Goal: Task Accomplishment & Management: Use online tool/utility

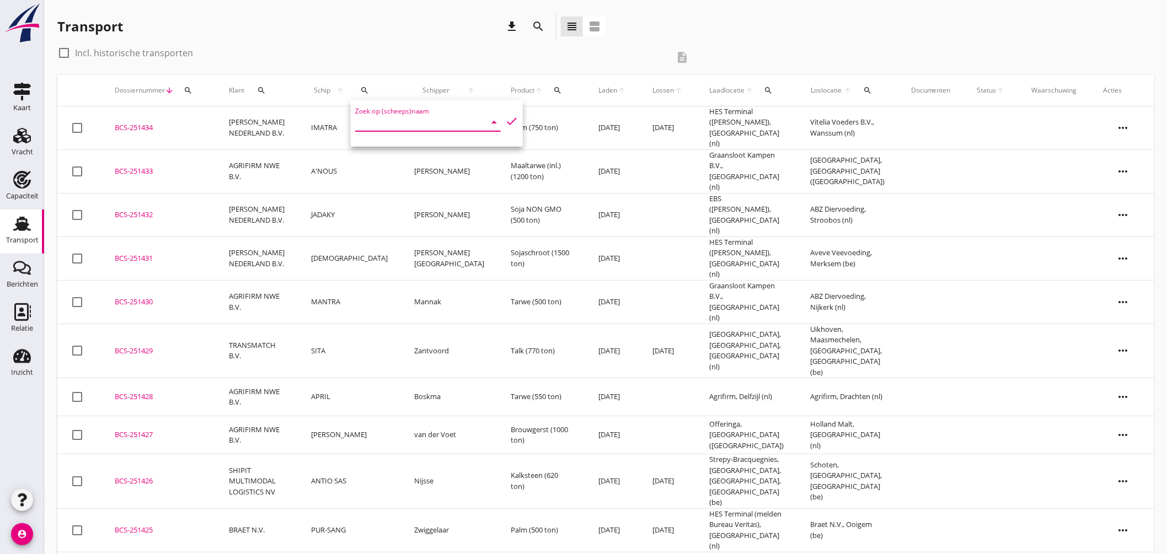
click at [382, 54] on div "check_box_outline_blank Incl. historische transporten" at bounding box center [362, 53] width 611 height 18
click at [35, 175] on div "Capaciteit" at bounding box center [22, 180] width 26 height 18
click at [28, 220] on icon "Transport" at bounding box center [22, 224] width 18 height 18
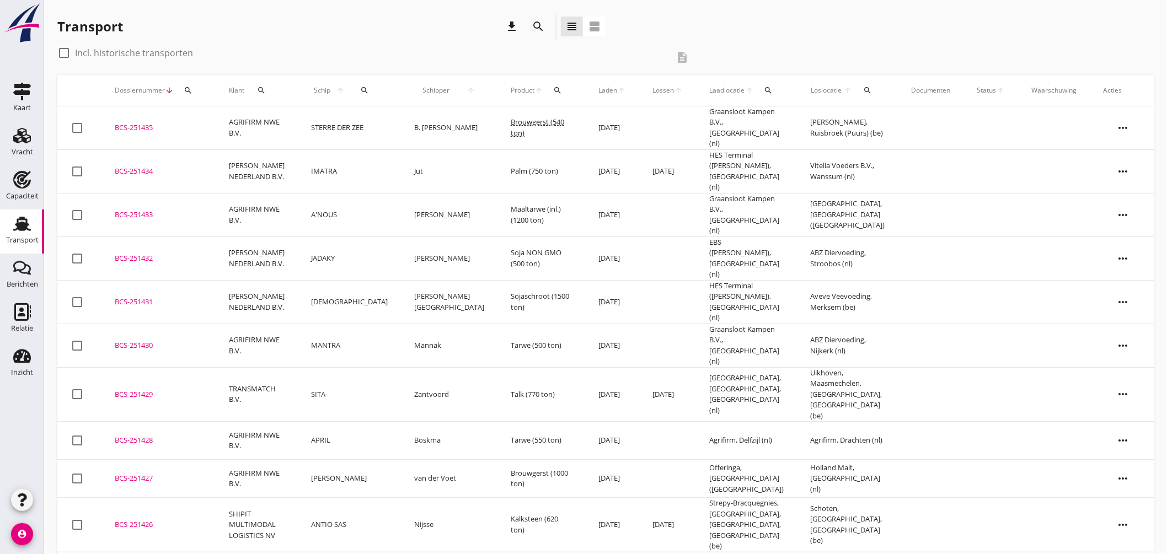
drag, startPoint x: 26, startPoint y: 219, endPoint x: 41, endPoint y: 216, distance: 15.1
click at [26, 219] on use at bounding box center [22, 224] width 18 height 14
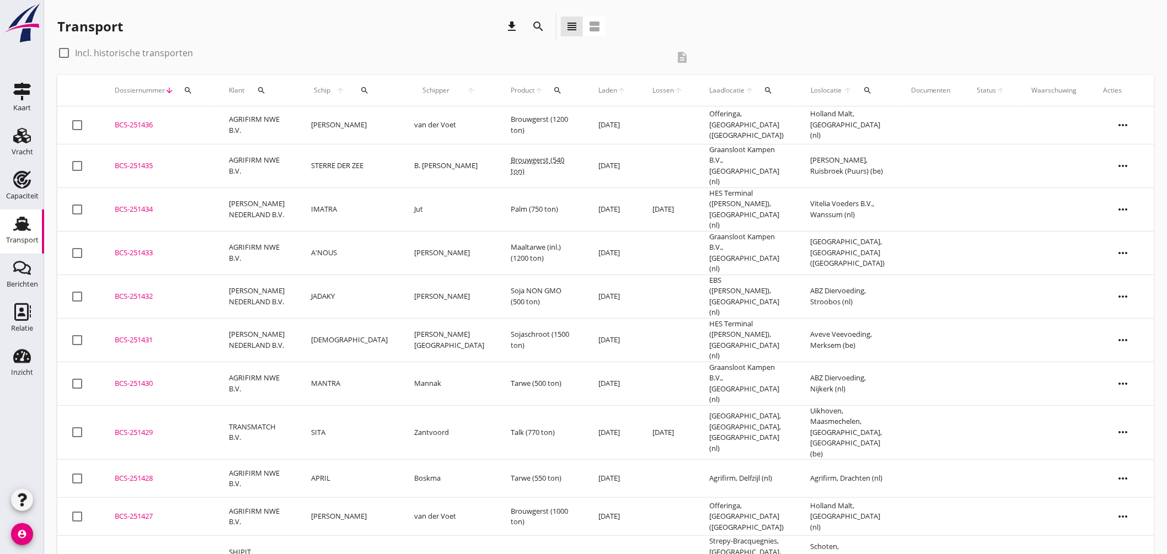
drag, startPoint x: 135, startPoint y: 129, endPoint x: 201, endPoint y: 135, distance: 65.9
click at [136, 129] on div "BCS-251436" at bounding box center [159, 125] width 88 height 11
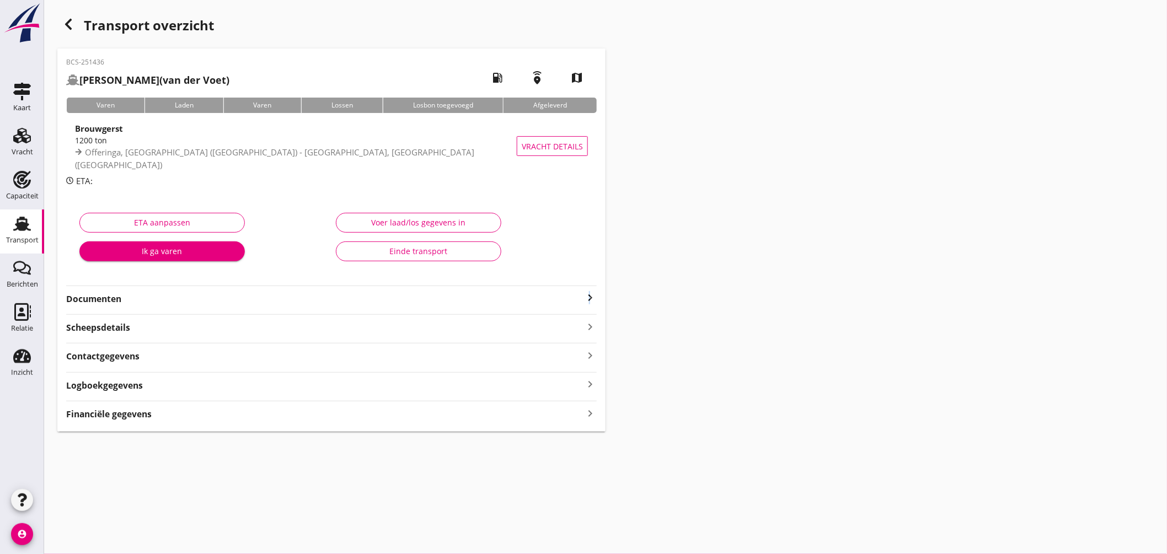
click at [590, 298] on icon "keyboard_arrow_right" at bounding box center [590, 297] width 13 height 13
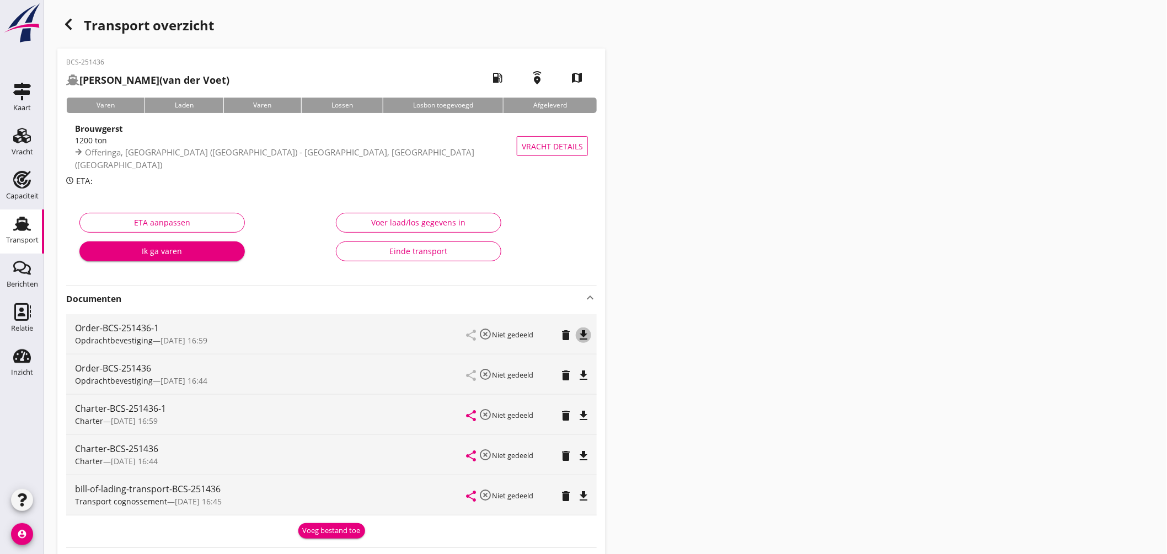
click at [584, 342] on button "file_download" at bounding box center [583, 335] width 15 height 15
click at [584, 412] on icon "file_download" at bounding box center [583, 415] width 13 height 13
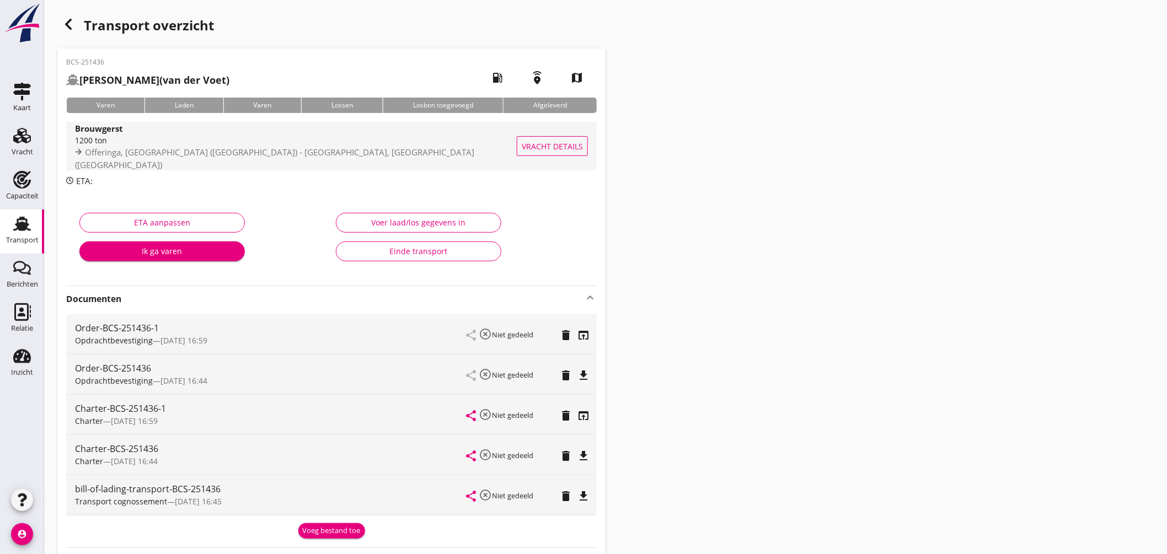
click at [392, 141] on div "1200 ton" at bounding box center [299, 141] width 448 height 12
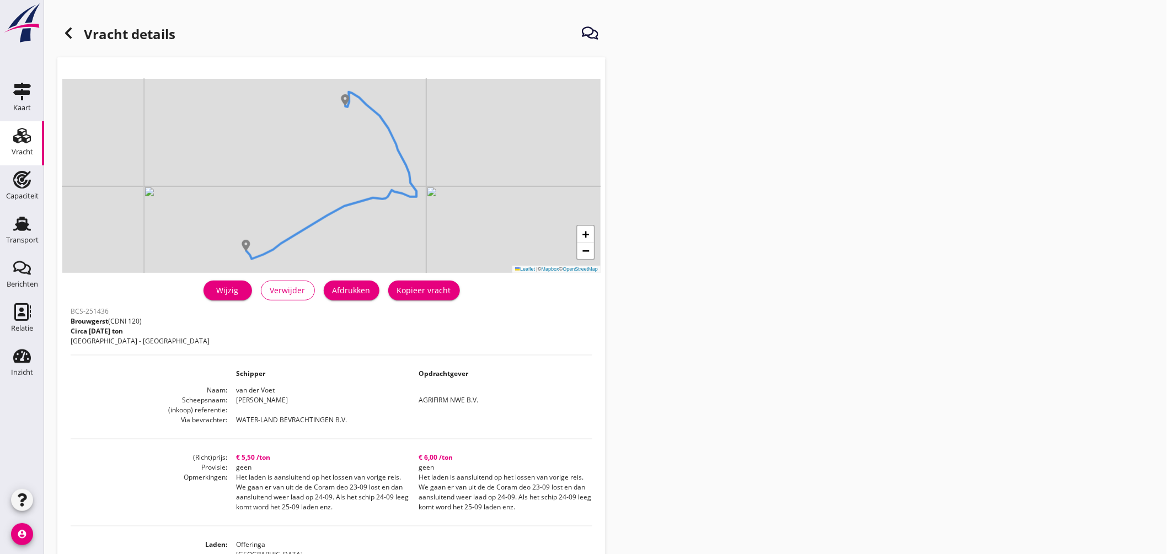
click at [362, 290] on div "Afdrukken" at bounding box center [352, 291] width 38 height 12
click at [33, 223] on div "Transport" at bounding box center [22, 224] width 26 height 18
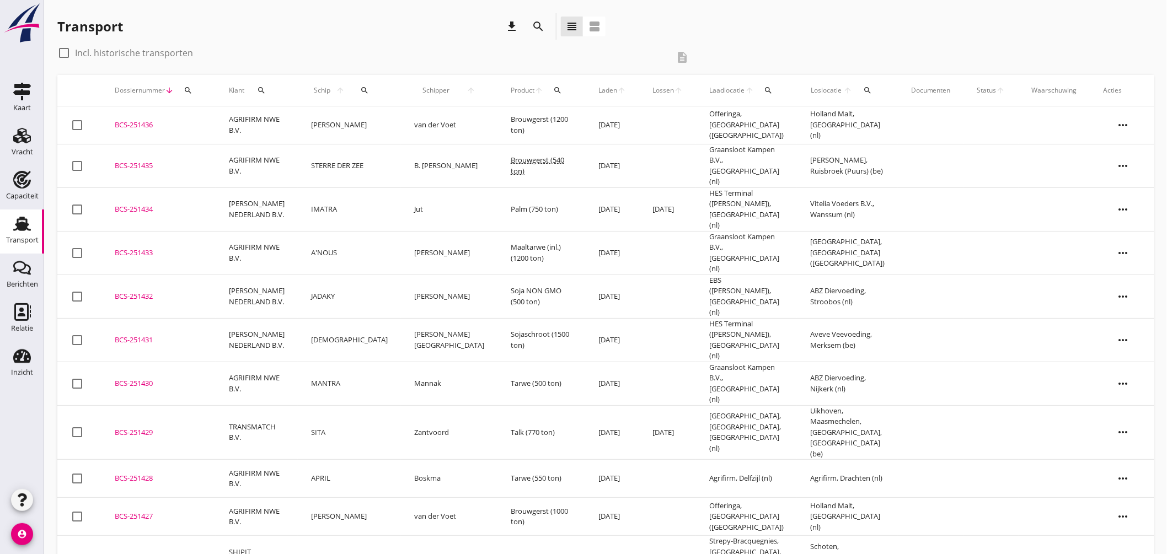
click at [141, 204] on div "BCS-251434" at bounding box center [159, 209] width 88 height 11
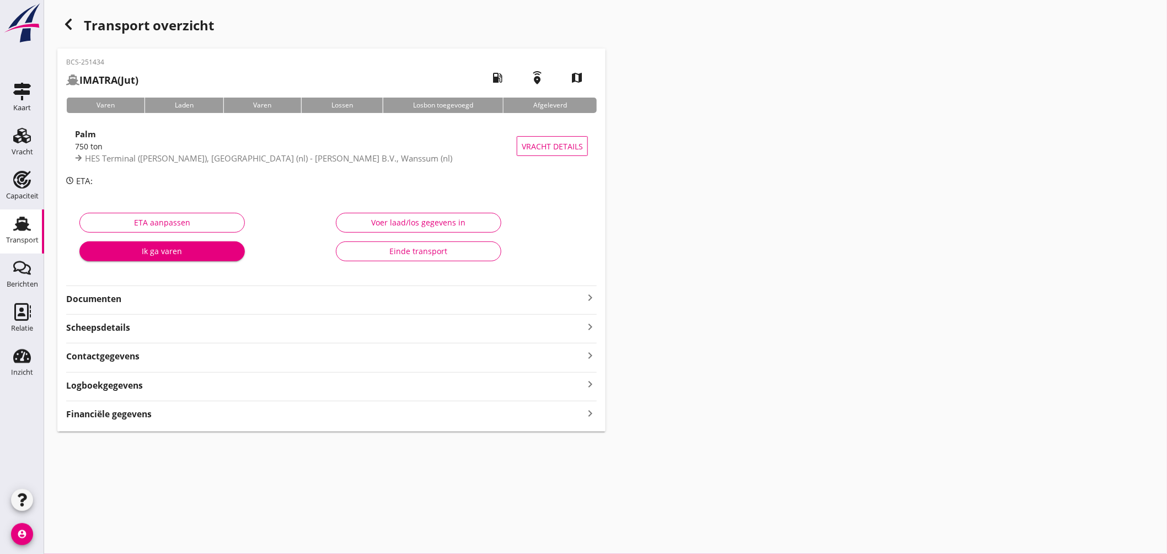
click at [252, 411] on div "Financiële gegevens keyboard_arrow_right" at bounding box center [331, 413] width 531 height 15
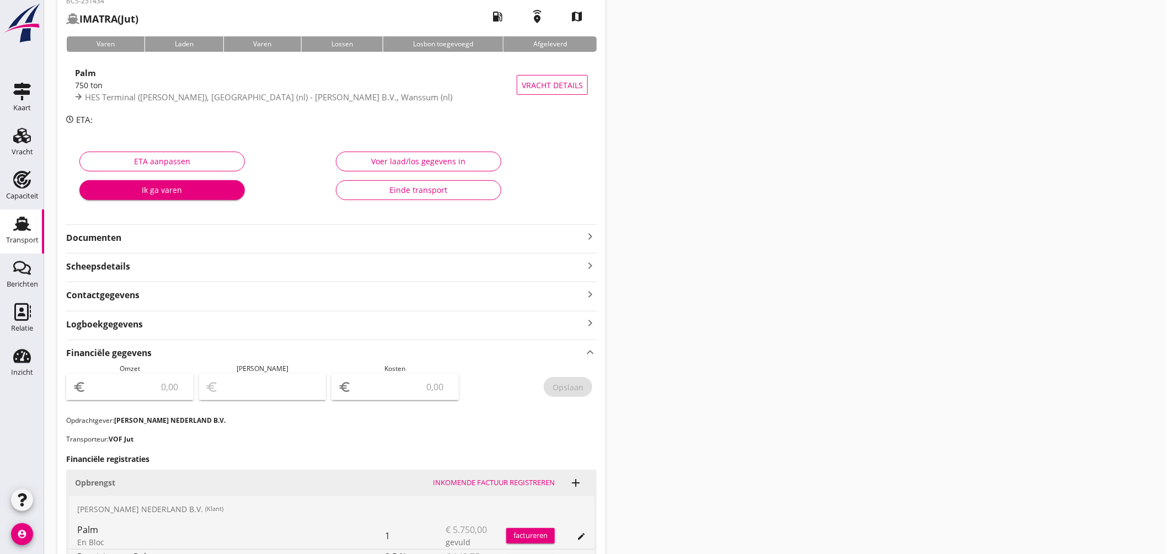
scroll to position [285, 0]
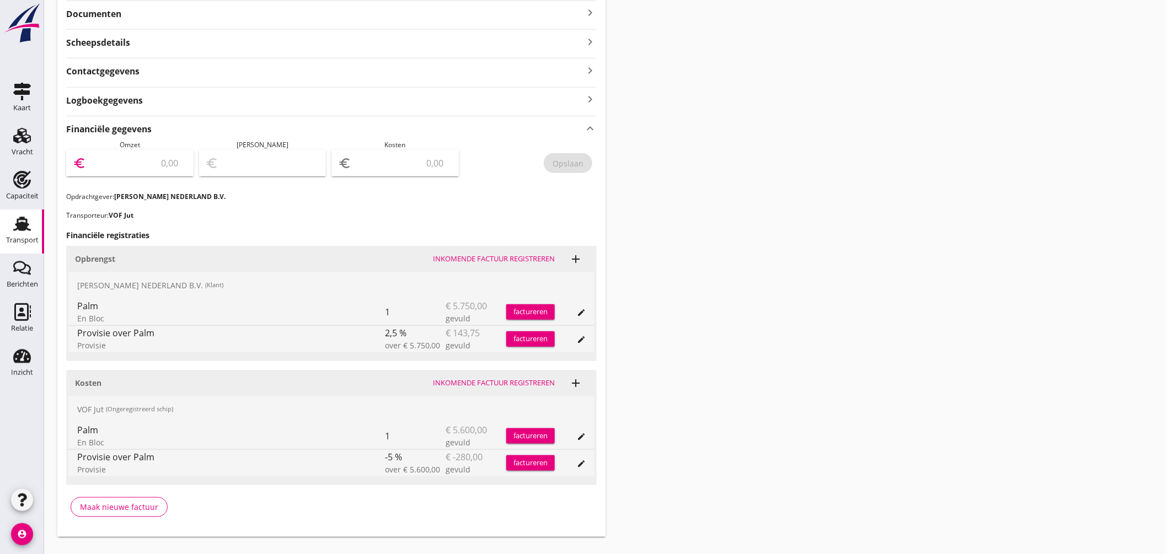
drag, startPoint x: 160, startPoint y: 162, endPoint x: 174, endPoint y: 167, distance: 15.0
click at [163, 162] on input "number" at bounding box center [137, 163] width 99 height 18
type input "5606.25"
click at [420, 168] on input "number" at bounding box center [403, 163] width 99 height 18
type input "5601.25"
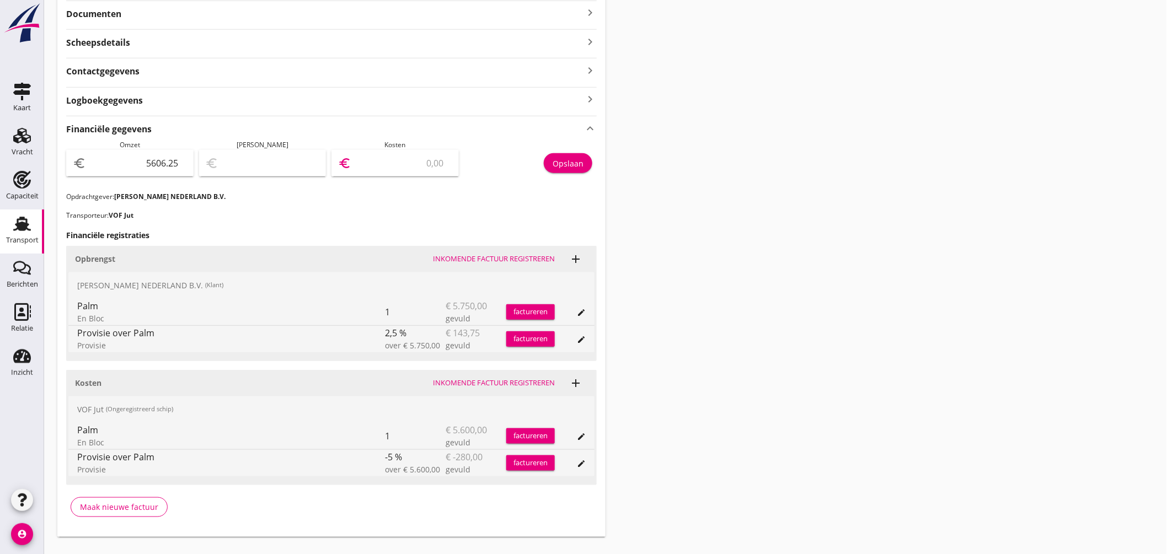
type input "5"
type input "5553.25"
type input "53"
type input "5074.25"
type input "532"
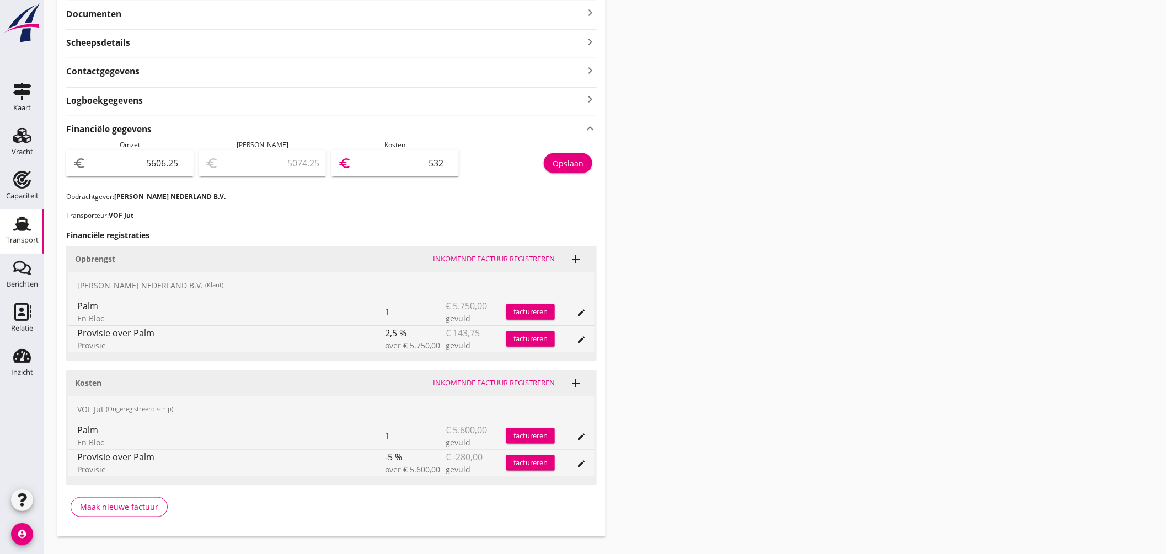
type input "286.25"
type input "5320"
click at [578, 163] on div "Opslaan" at bounding box center [568, 164] width 31 height 12
click at [28, 224] on use at bounding box center [22, 224] width 18 height 14
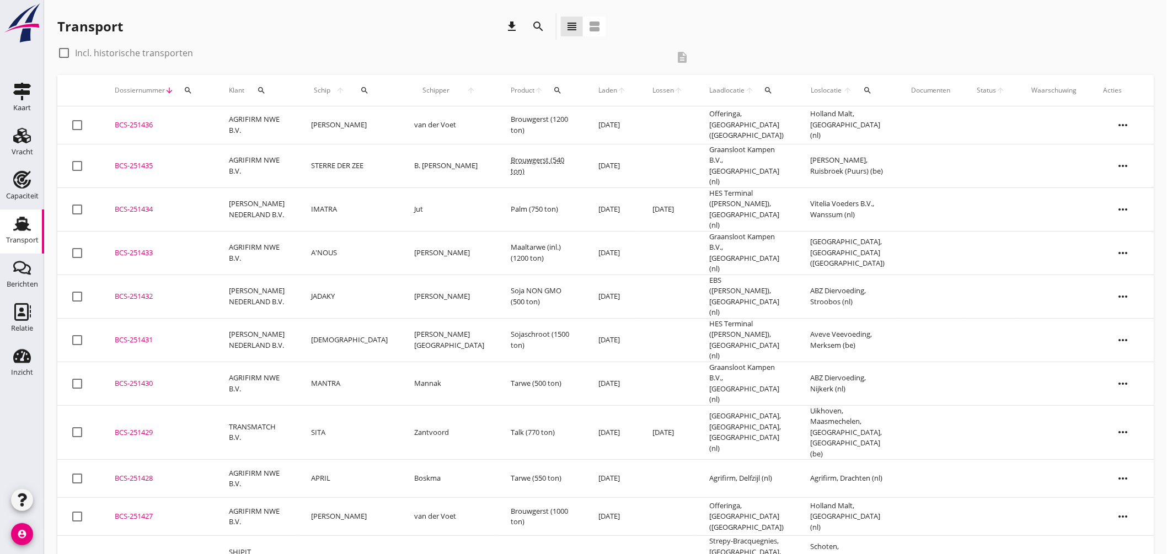
click at [145, 248] on div "BCS-251433" at bounding box center [159, 253] width 88 height 11
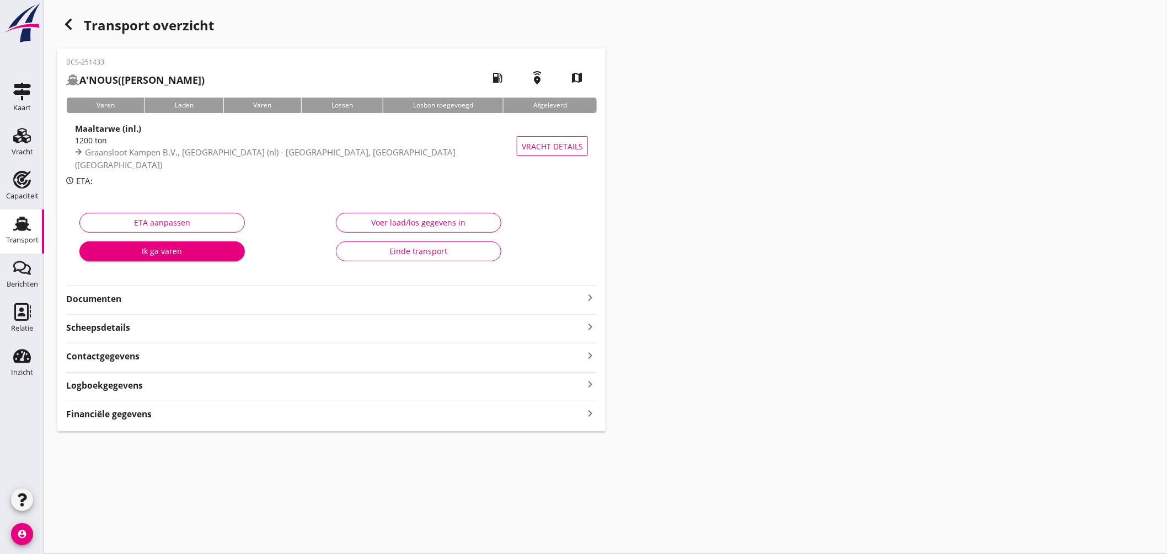
click at [282, 412] on div "Financiële gegevens keyboard_arrow_right" at bounding box center [331, 413] width 531 height 15
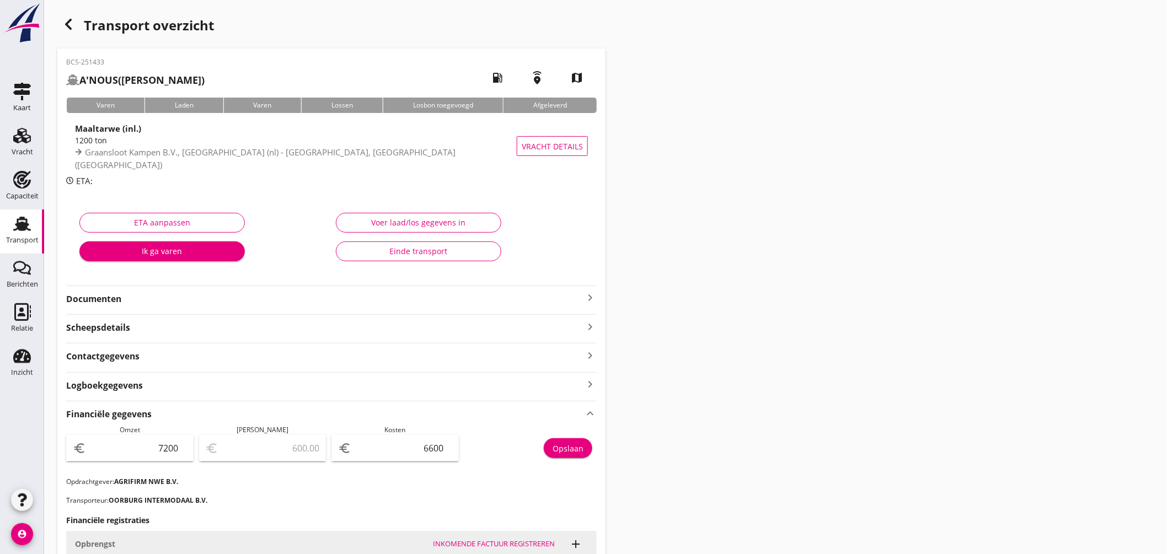
click at [34, 222] on div "Transport" at bounding box center [22, 224] width 26 height 18
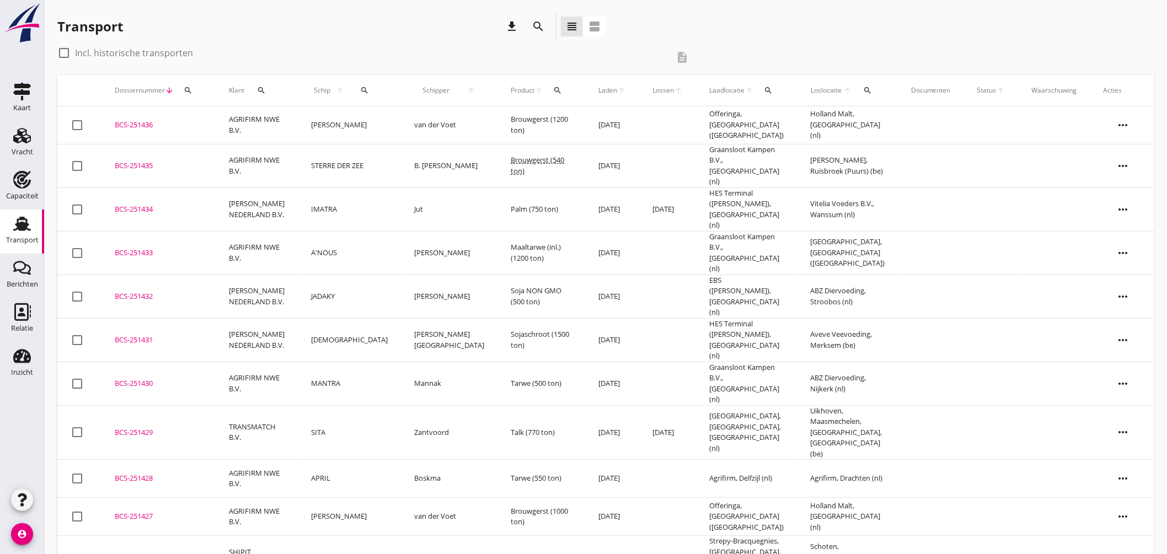
click at [142, 291] on div "BCS-251432" at bounding box center [159, 296] width 88 height 11
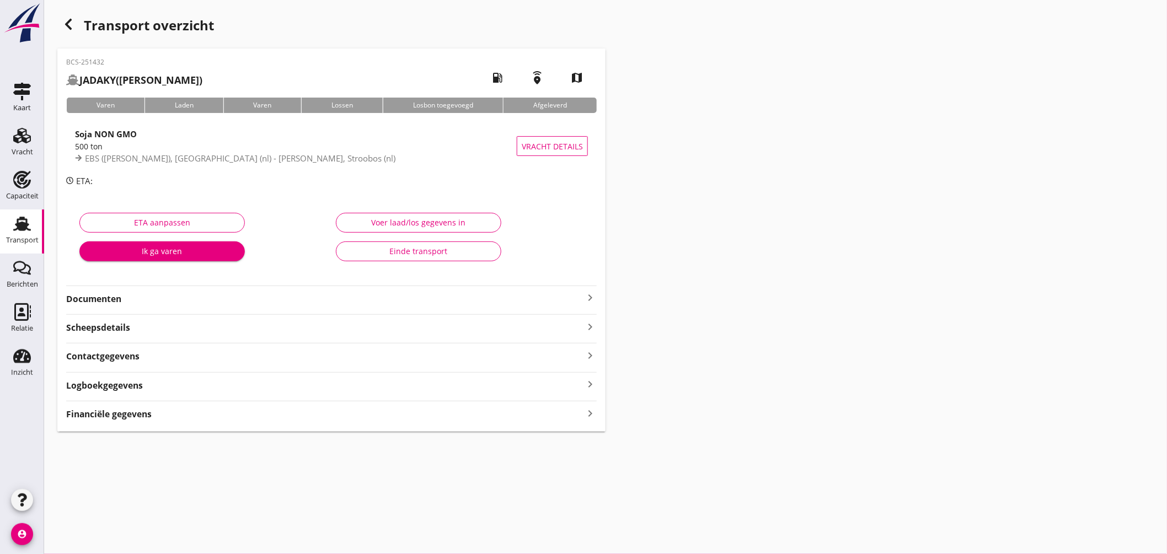
click at [167, 410] on div "Financiële gegevens keyboard_arrow_right" at bounding box center [331, 413] width 531 height 15
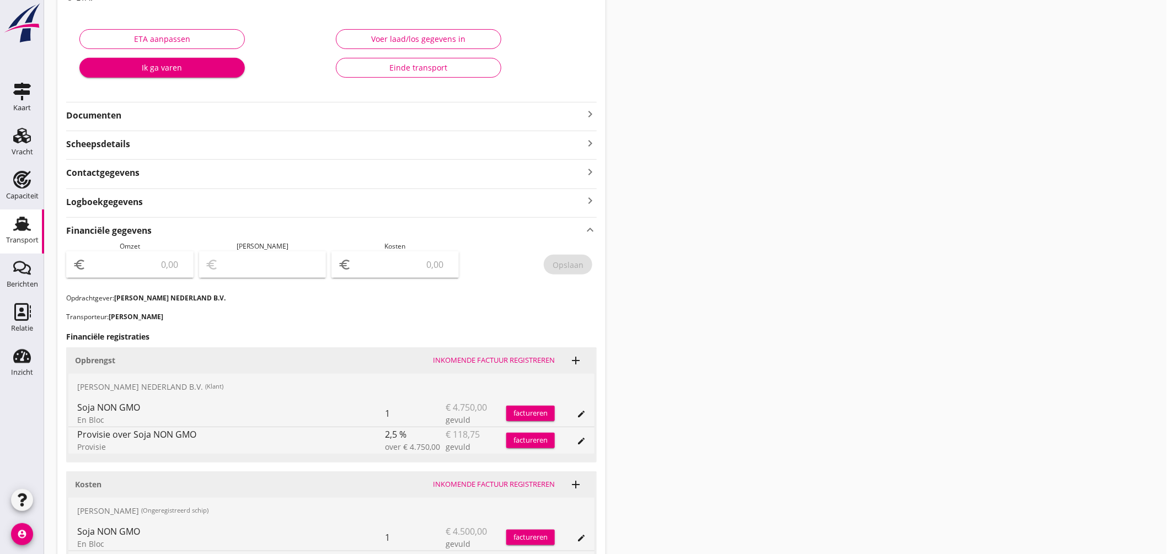
scroll to position [245, 0]
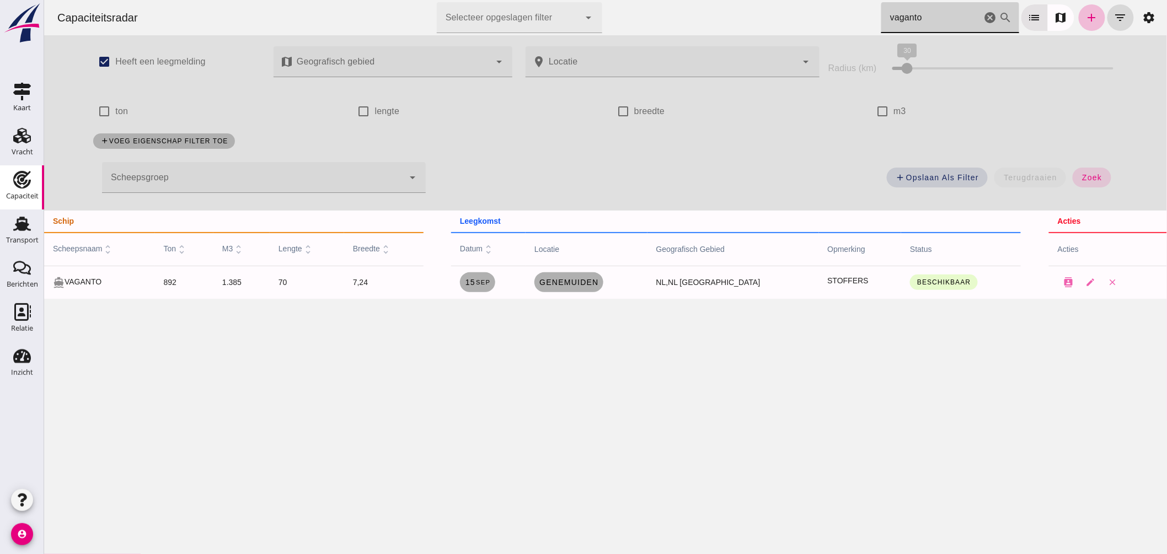
drag, startPoint x: 853, startPoint y: 2, endPoint x: 407, endPoint y: -90, distance: 455.6
click at [407, 0] on html "Capaciteitsradar Selecteer opgeslagen filter Selecteer opgeslagen filter cancel…" at bounding box center [605, 277] width 1123 height 554
type input "miranto"
click at [566, 291] on link "Haldensleben, de" at bounding box center [589, 283] width 97 height 20
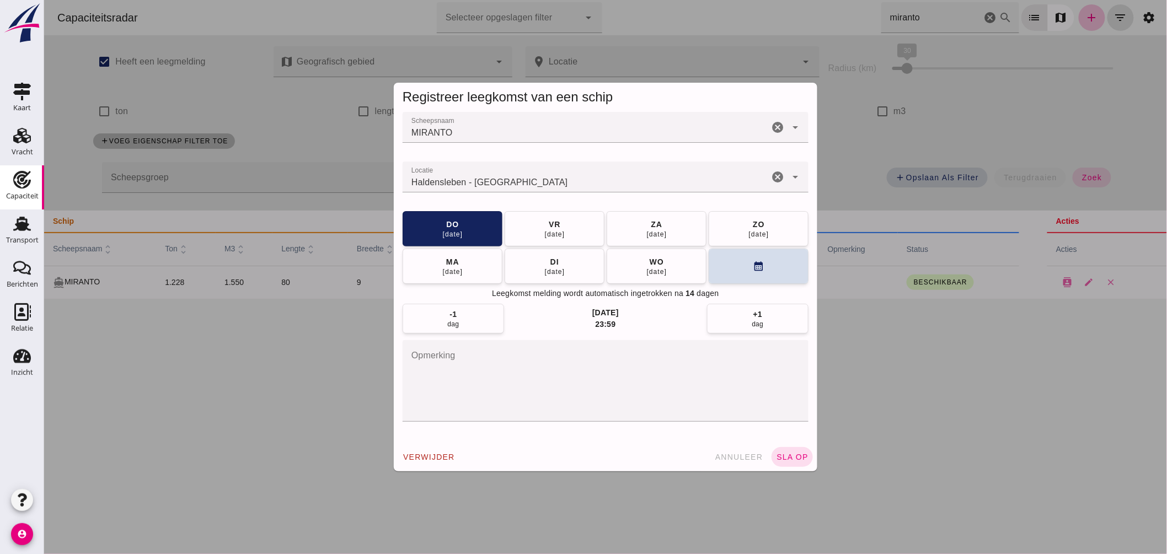
click at [569, 178] on input "Locatie" at bounding box center [585, 182] width 366 height 13
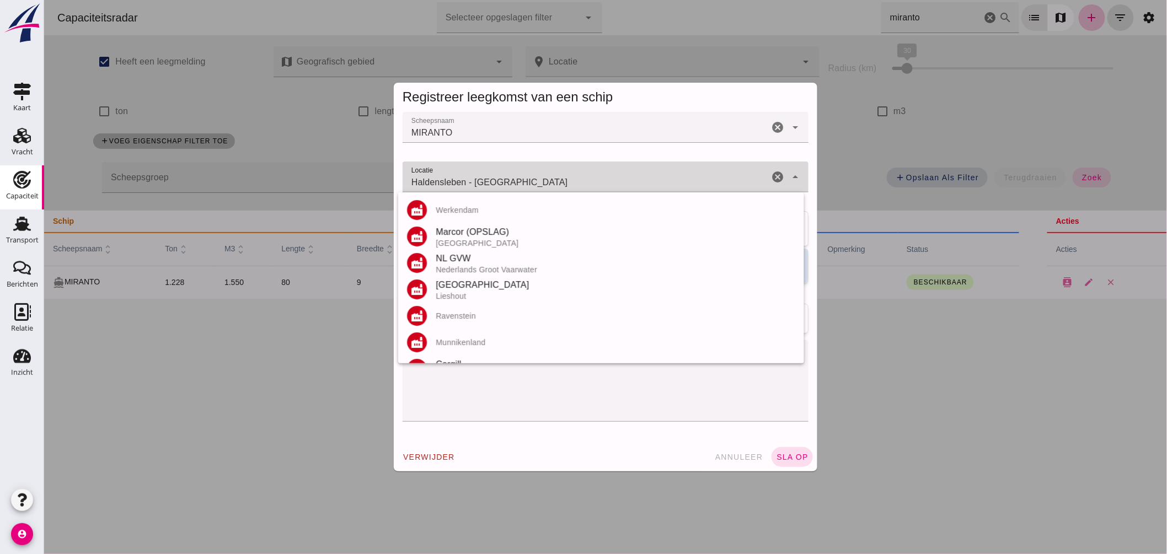
click at [569, 178] on input "Haldensleben - Saksen-Anhalt" at bounding box center [585, 182] width 366 height 13
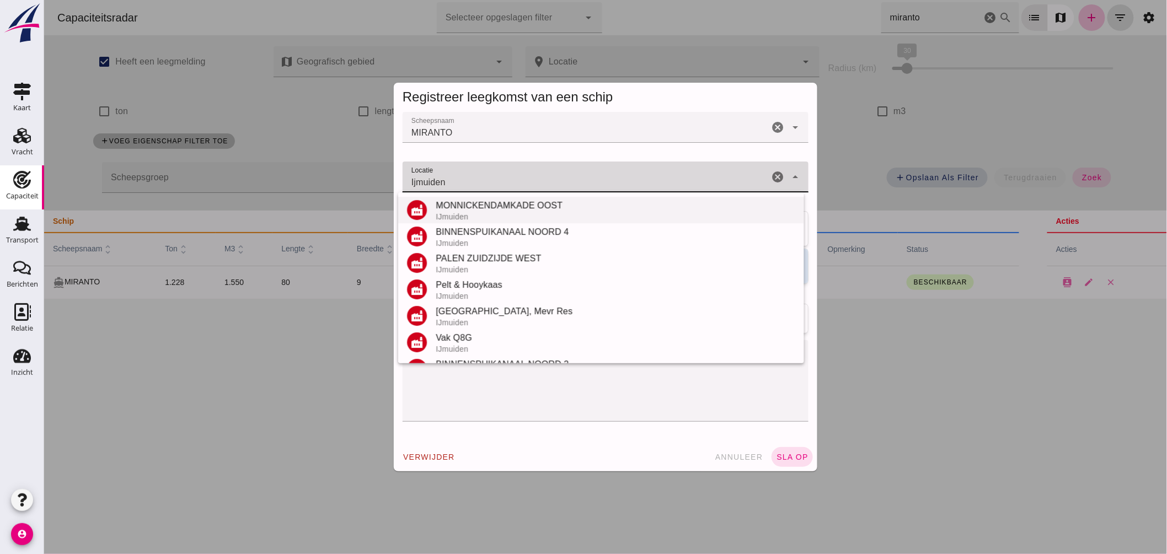
click at [465, 212] on div "IJmuiden" at bounding box center [615, 216] width 360 height 9
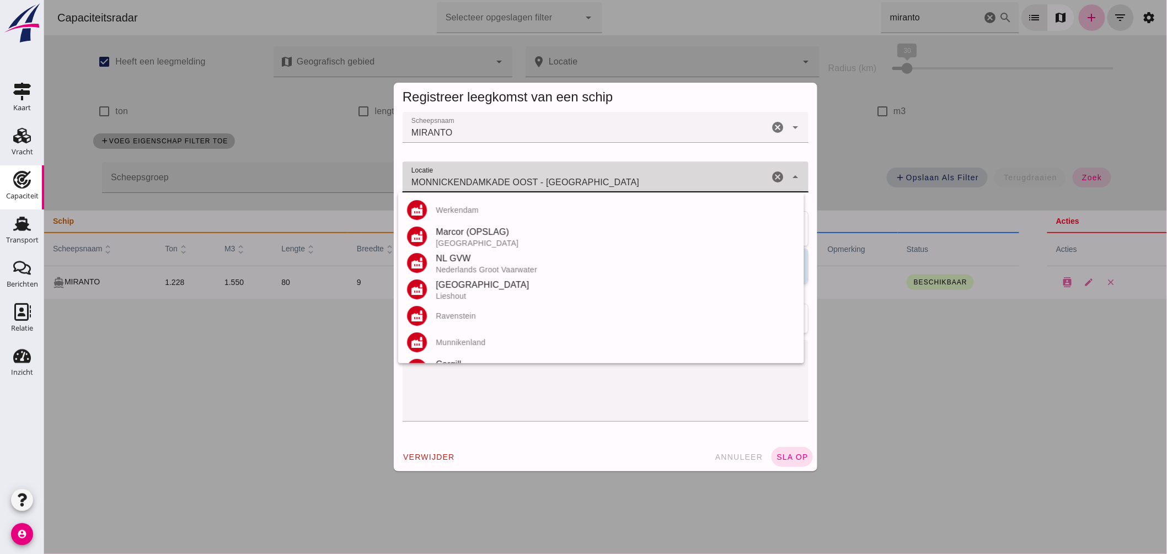
drag, startPoint x: 537, startPoint y: 182, endPoint x: 371, endPoint y: 162, distance: 167.9
click at [378, 172] on div "Registreer leegkomst van een schip Scheepsnaam Scheepsnaam MIRANTO cancel arrow…" at bounding box center [605, 277] width 1123 height 554
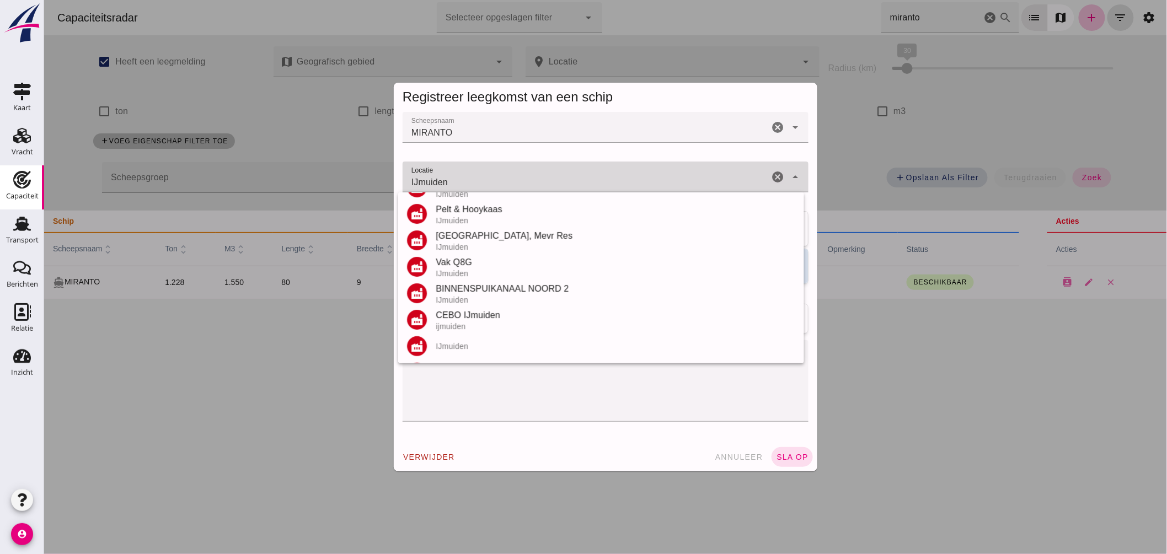
scroll to position [129, 0]
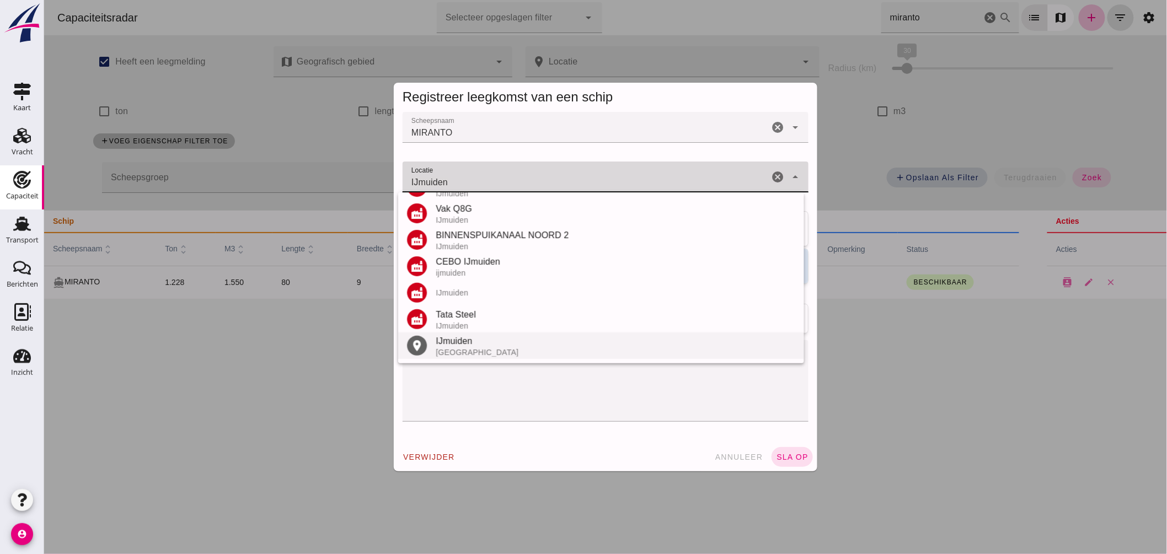
click at [478, 348] on div "IJmuiden Nederland" at bounding box center [615, 346] width 360 height 22
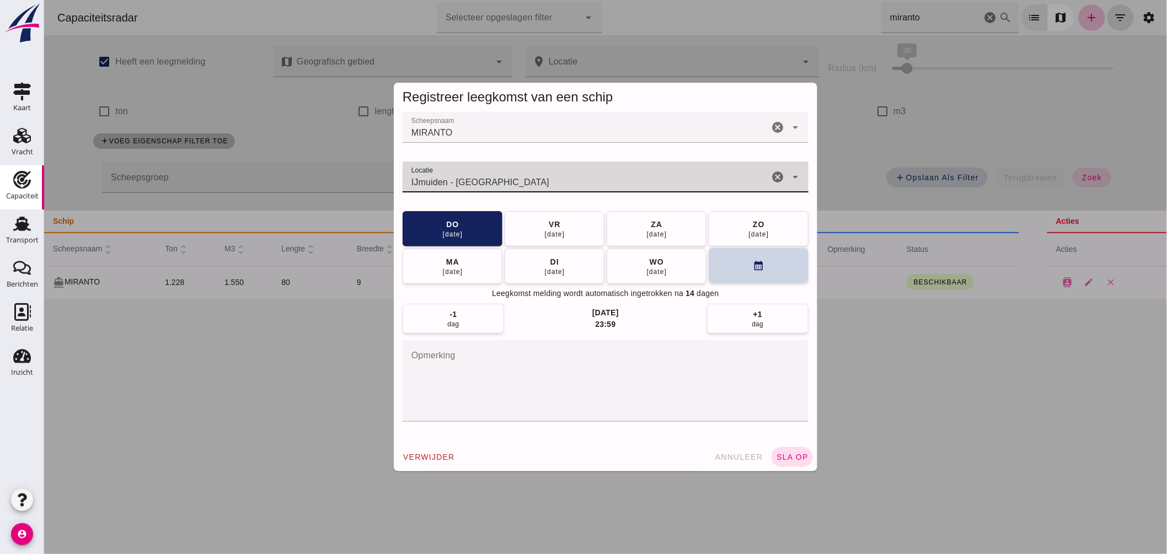
type input "IJmuiden - Noord-Holland"
click at [753, 261] on icon "calendar_month" at bounding box center [759, 266] width 12 height 12
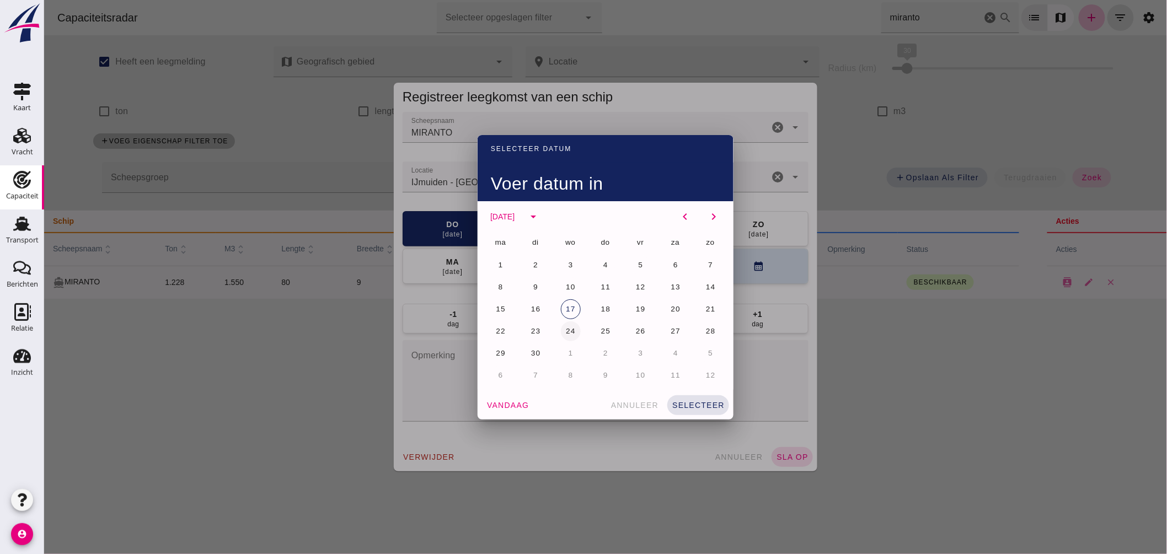
click at [567, 327] on span "24" at bounding box center [570, 331] width 10 height 8
click at [686, 394] on div "vandaag annuleer selecteer" at bounding box center [605, 405] width 256 height 29
click at [690, 402] on span "selecteer" at bounding box center [697, 405] width 53 height 9
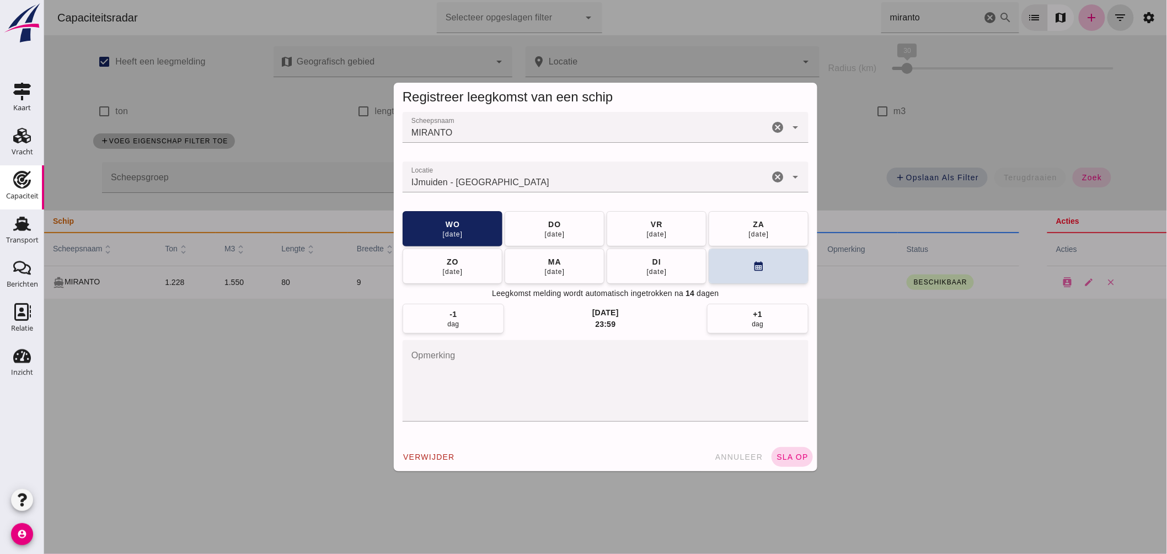
click at [797, 459] on span "sla op" at bounding box center [792, 457] width 33 height 9
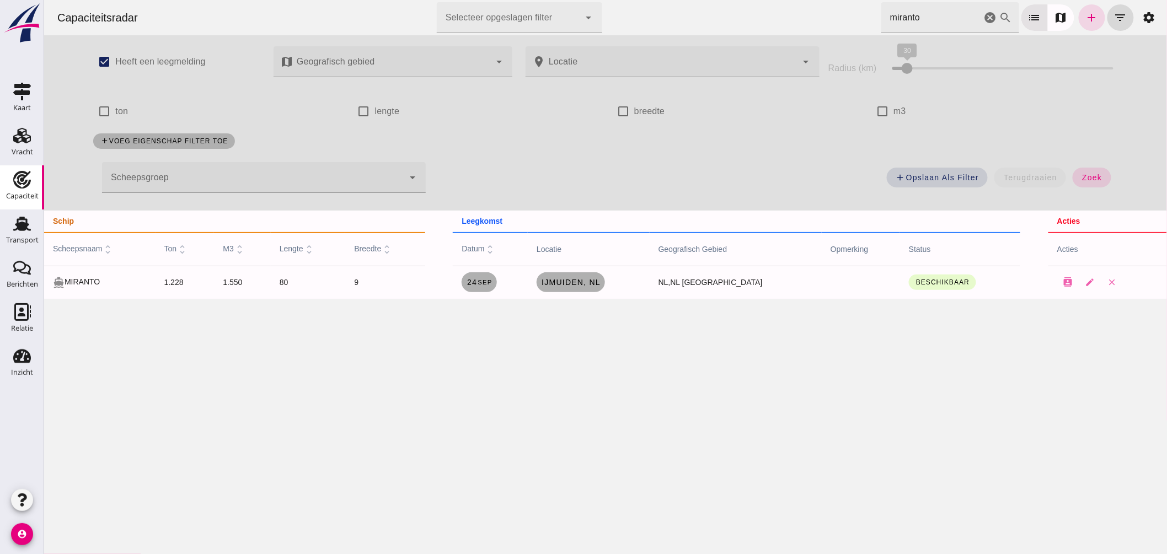
click at [776, 0] on html "Capaciteitsradar Selecteer opgeslagen filter Selecteer opgeslagen filter cancel…" at bounding box center [605, 277] width 1123 height 554
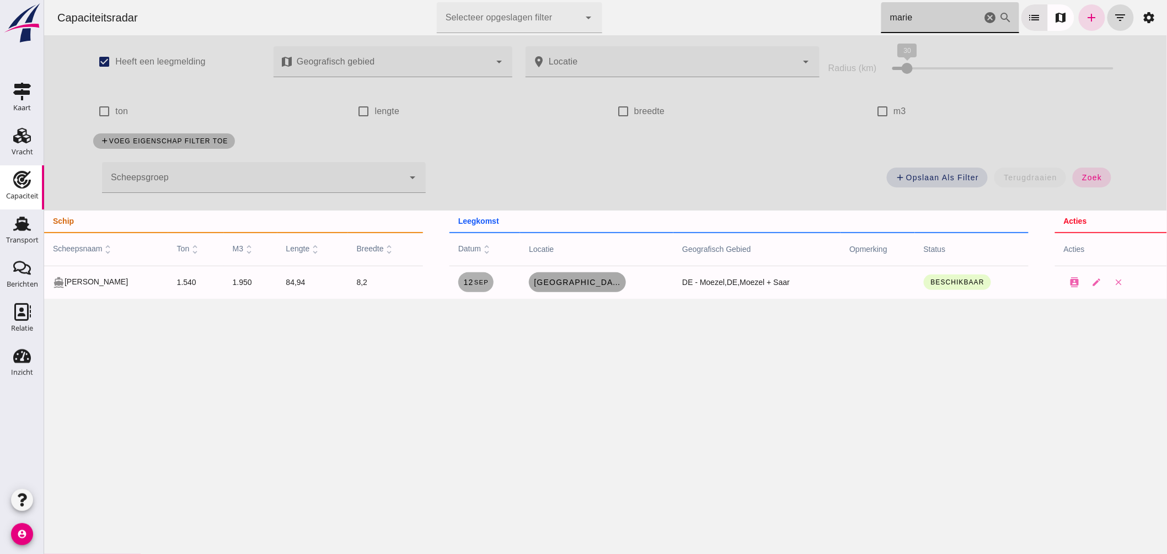
type input "marie"
click at [586, 281] on span "[GEOGRAPHIC_DATA], [GEOGRAPHIC_DATA]" at bounding box center [577, 282] width 88 height 9
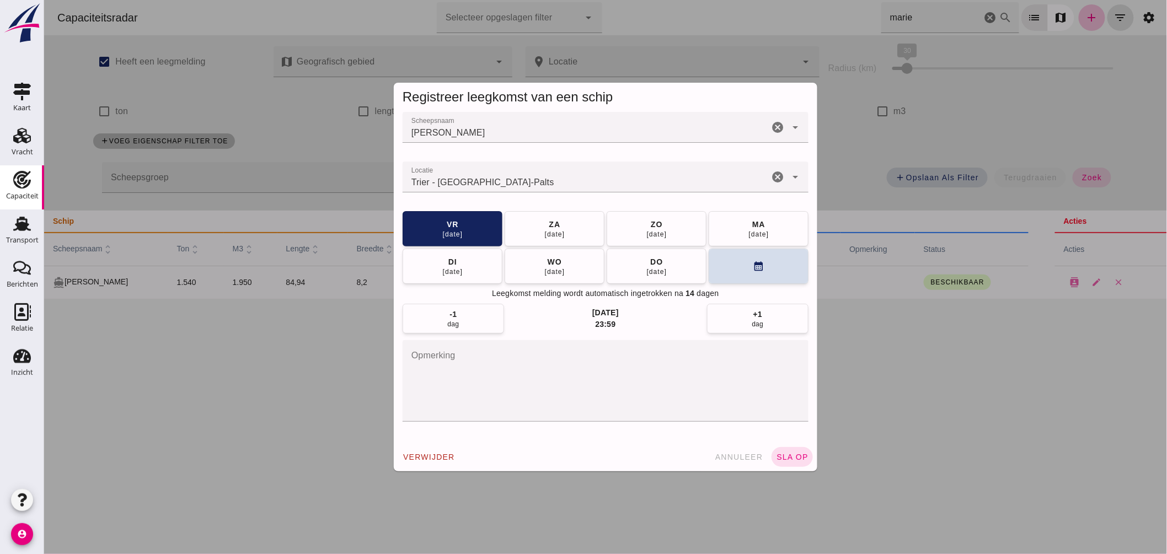
click at [607, 183] on input "Locatie" at bounding box center [585, 182] width 366 height 13
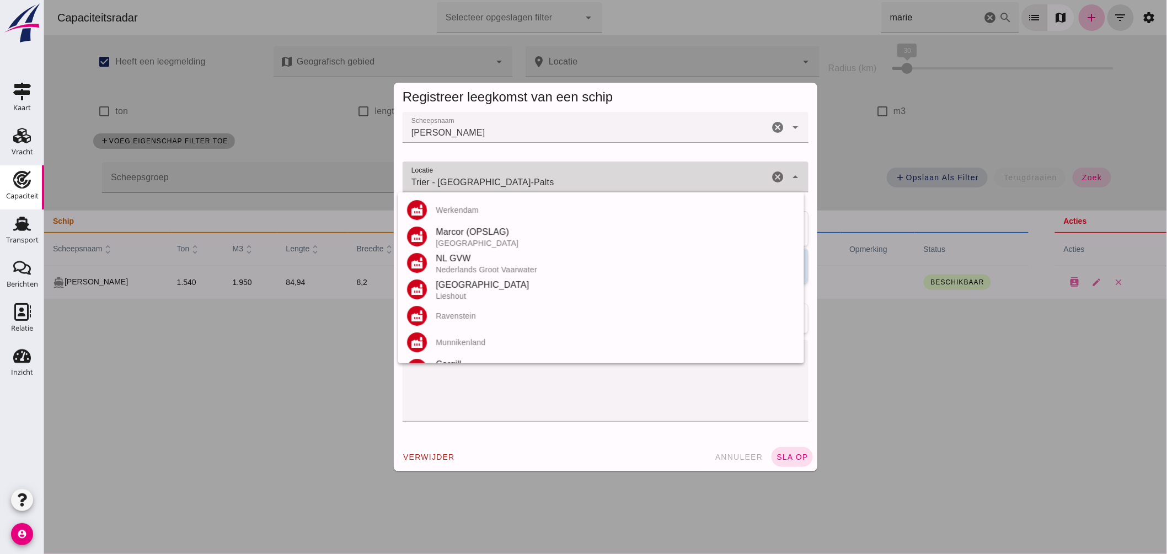
click at [607, 183] on input "Trier - Rijnland-Palts" at bounding box center [585, 182] width 366 height 13
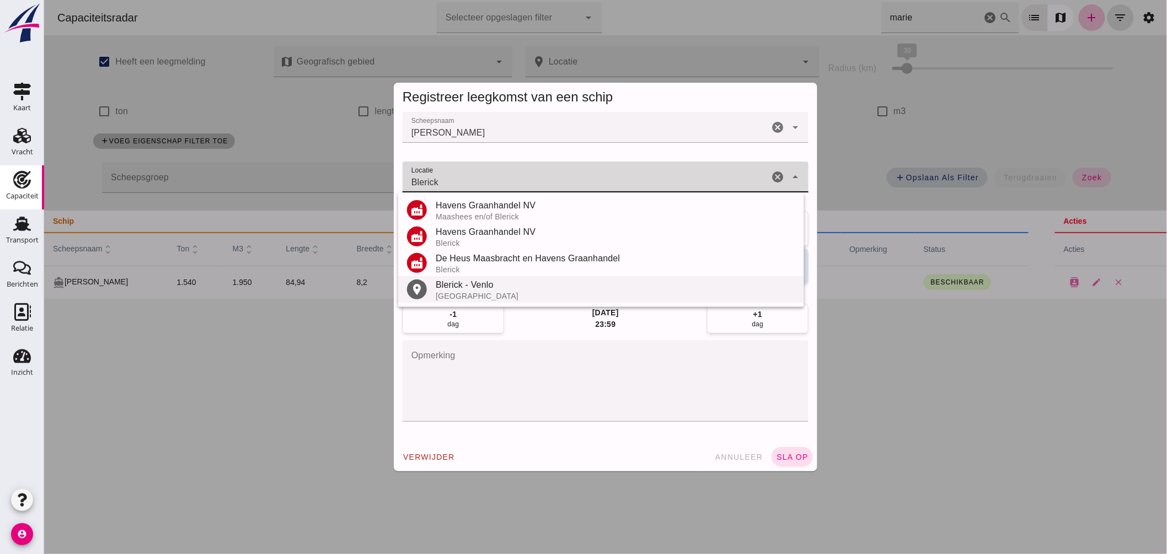
click at [490, 283] on div "Blerick - Venlo" at bounding box center [615, 285] width 360 height 13
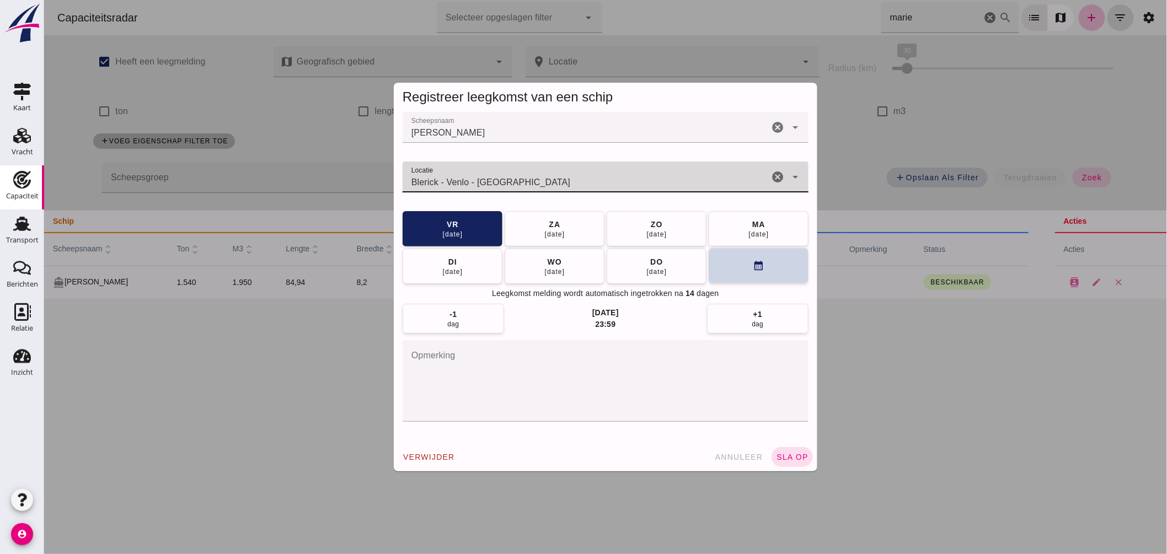
type input "Blerick - Venlo - Limburg"
click at [717, 263] on button "calendar_month" at bounding box center [758, 265] width 100 height 35
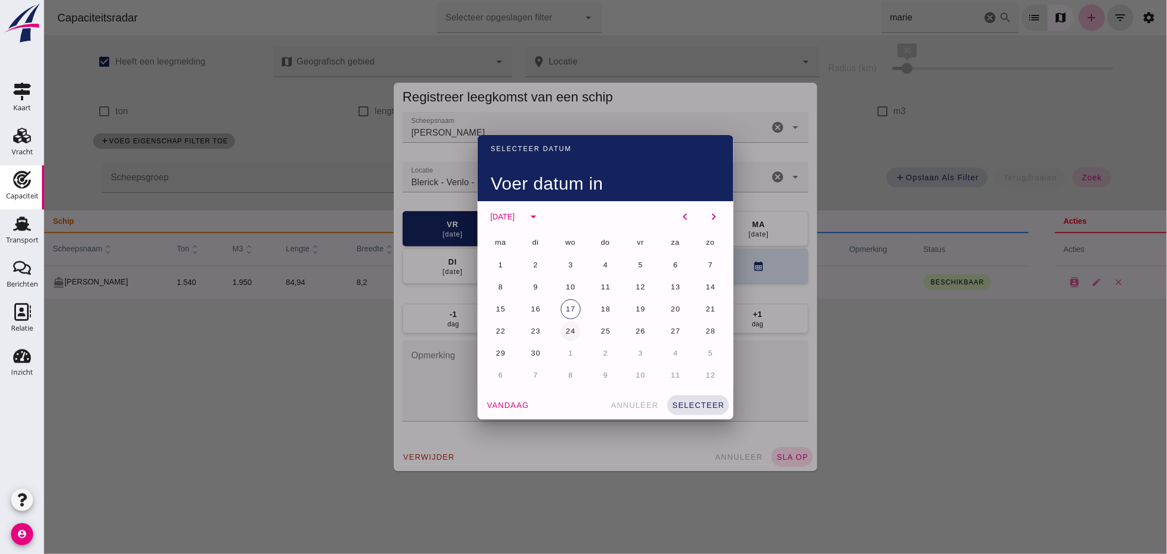
click at [568, 330] on span "24" at bounding box center [570, 331] width 10 height 8
click at [688, 400] on button "selecteer" at bounding box center [698, 406] width 62 height 20
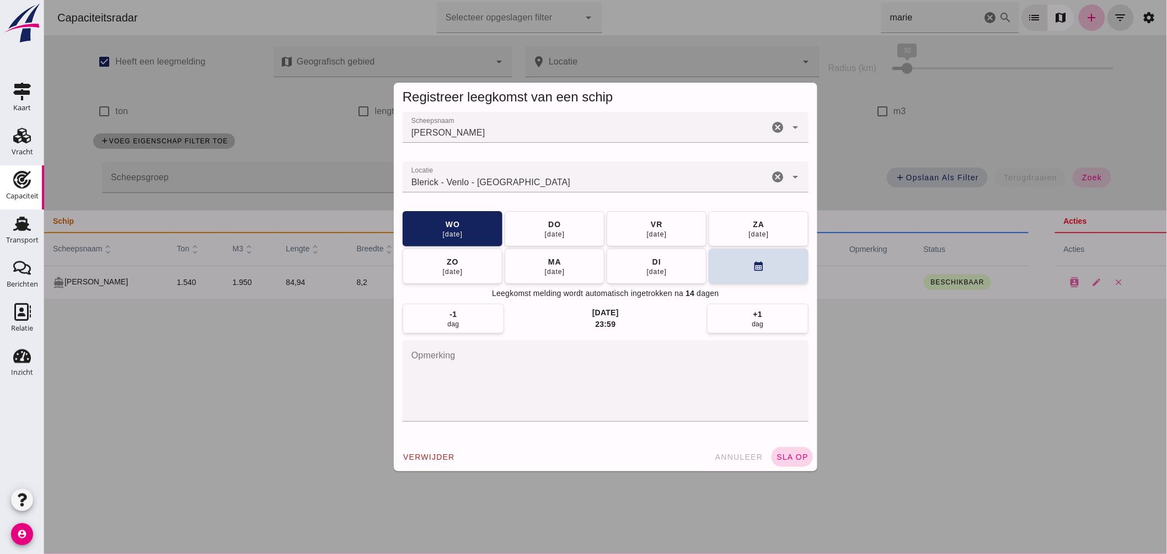
click at [776, 453] on span "sla op" at bounding box center [792, 457] width 33 height 9
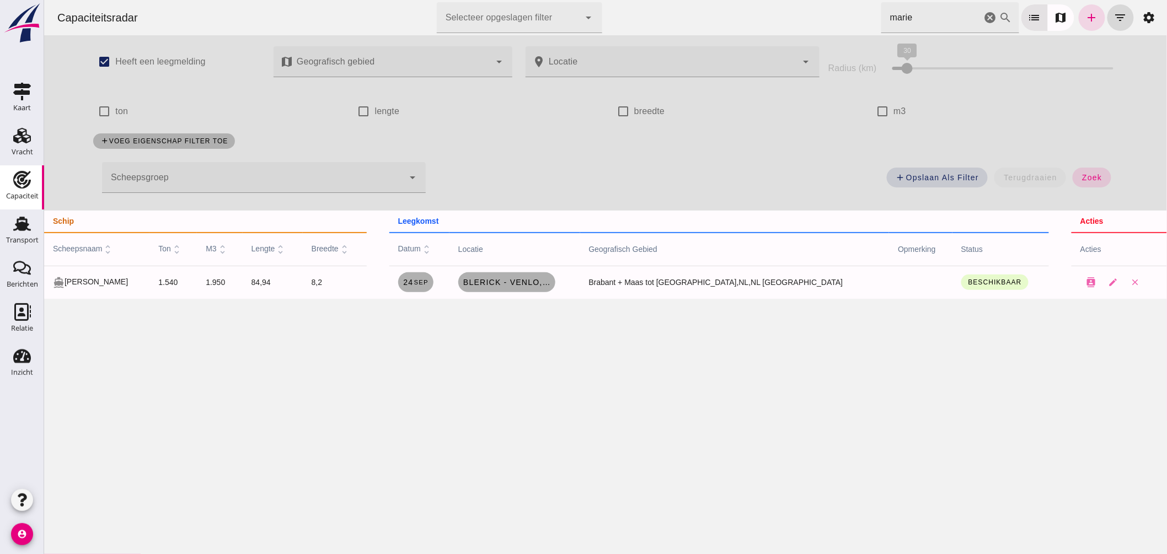
drag, startPoint x: 930, startPoint y: 20, endPoint x: 608, endPoint y: 0, distance: 322.2
click at [664, 26] on div "Capaciteitsradar Selecteer opgeslagen filter Selecteer opgeslagen filter cancel…" at bounding box center [605, 17] width 1114 height 35
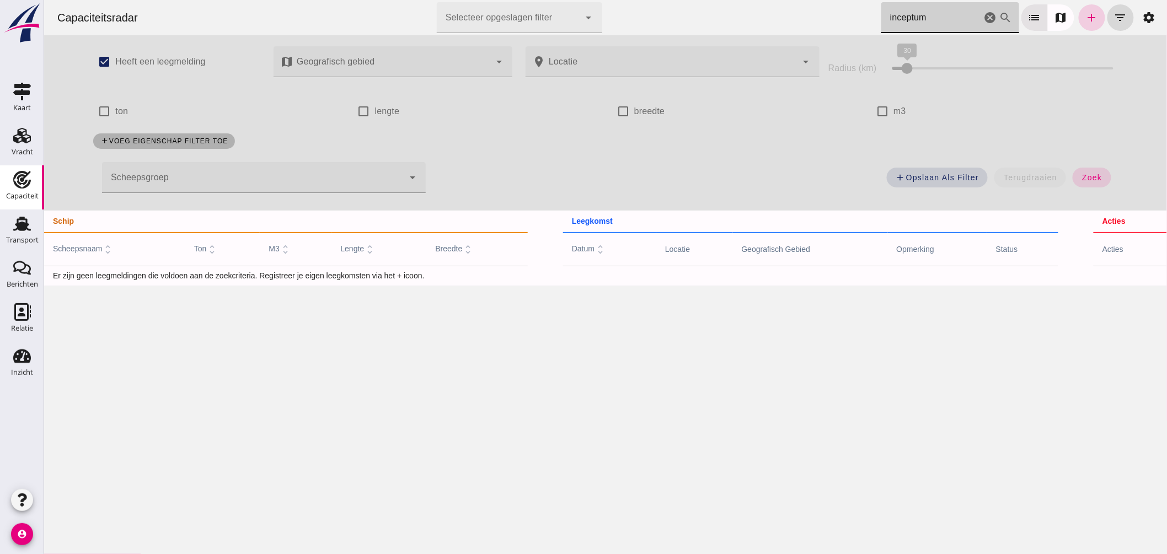
type input "inceptum"
click at [1085, 17] on icon "add" at bounding box center [1091, 17] width 13 height 13
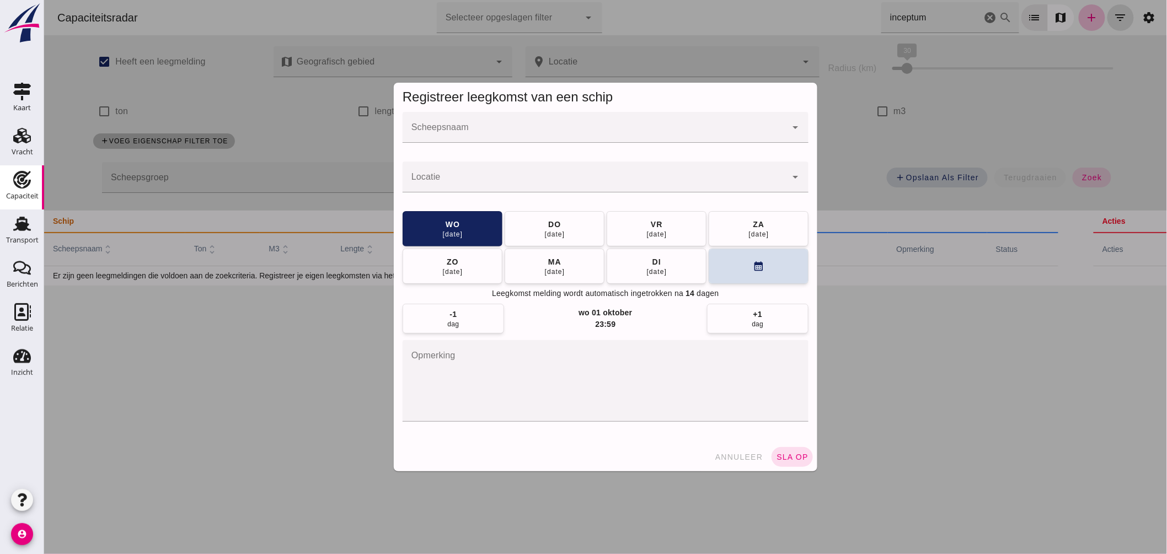
click at [601, 132] on input "Scheepsnaam" at bounding box center [594, 132] width 384 height 13
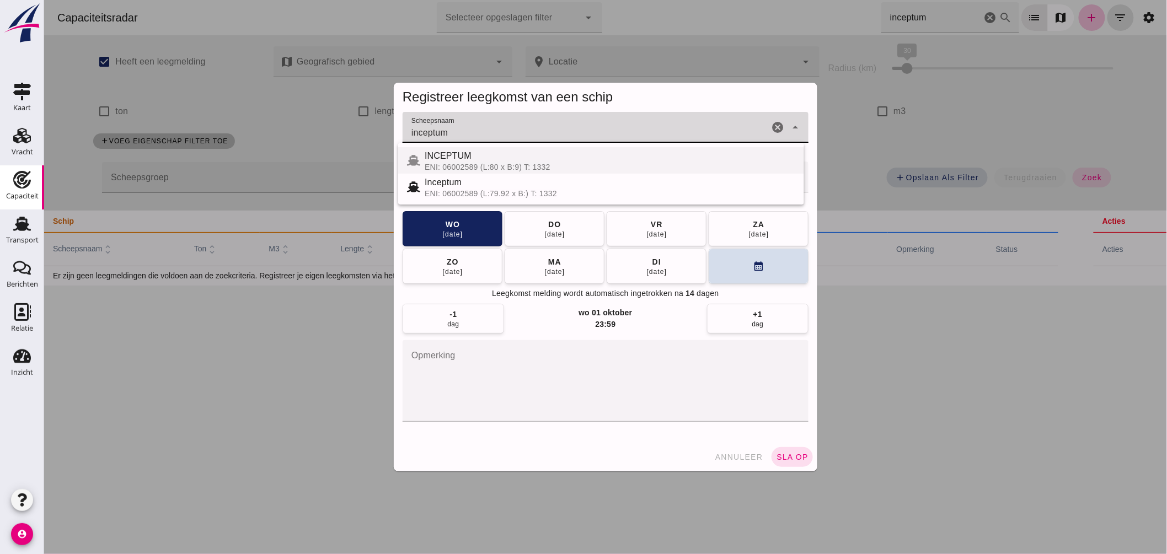
click at [461, 161] on div "INCEPTUM" at bounding box center [609, 156] width 371 height 13
type input "INCEPTUM"
click at [471, 184] on input "Locatie" at bounding box center [594, 182] width 384 height 13
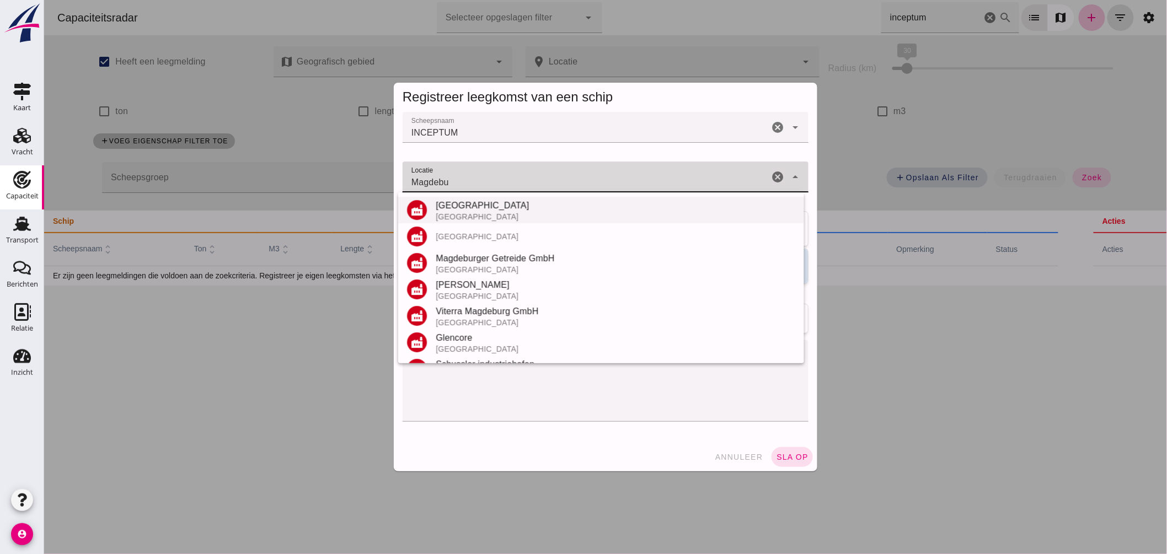
click at [463, 212] on div "Magdeburger Umschlag Terminal Magdeburg" at bounding box center [615, 210] width 360 height 22
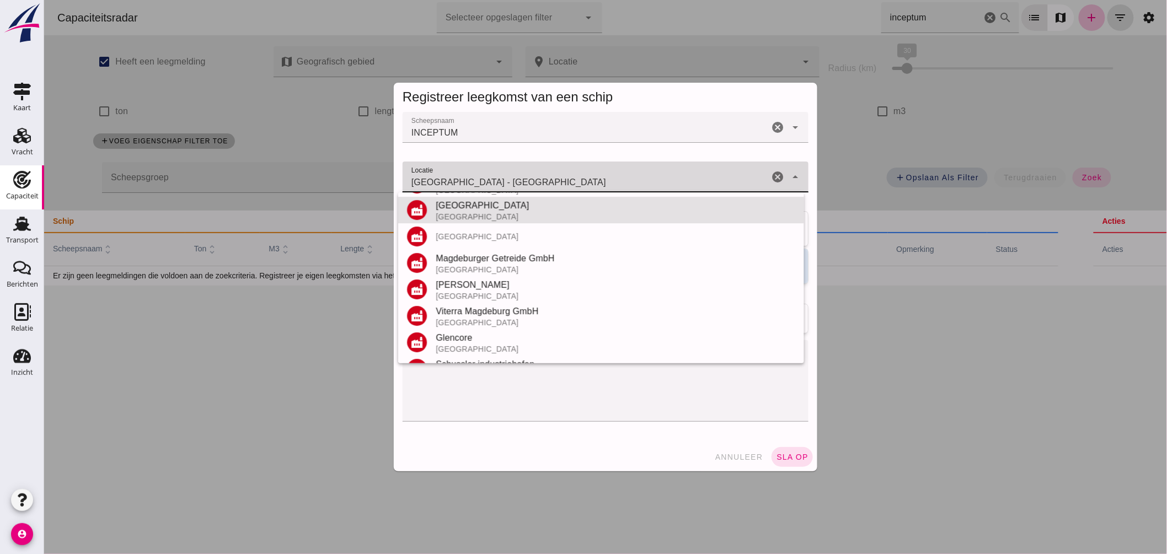
drag, startPoint x: 527, startPoint y: 177, endPoint x: 254, endPoint y: 145, distance: 275.0
click at [263, 150] on div "Registreer leegkomst van een schip Scheepsnaam Scheepsnaam INCEPTUM INCEPTUM ca…" at bounding box center [605, 277] width 1123 height 554
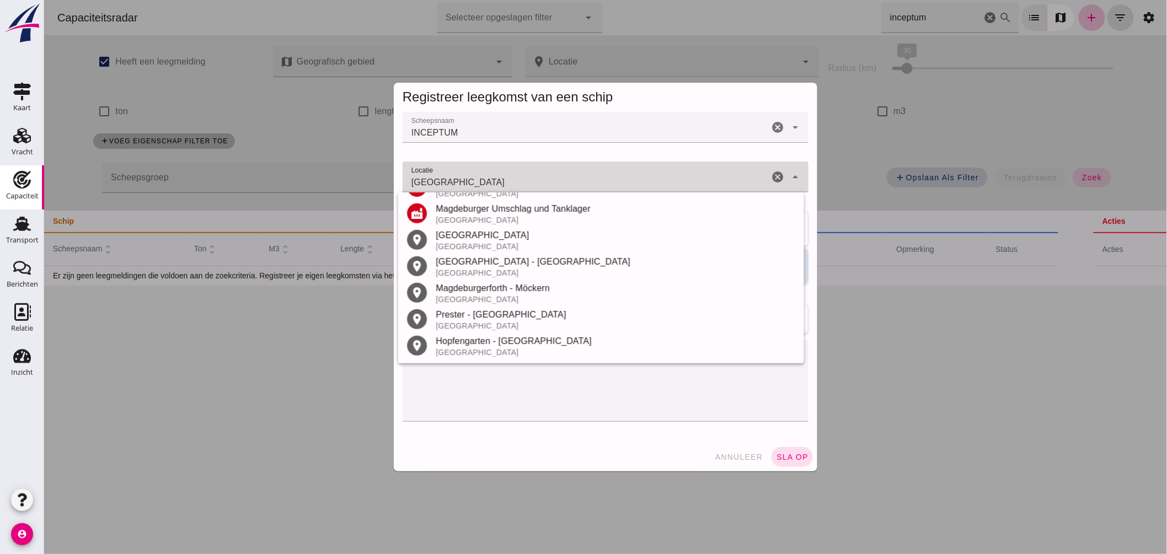
scroll to position [182, 0]
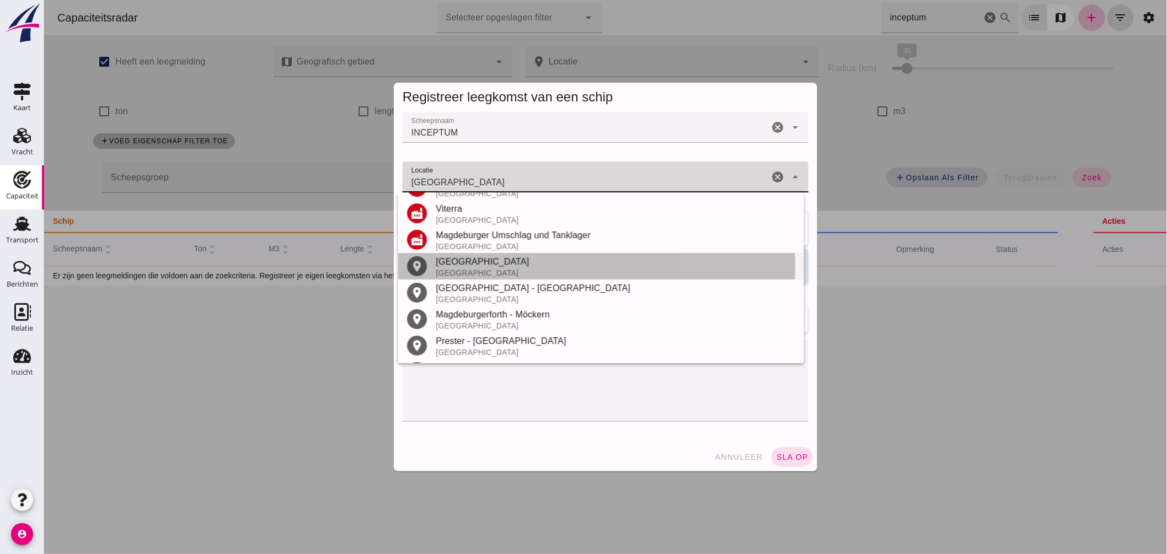
click at [488, 269] on div "Duitsland" at bounding box center [615, 273] width 360 height 9
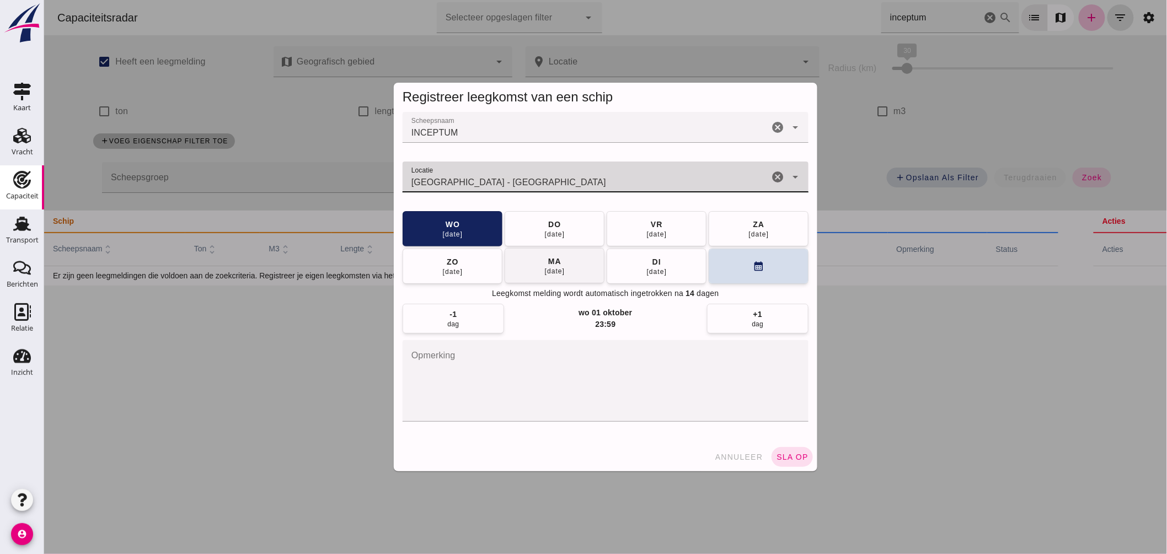
type input "Magdeburg - Saksen-Anhalt"
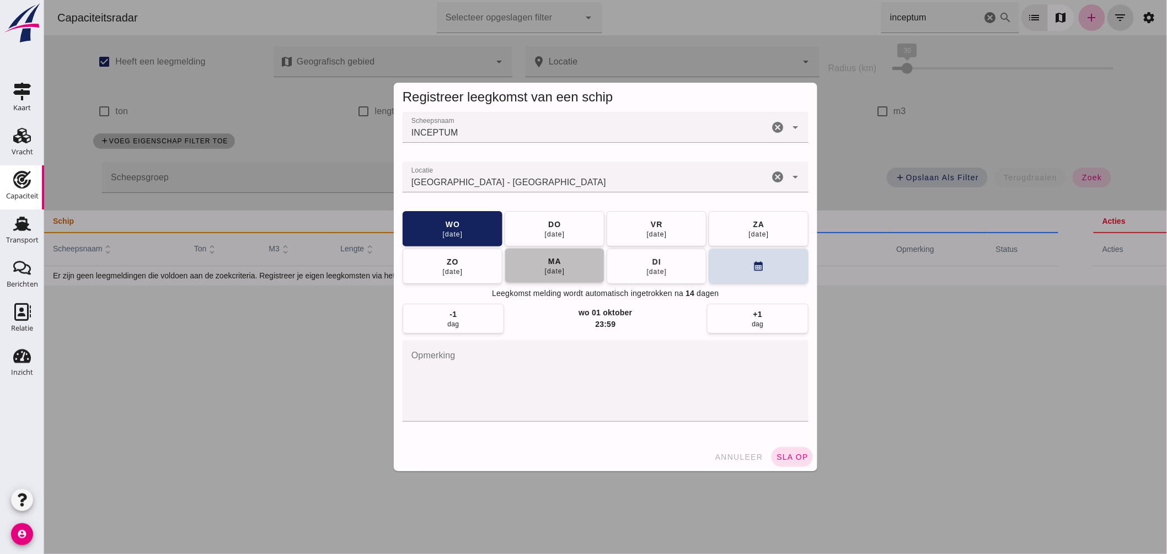
click at [570, 265] on button "ma 22 sep" at bounding box center [554, 265] width 100 height 35
click at [789, 460] on span "sla op" at bounding box center [792, 457] width 33 height 9
click at [790, 458] on span "sla op" at bounding box center [792, 457] width 33 height 9
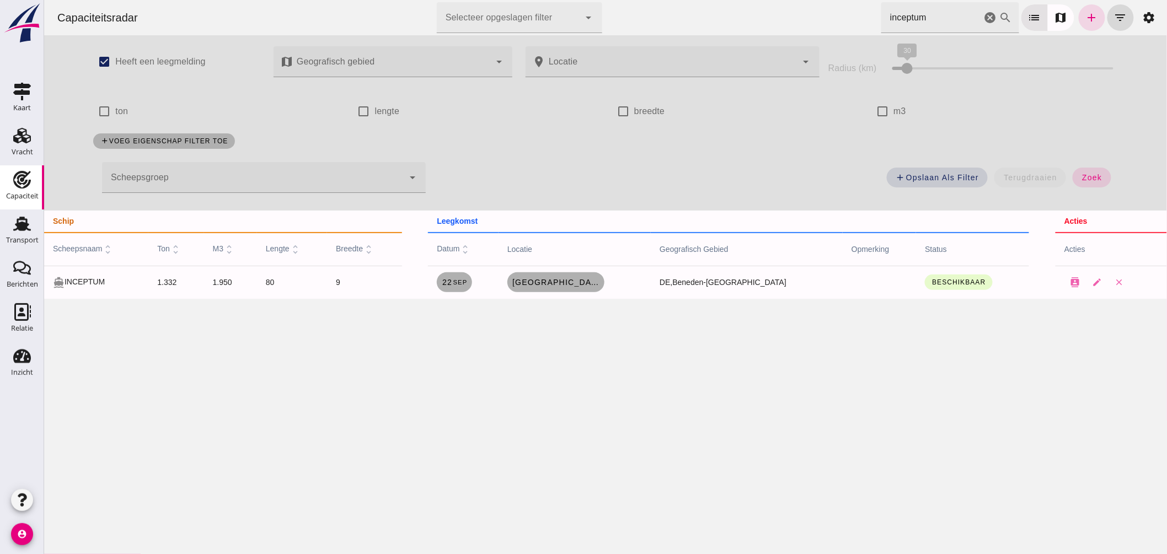
drag, startPoint x: 874, startPoint y: 22, endPoint x: 583, endPoint y: -7, distance: 292.8
click at [583, 0] on html "Capaciteitsradar Selecteer opgeslagen filter Selecteer opgeslagen filter cancel…" at bounding box center [605, 277] width 1123 height 554
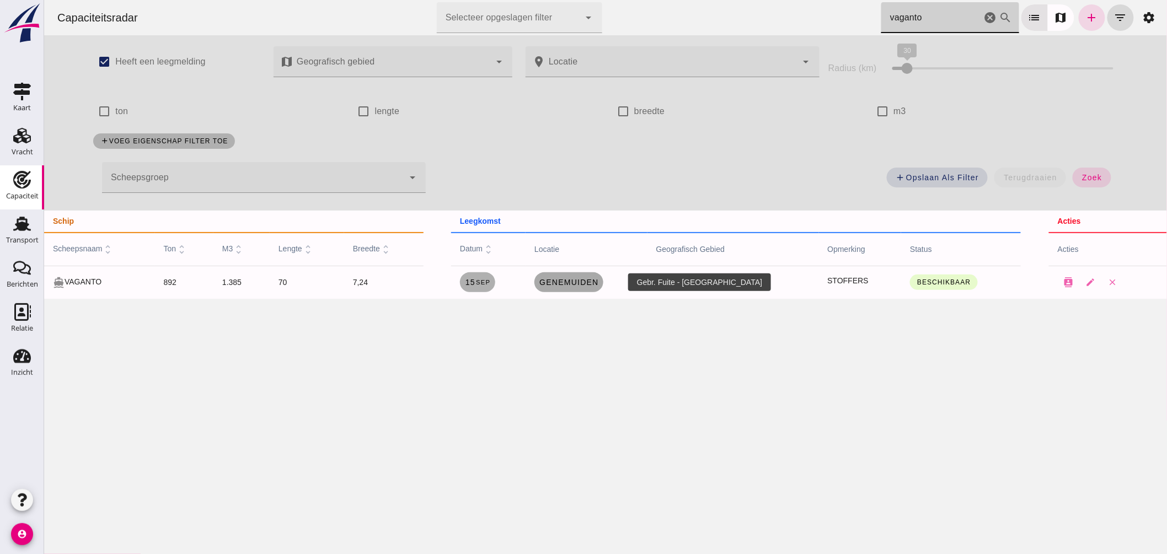
click at [575, 281] on span "Genemuiden" at bounding box center [568, 282] width 60 height 9
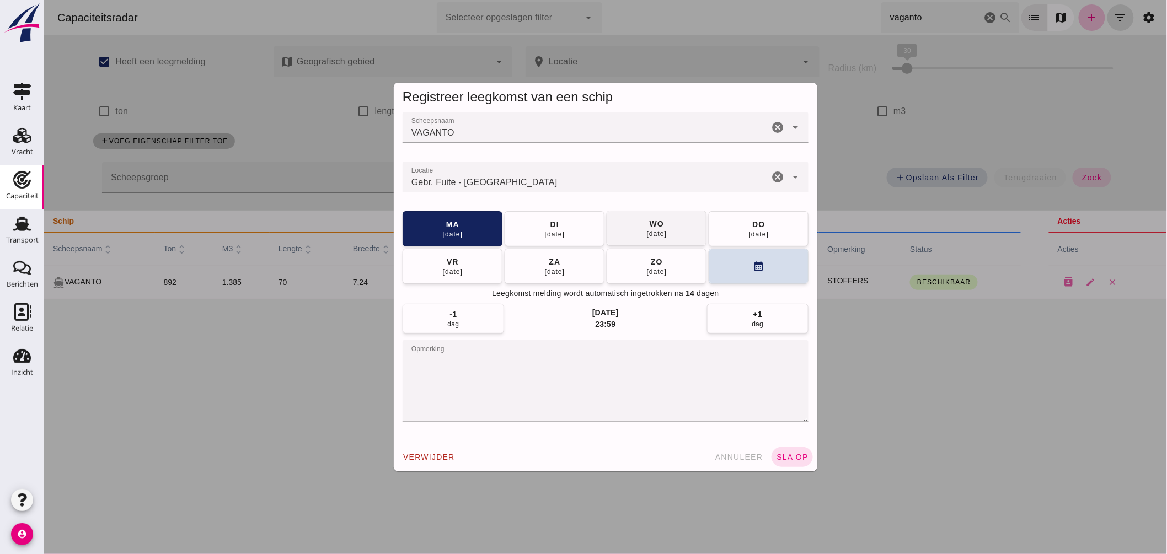
click at [634, 233] on button "[DATE]" at bounding box center [656, 228] width 100 height 35
click at [776, 460] on span "sla op" at bounding box center [792, 457] width 33 height 9
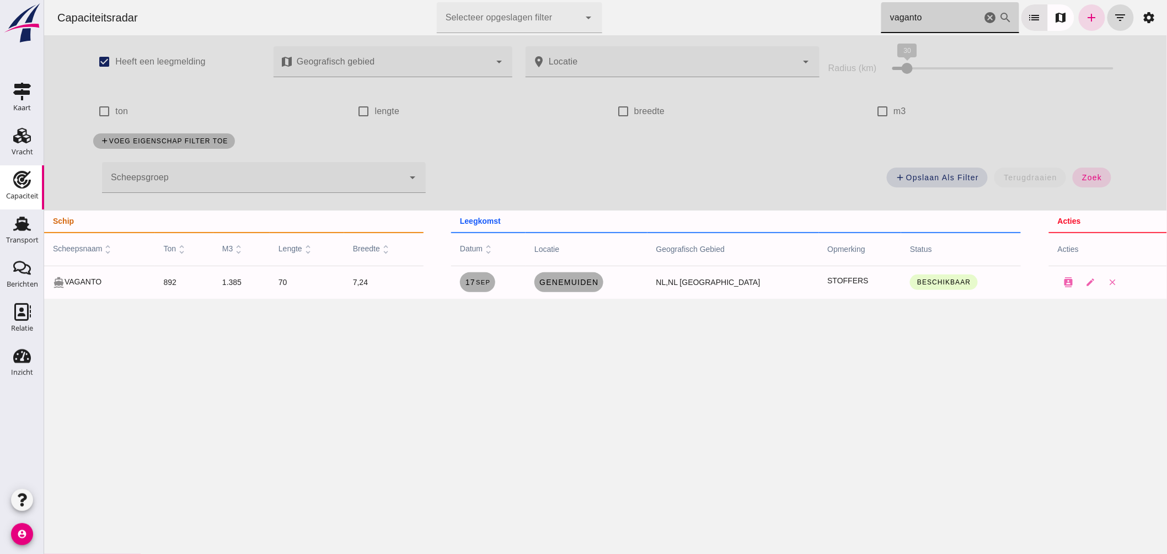
drag, startPoint x: 846, startPoint y: 14, endPoint x: 472, endPoint y: 1, distance: 373.8
click at [472, 1] on div "Capaciteitsradar Selecteer opgeslagen filter Selecteer opgeslagen filter cancel…" at bounding box center [605, 17] width 1114 height 35
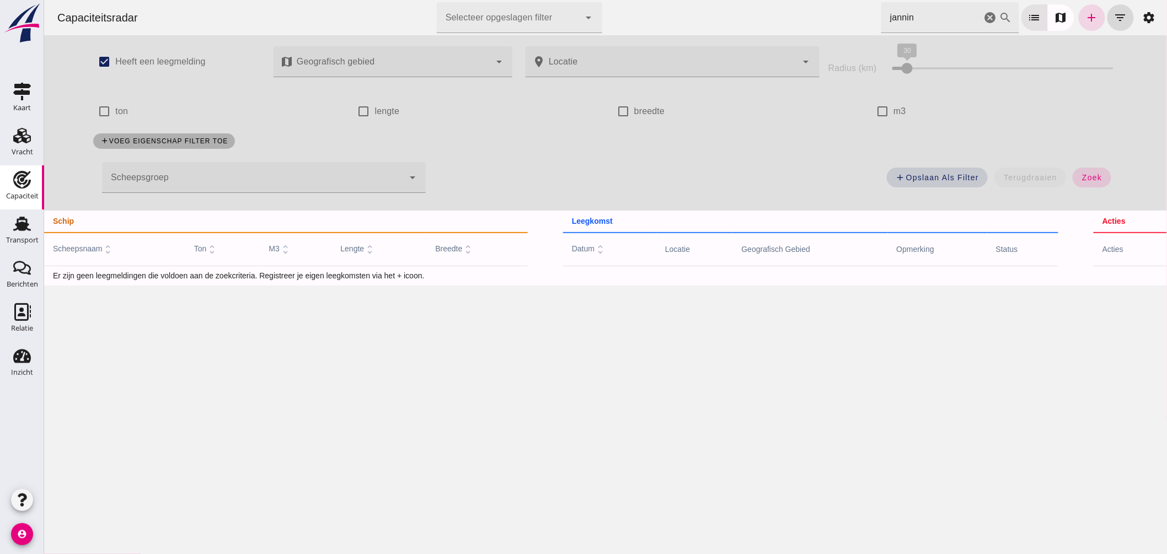
drag, startPoint x: 935, startPoint y: 17, endPoint x: 367, endPoint y: 0, distance: 567.4
click at [367, 0] on div "Capaciteitsradar Selecteer opgeslagen filter Selecteer opgeslagen filter cancel…" at bounding box center [605, 17] width 1114 height 35
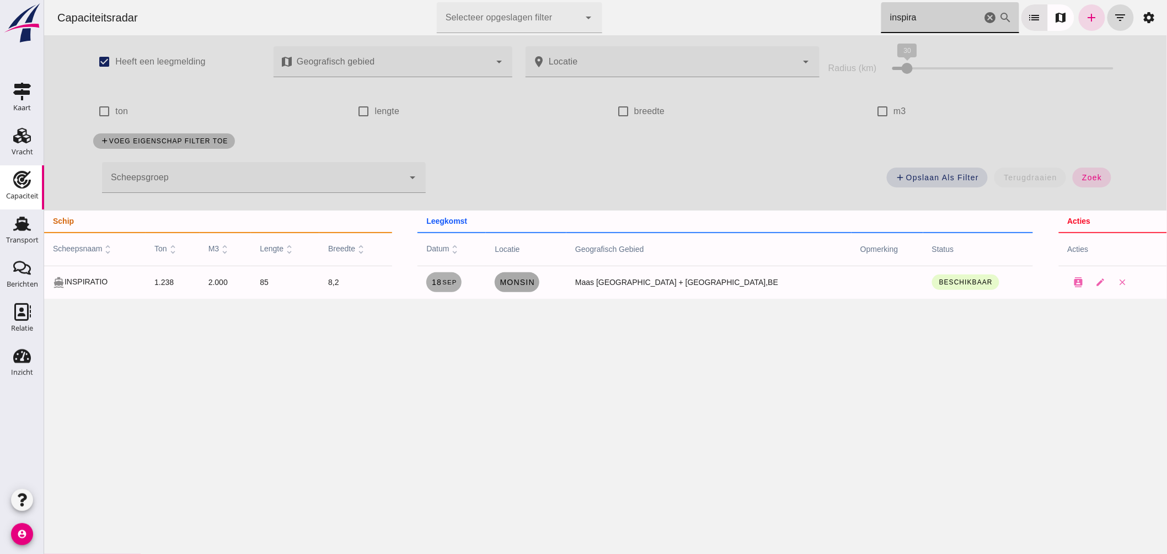
type input "inspira"
click at [535, 285] on span "Monsin" at bounding box center [517, 282] width 36 height 9
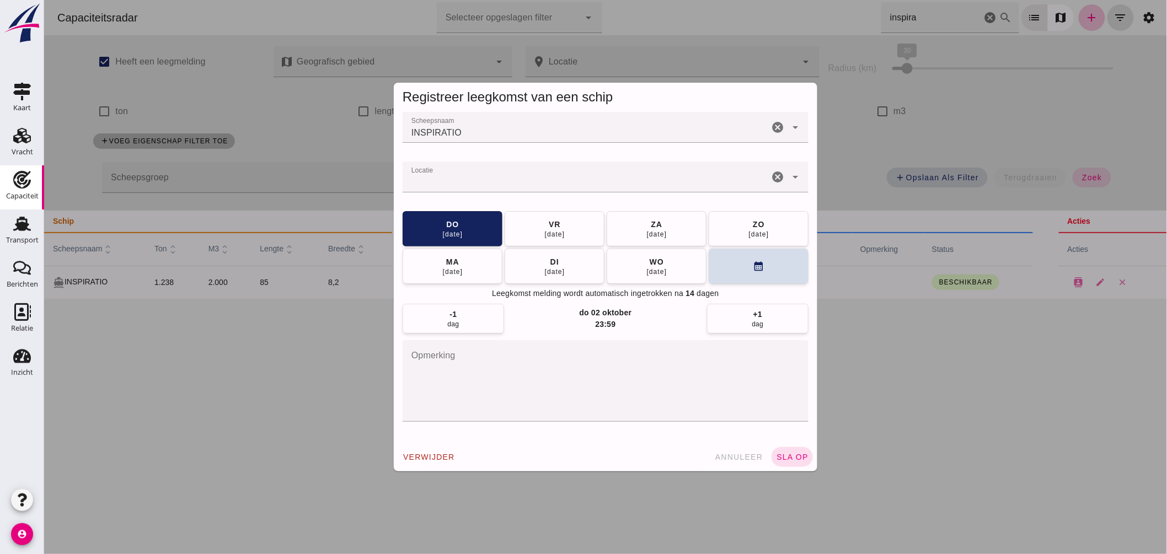
click at [544, 181] on input "Locatie" at bounding box center [585, 182] width 366 height 13
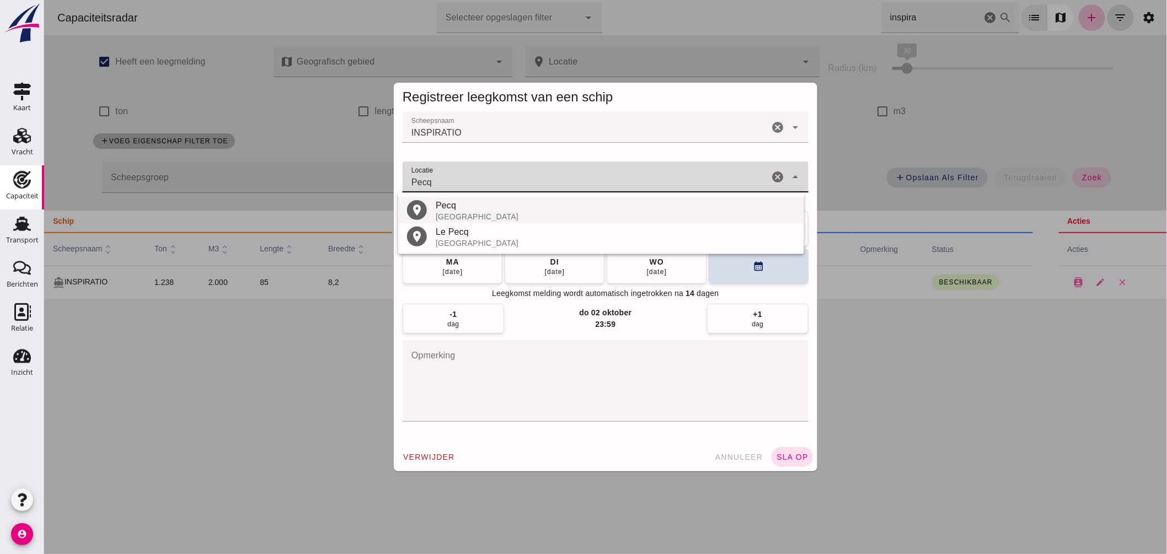
click at [466, 207] on div "Pecq" at bounding box center [615, 205] width 360 height 13
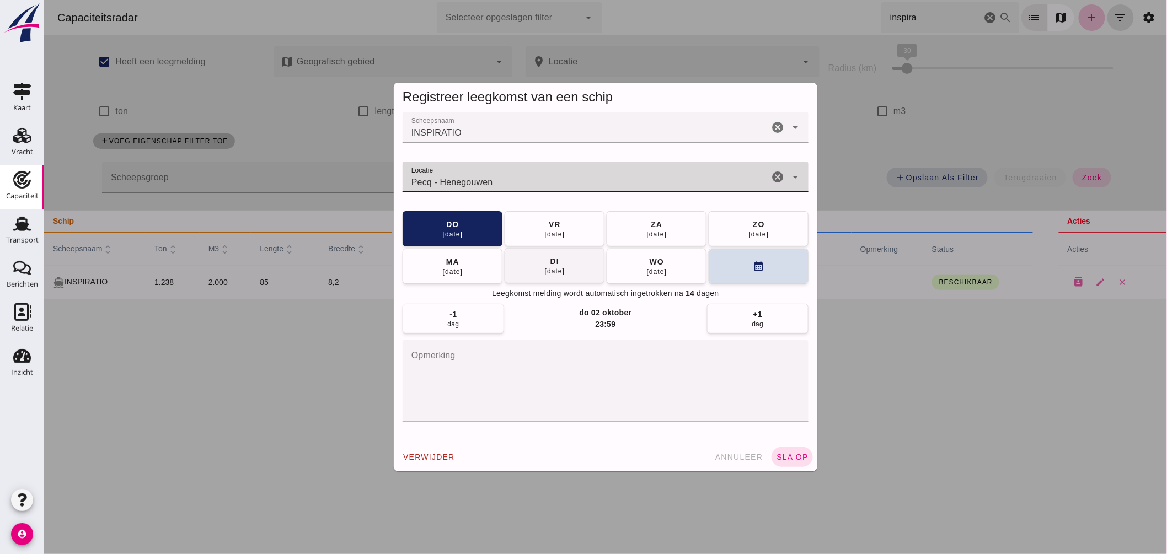
type input "Pecq - Henegouwen"
click at [563, 269] on button "di 23 sep" at bounding box center [554, 265] width 100 height 35
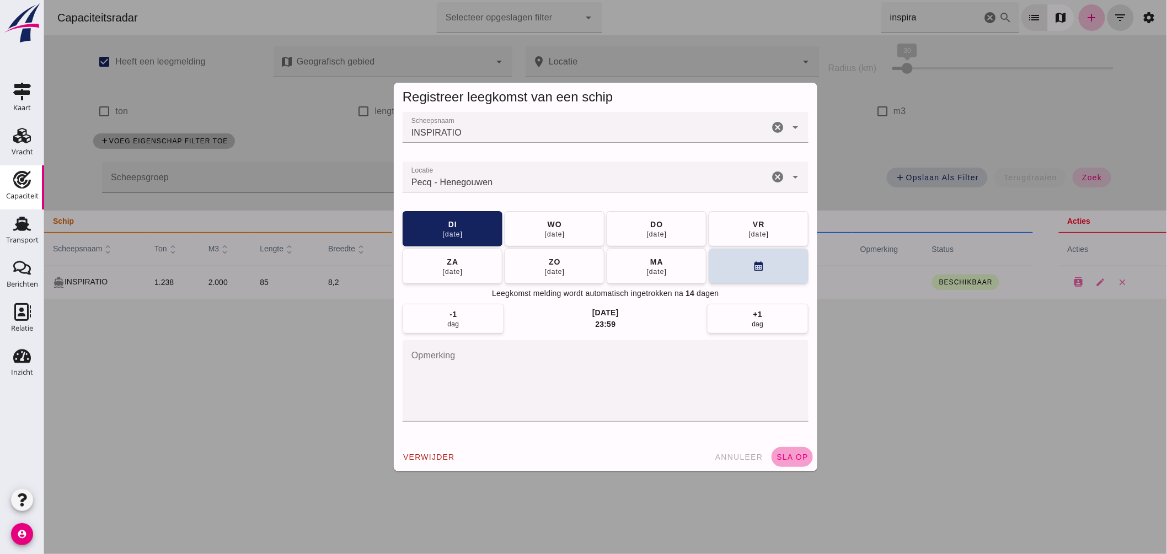
click at [798, 453] on span "sla op" at bounding box center [792, 457] width 33 height 9
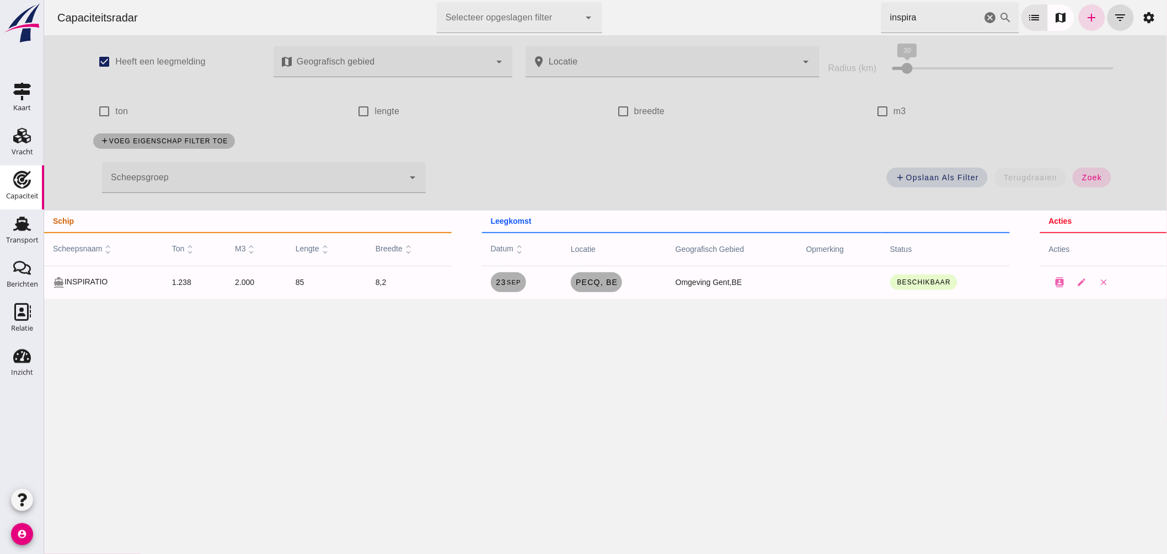
drag, startPoint x: 946, startPoint y: 15, endPoint x: 514, endPoint y: -54, distance: 437.4
click at [514, 0] on html "Capaciteitsradar Selecteer opgeslagen filter Selecteer opgeslagen filter cancel…" at bounding box center [605, 277] width 1123 height 554
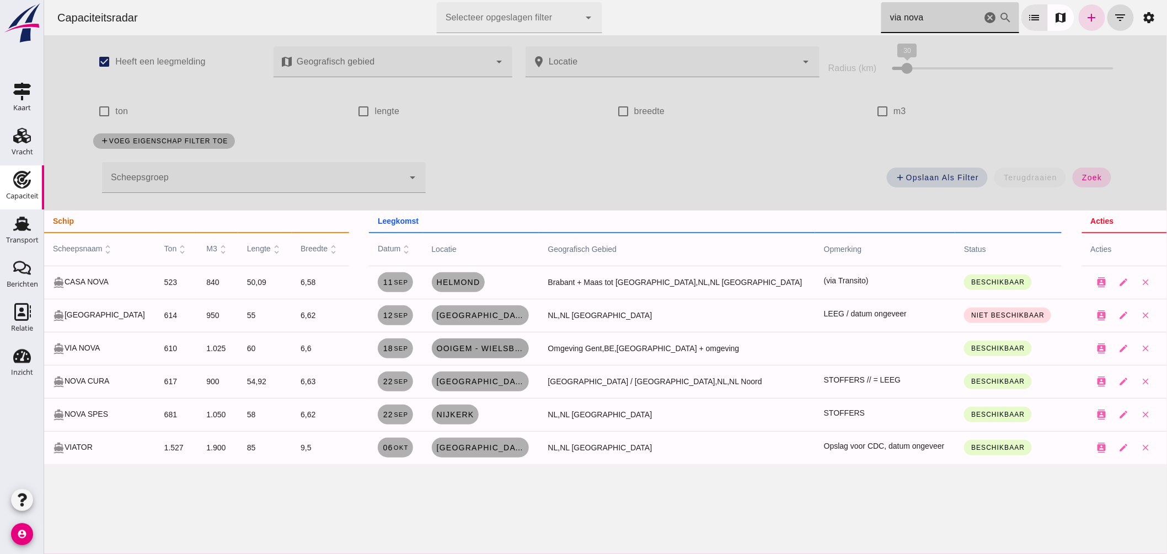
type input "via nova"
click at [485, 343] on link "Ooigem - Wielsbeke, be" at bounding box center [479, 349] width 97 height 20
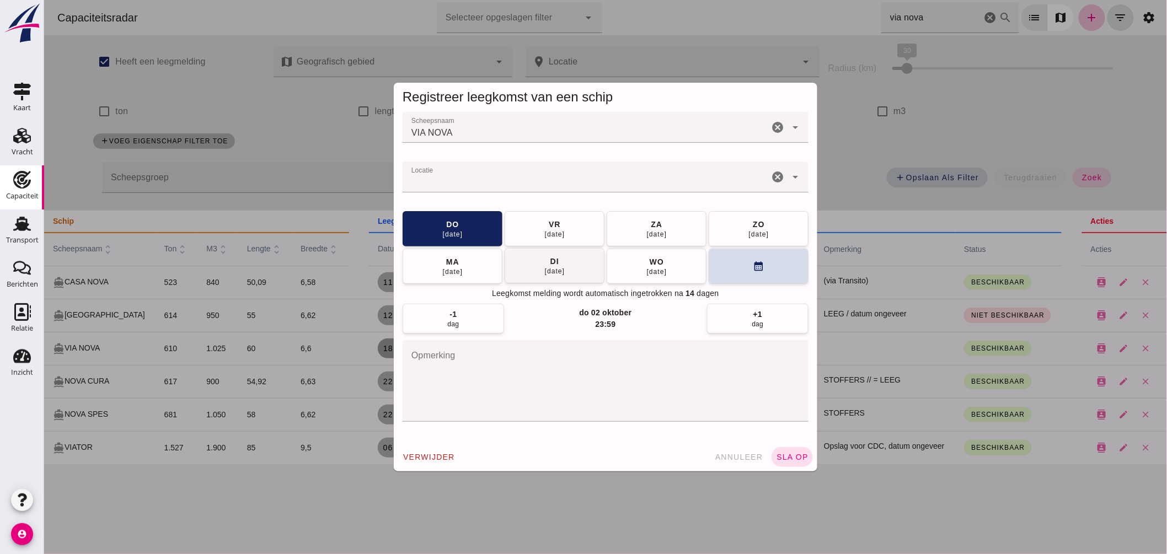
click at [575, 278] on button "di 23 sep" at bounding box center [554, 265] width 100 height 35
click at [796, 453] on span "sla op" at bounding box center [792, 457] width 33 height 9
click at [515, 183] on input "Locatie" at bounding box center [585, 182] width 366 height 13
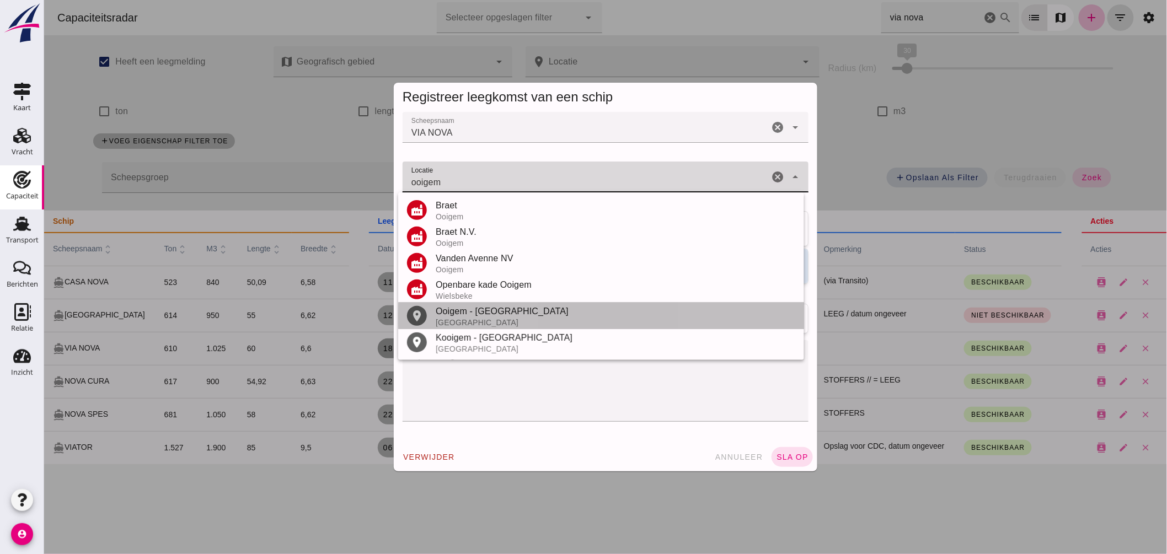
click at [445, 314] on div "Ooigem - Wielsbeke" at bounding box center [615, 311] width 360 height 13
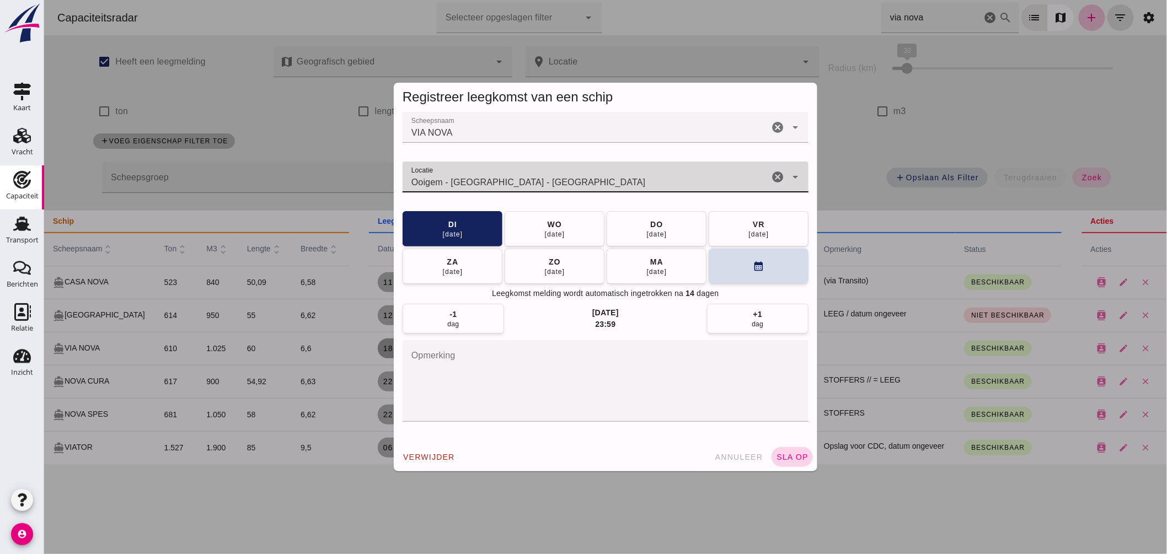
type input "Ooigem - Wielsbeke - West-Vlaanderen"
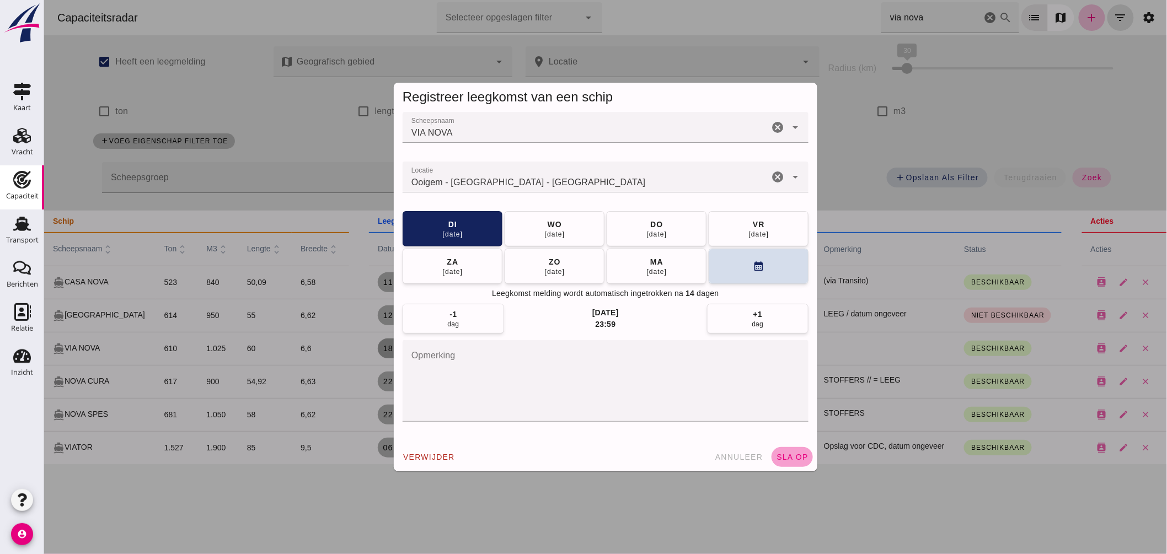
click at [789, 455] on span "sla op" at bounding box center [792, 457] width 33 height 9
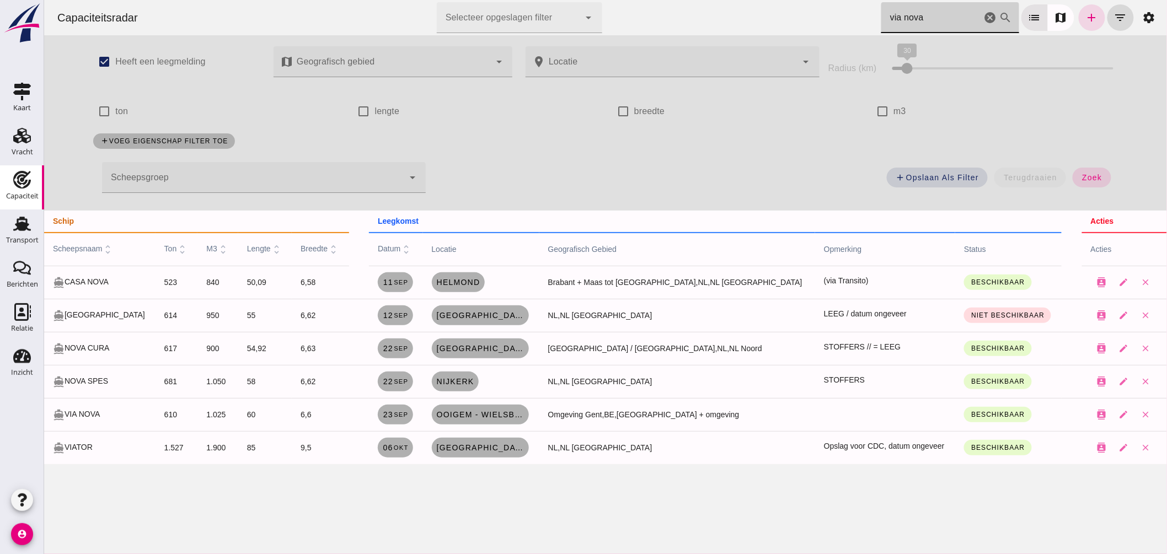
drag, startPoint x: 935, startPoint y: 18, endPoint x: 818, endPoint y: 18, distance: 117.0
click at [819, 17] on div "Capaciteitsradar Selecteer opgeslagen filter Selecteer opgeslagen filter cancel…" at bounding box center [605, 17] width 1114 height 35
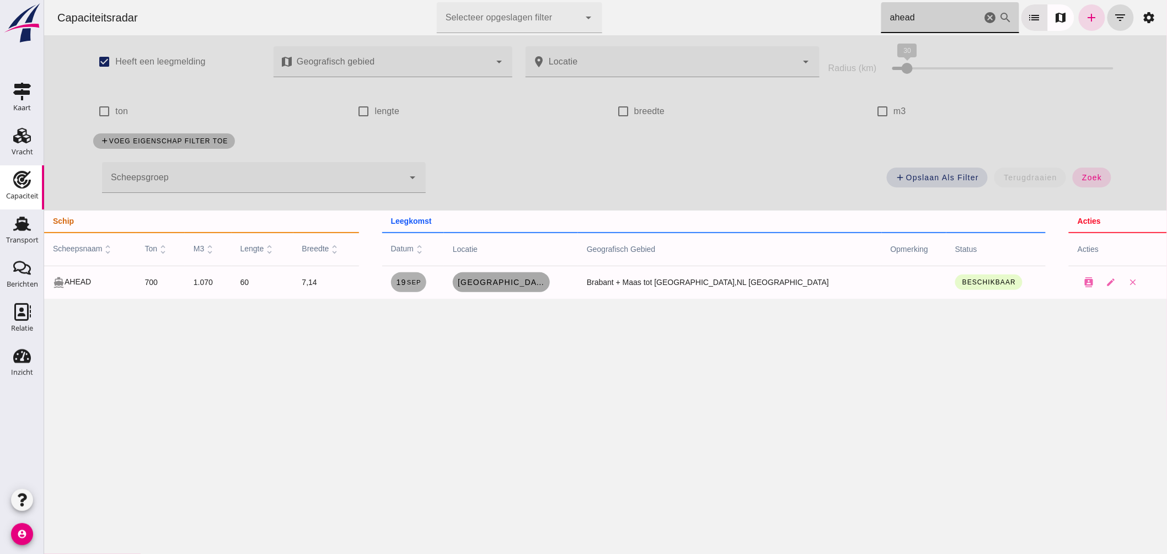
type input "ahead"
click at [537, 283] on span "[GEOGRAPHIC_DATA], [GEOGRAPHIC_DATA]" at bounding box center [501, 282] width 88 height 9
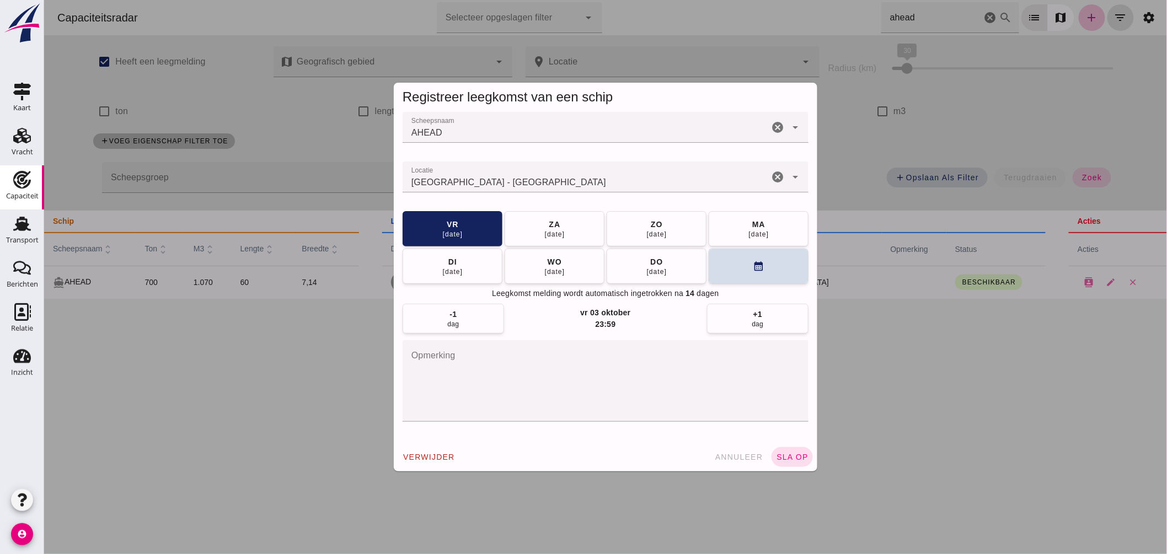
click at [537, 179] on input "Locatie" at bounding box center [585, 182] width 366 height 13
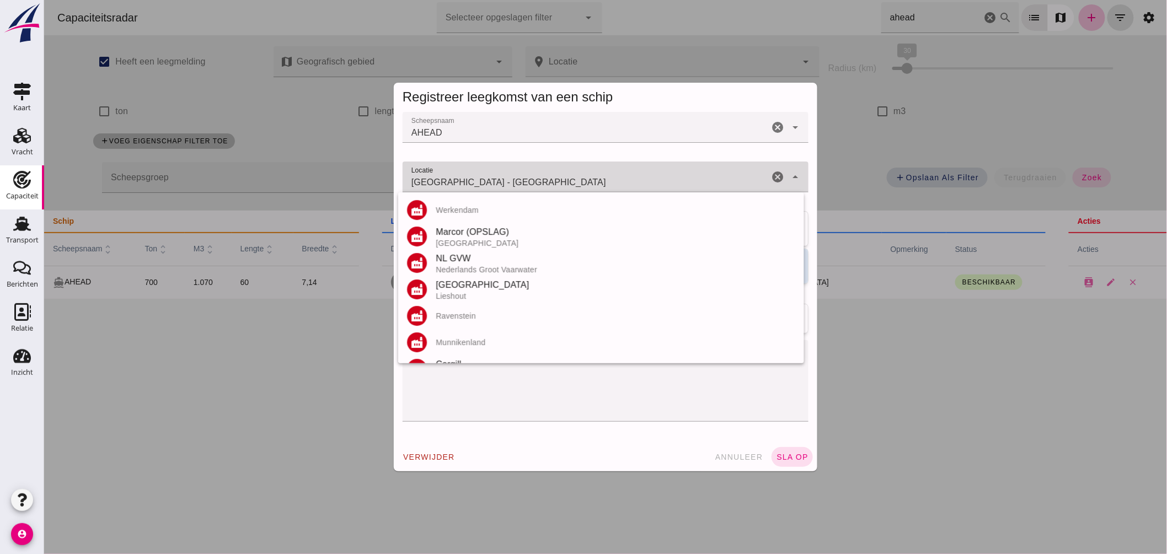
click at [537, 176] on input "Maastricht - Limburg" at bounding box center [585, 182] width 366 height 13
click at [536, 174] on div "Maastricht - Limburg Maastricht - Limburg" at bounding box center [585, 177] width 366 height 31
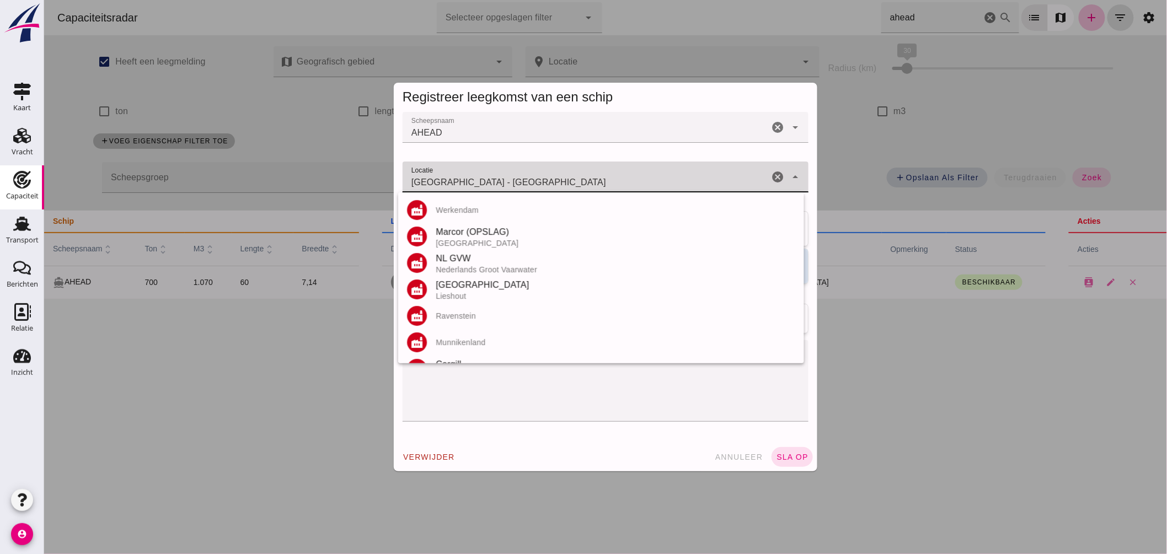
click at [536, 174] on div "Maastricht - Limburg Maastricht - Limburg" at bounding box center [585, 177] width 366 height 31
click at [577, 180] on input "Maastricht - Limburg" at bounding box center [585, 182] width 366 height 13
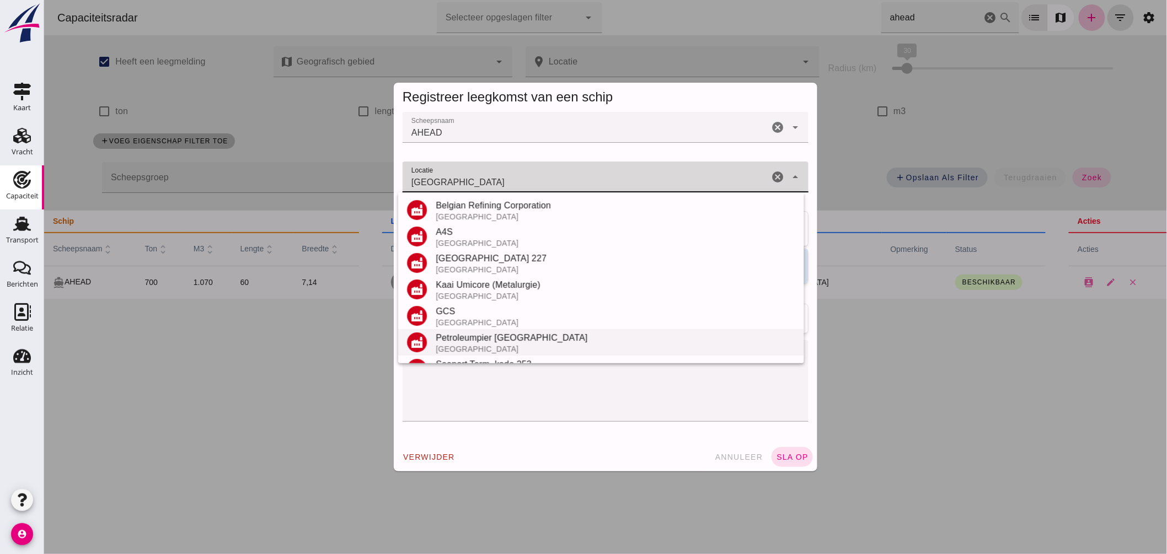
scroll to position [129, 0]
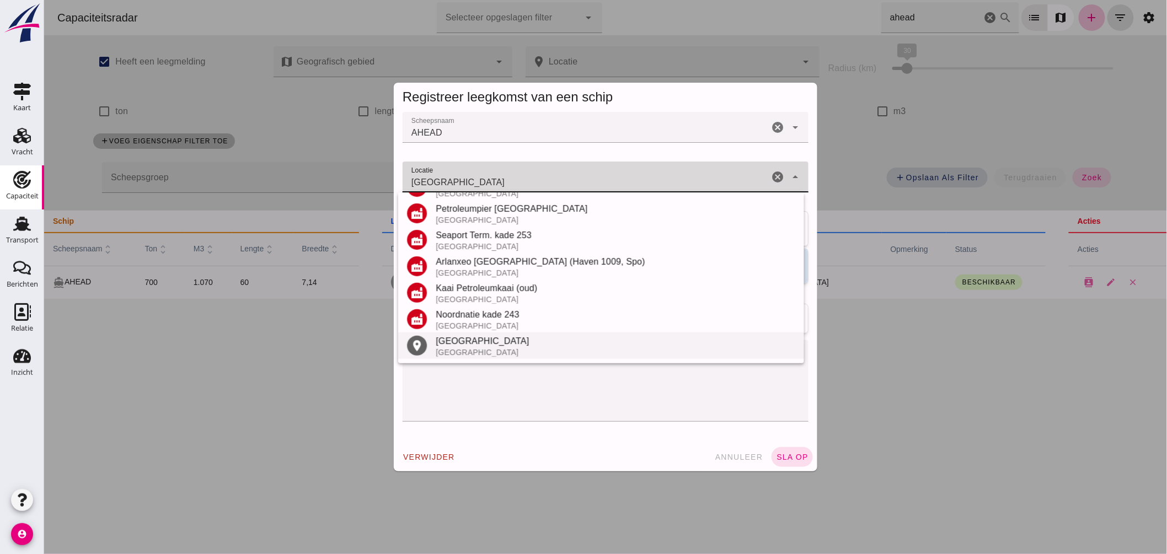
click at [464, 338] on div "Antwerpen" at bounding box center [615, 341] width 360 height 13
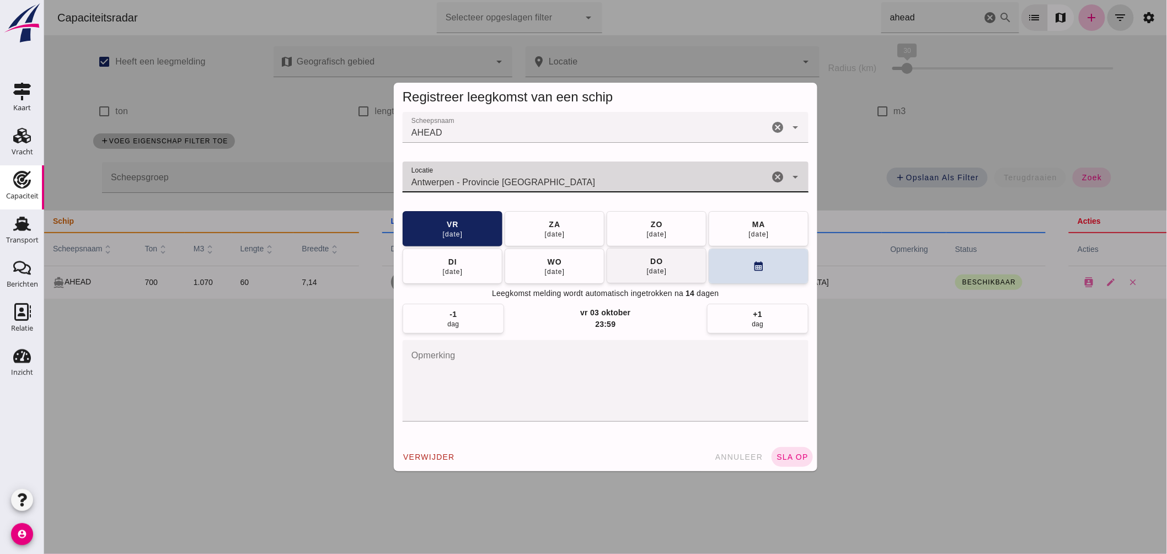
type input "Antwerpen - Provincie Antwerpen"
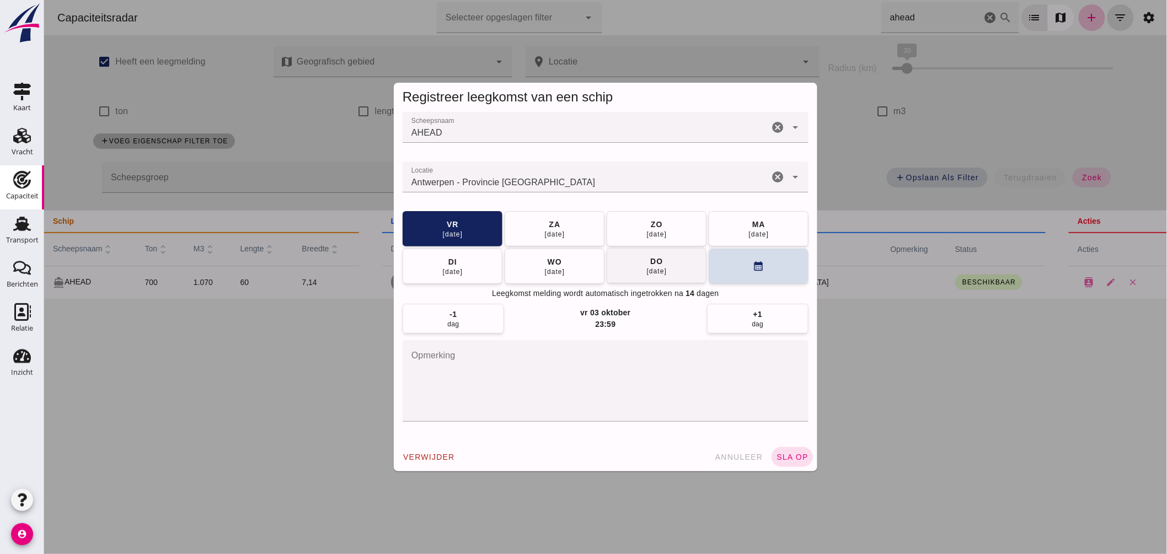
click at [646, 274] on div "25 sep" at bounding box center [656, 271] width 21 height 9
click at [794, 451] on button "sla op" at bounding box center [791, 457] width 41 height 20
click at [798, 450] on button "sla op" at bounding box center [791, 457] width 41 height 20
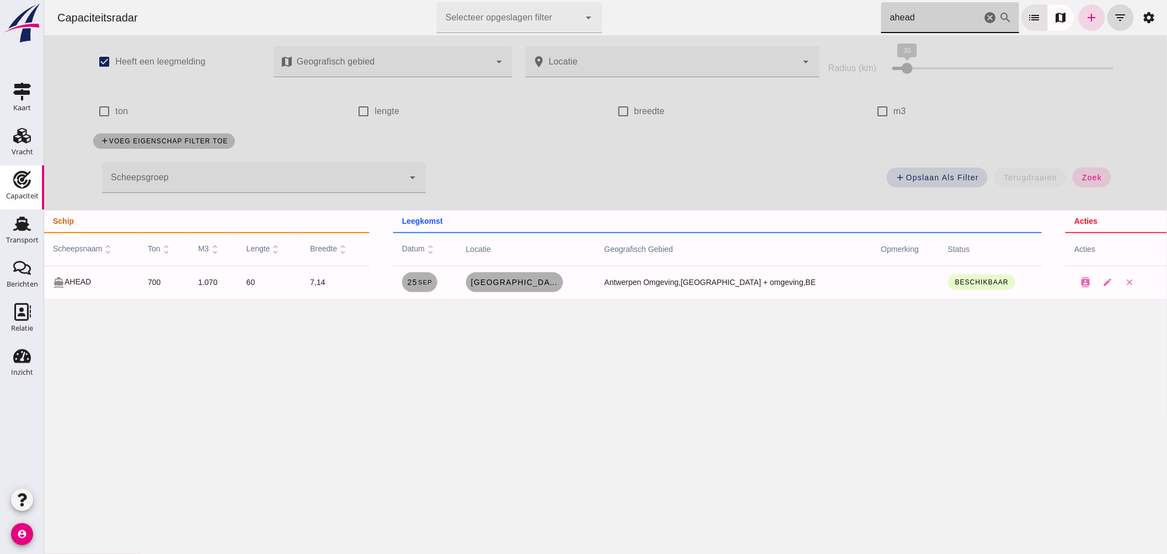
drag, startPoint x: 717, startPoint y: -1, endPoint x: 685, endPoint y: -3, distance: 32.0
click at [685, 0] on html "Capaciteitsradar Selecteer opgeslagen filter Selecteer opgeslagen filter cancel…" at bounding box center [605, 277] width 1123 height 554
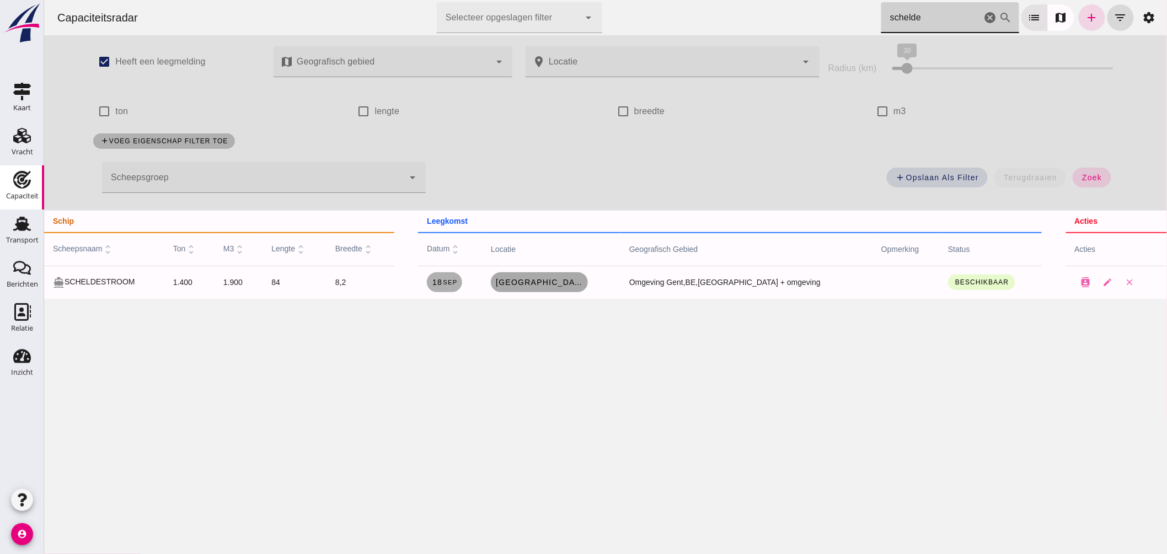
click at [586, 277] on link "[GEOGRAPHIC_DATA], [GEOGRAPHIC_DATA]" at bounding box center [538, 283] width 97 height 20
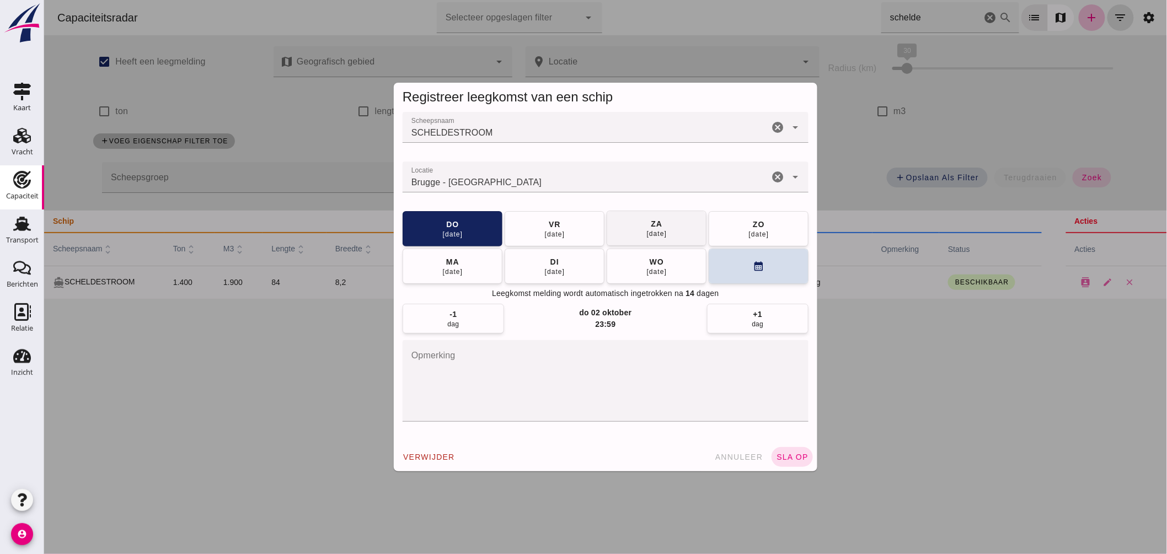
click at [563, 233] on button "vr 19 sep" at bounding box center [554, 228] width 100 height 35
click at [780, 452] on button "sla op" at bounding box center [791, 457] width 41 height 20
click at [787, 455] on span "sla op" at bounding box center [792, 457] width 33 height 9
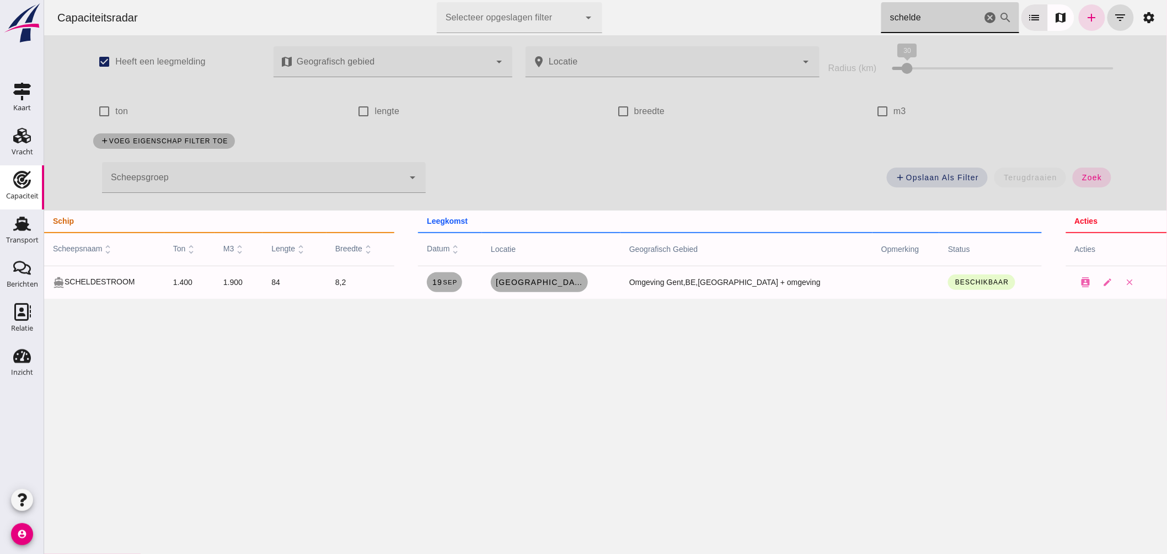
drag, startPoint x: 915, startPoint y: 15, endPoint x: 476, endPoint y: -7, distance: 440.3
click at [476, 0] on html "Capaciteitsradar Selecteer opgeslagen filter Selecteer opgeslagen filter cancel…" at bounding box center [605, 277] width 1123 height 554
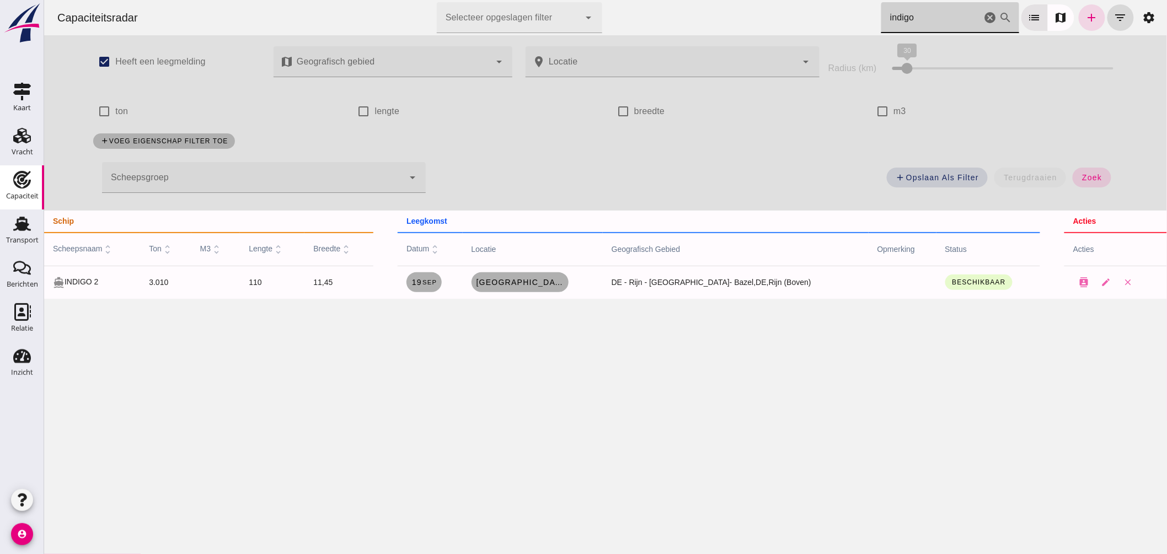
drag, startPoint x: 912, startPoint y: 14, endPoint x: 506, endPoint y: -29, distance: 408.9
click at [506, 0] on html "Capaciteitsradar Selecteer opgeslagen filter Selecteer opgeslagen filter cancel…" at bounding box center [605, 277] width 1123 height 554
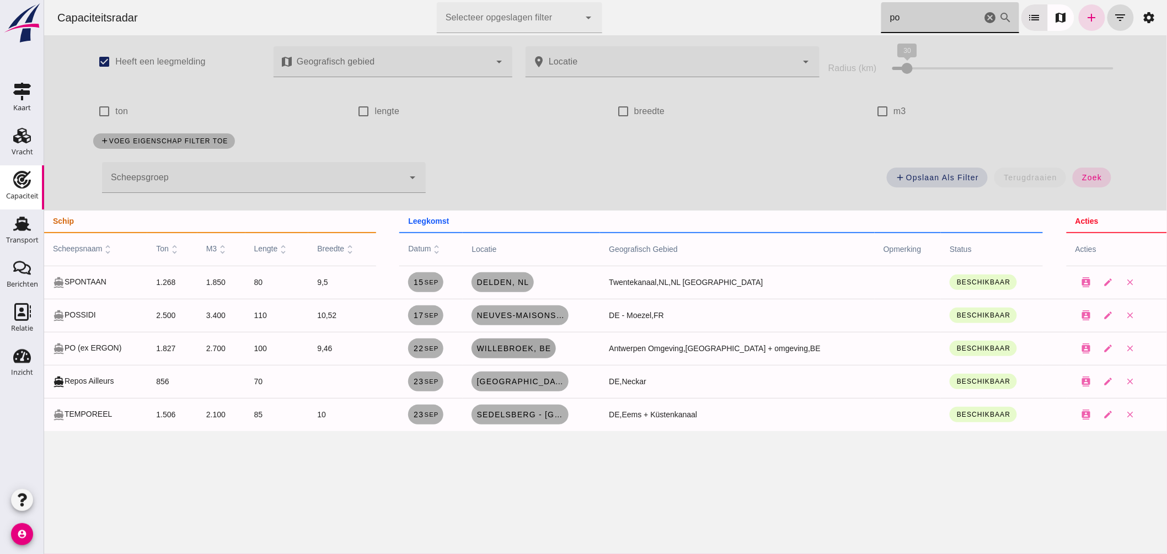
type input "po"
click at [511, 353] on link "Willebroek, be" at bounding box center [513, 349] width 84 height 20
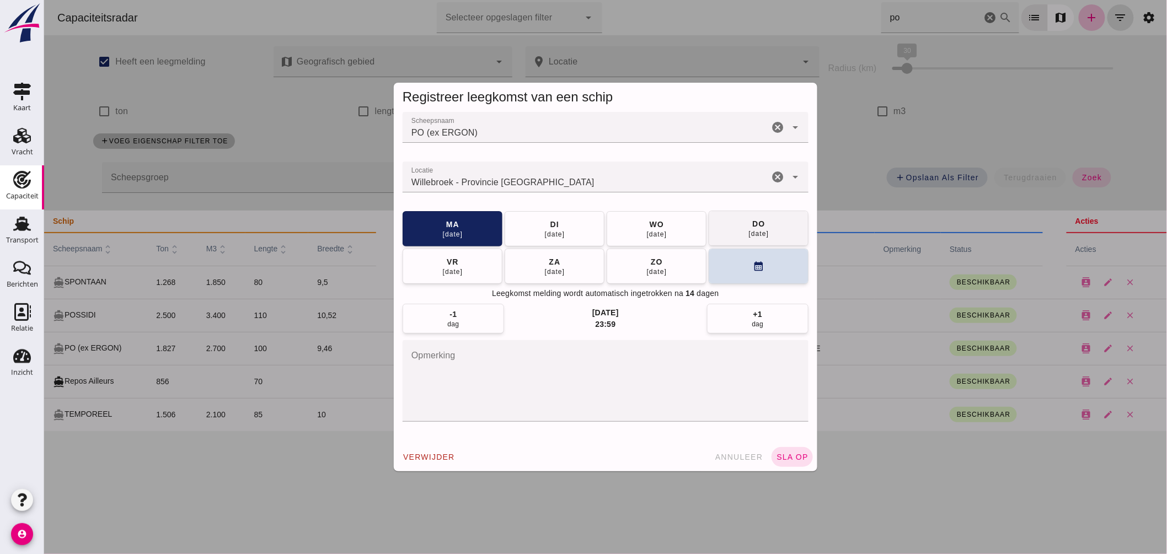
click at [763, 223] on span "do 25 sep" at bounding box center [758, 228] width 21 height 20
drag, startPoint x: 44, startPoint y: 125, endPoint x: -1, endPoint y: 132, distance: 44.7
click at [44, 132] on html "Capaciteitsradar Selecteer opgeslagen filter Selecteer opgeslagen filter cancel…" at bounding box center [605, 277] width 1123 height 554
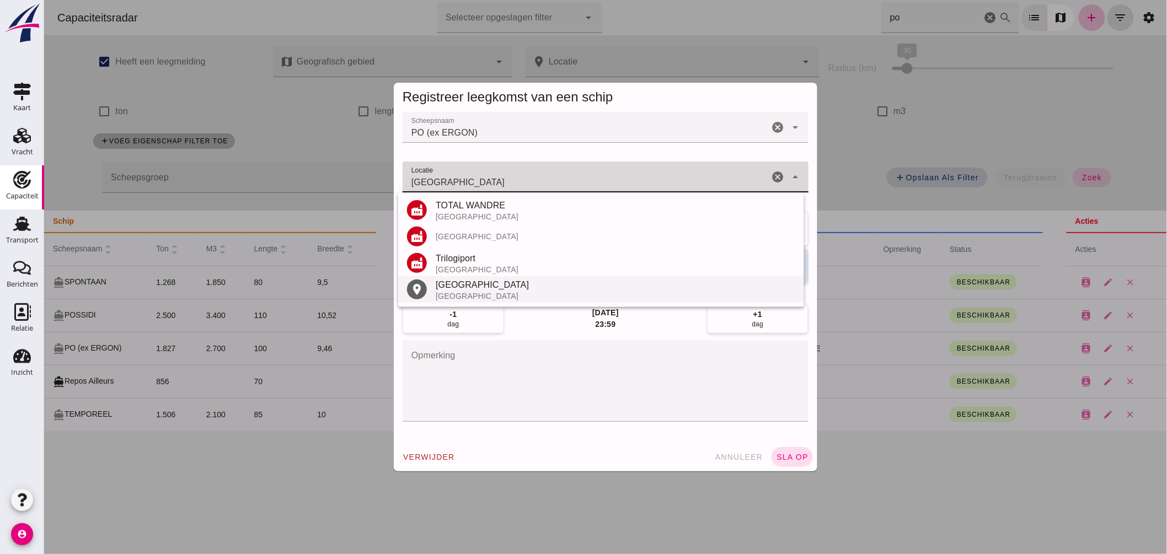
click at [458, 290] on div "Luik" at bounding box center [615, 285] width 360 height 13
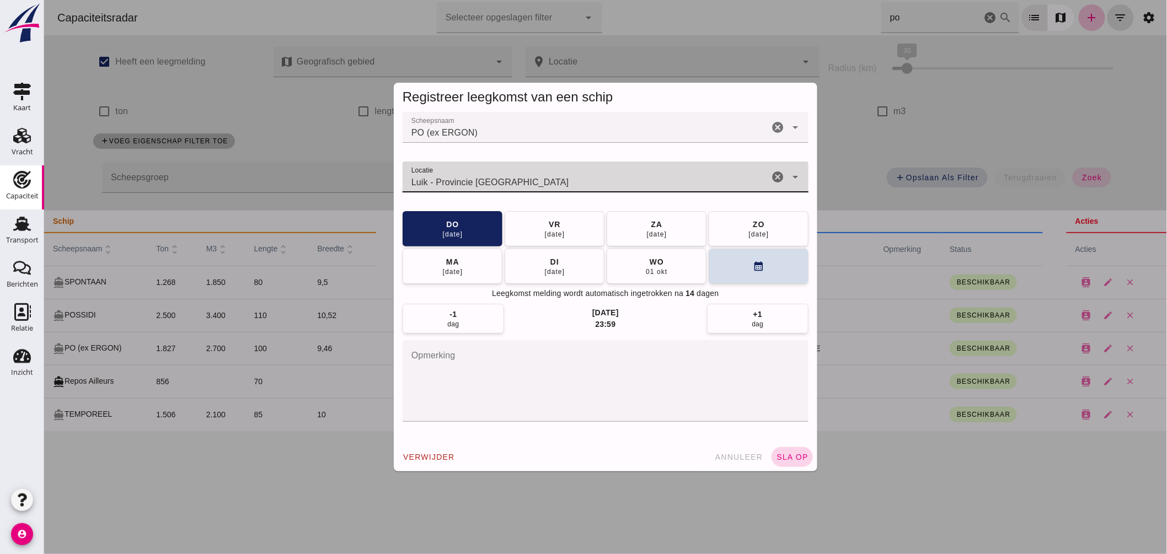
type input "Luik - Provincie Luik"
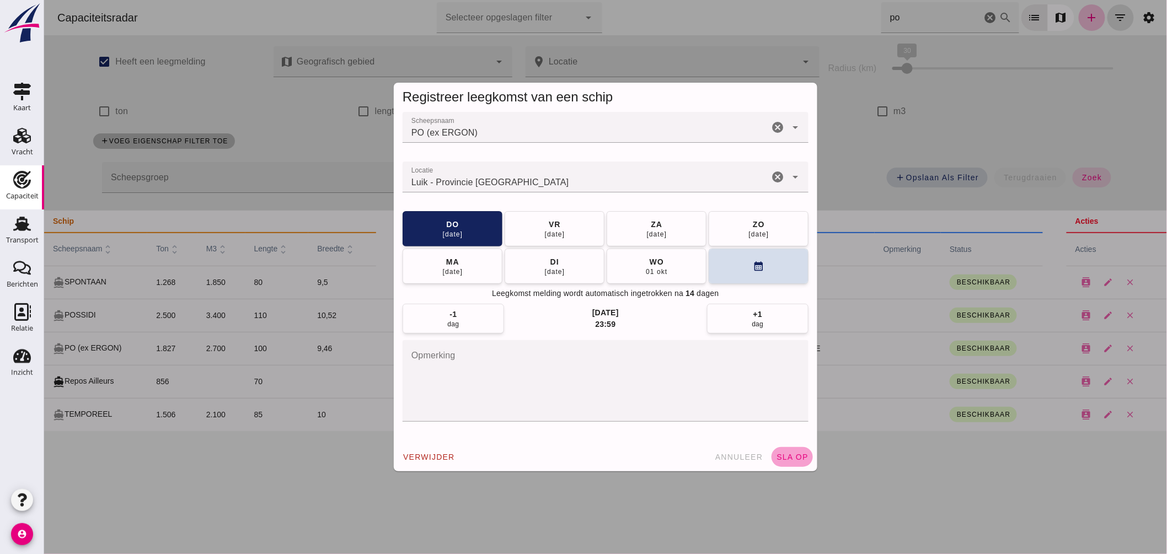
click at [792, 449] on button "sla op" at bounding box center [791, 457] width 41 height 20
click at [790, 454] on span "sla op" at bounding box center [792, 457] width 33 height 9
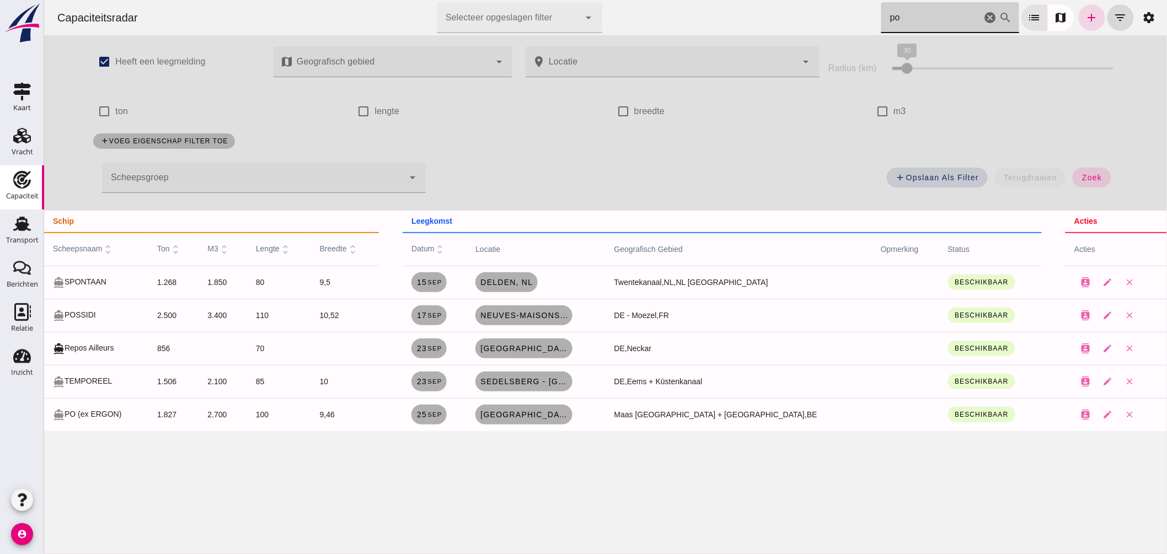
drag, startPoint x: 709, startPoint y: -3, endPoint x: 702, endPoint y: -5, distance: 7.5
click at [702, 0] on html "Capaciteitsradar Selecteer opgeslagen filter Selecteer opgeslagen filter cancel…" at bounding box center [605, 277] width 1123 height 554
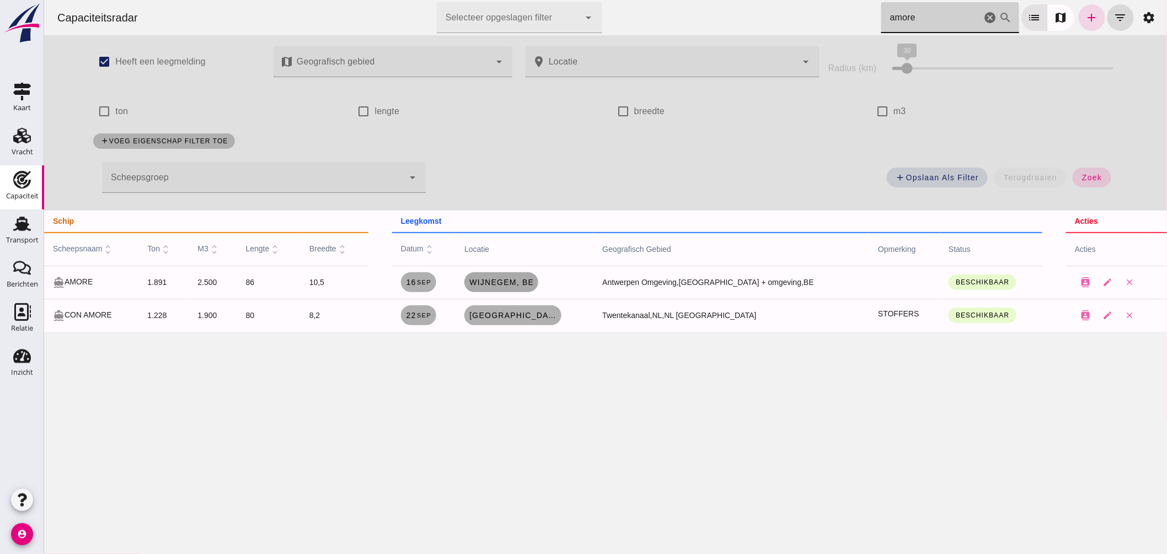
type input "amore"
click at [538, 278] on link "Wijnegem, be" at bounding box center [501, 283] width 74 height 20
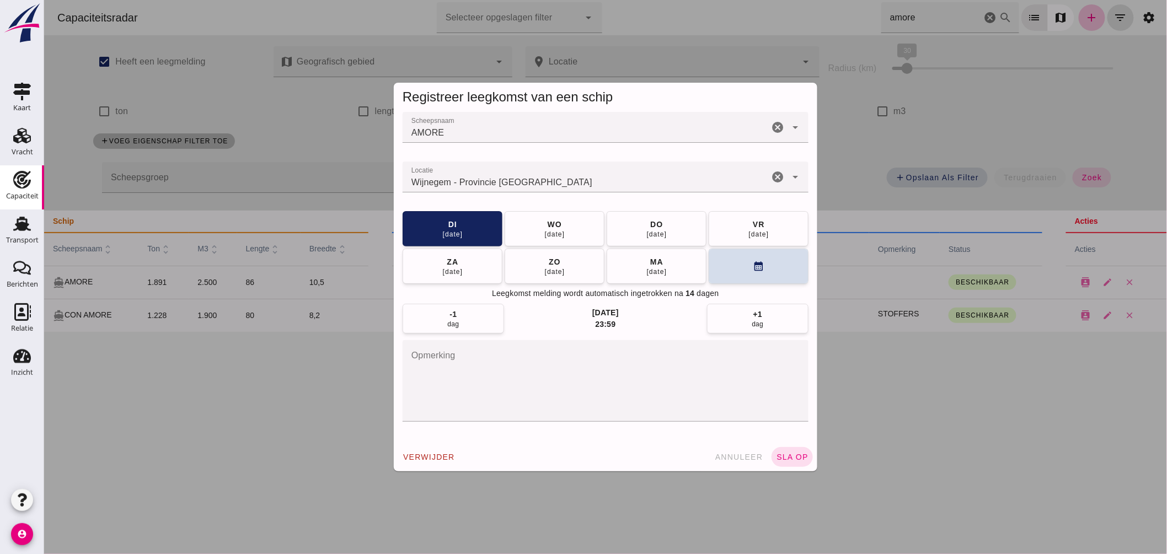
click at [533, 180] on input "Locatie" at bounding box center [585, 182] width 366 height 13
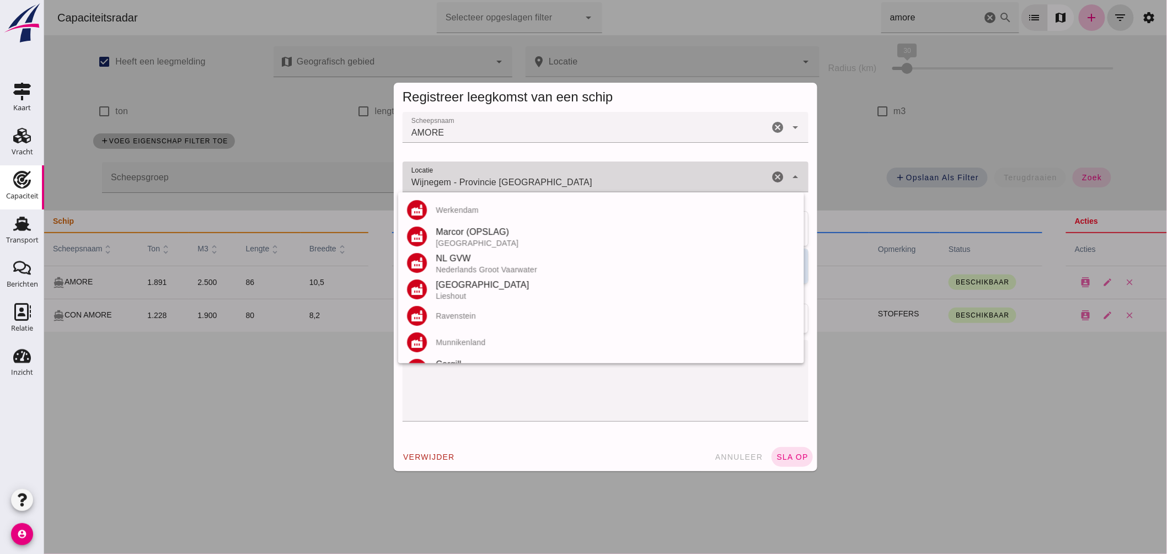
click at [533, 180] on input "Wijnegem - Provincie Antwerpen" at bounding box center [585, 182] width 366 height 13
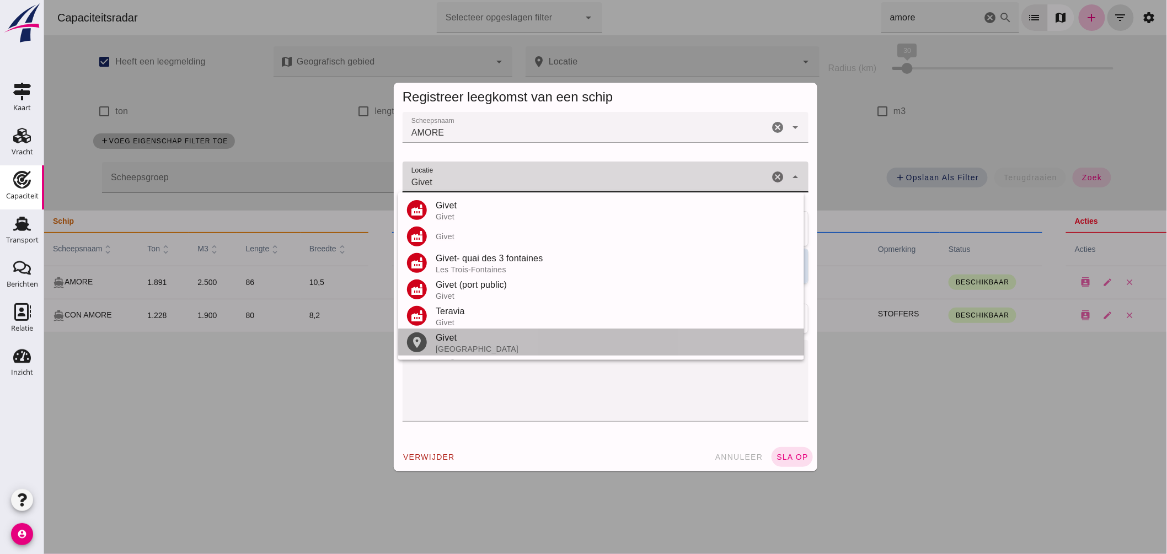
click at [471, 342] on div "Givet" at bounding box center [615, 338] width 360 height 13
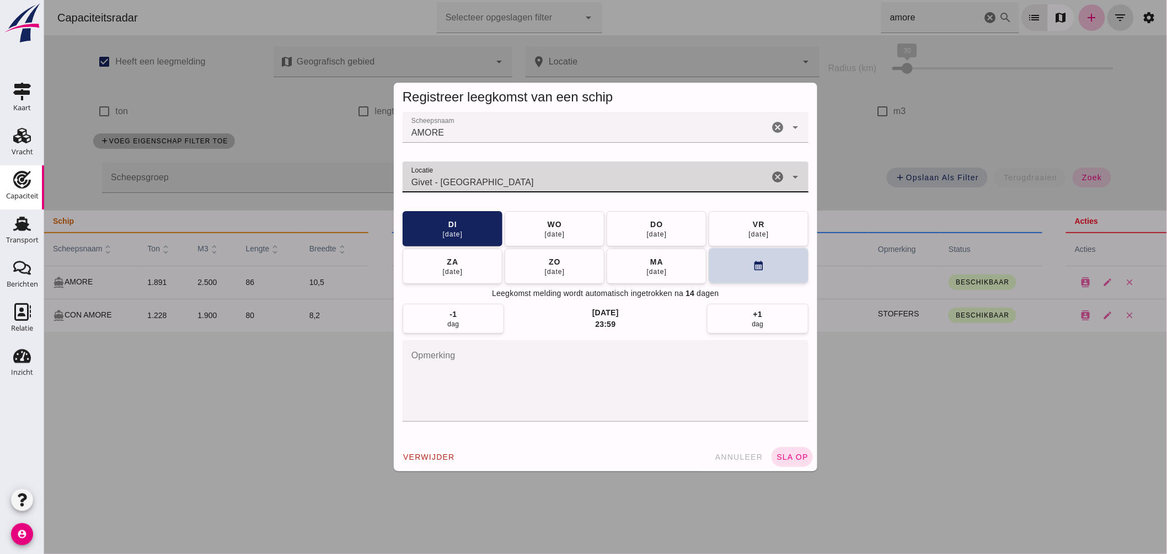
type input "Givet - Ardennes"
click at [737, 278] on button "calendar_month" at bounding box center [758, 265] width 100 height 35
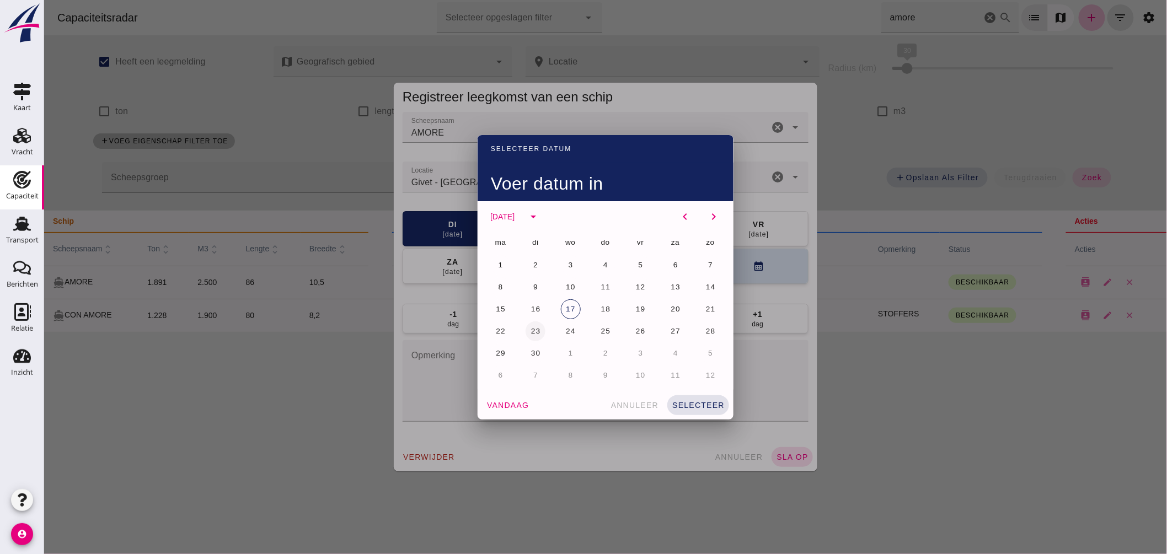
click at [529, 325] on button "23" at bounding box center [535, 332] width 20 height 20
click at [680, 398] on button "selecteer" at bounding box center [698, 406] width 62 height 20
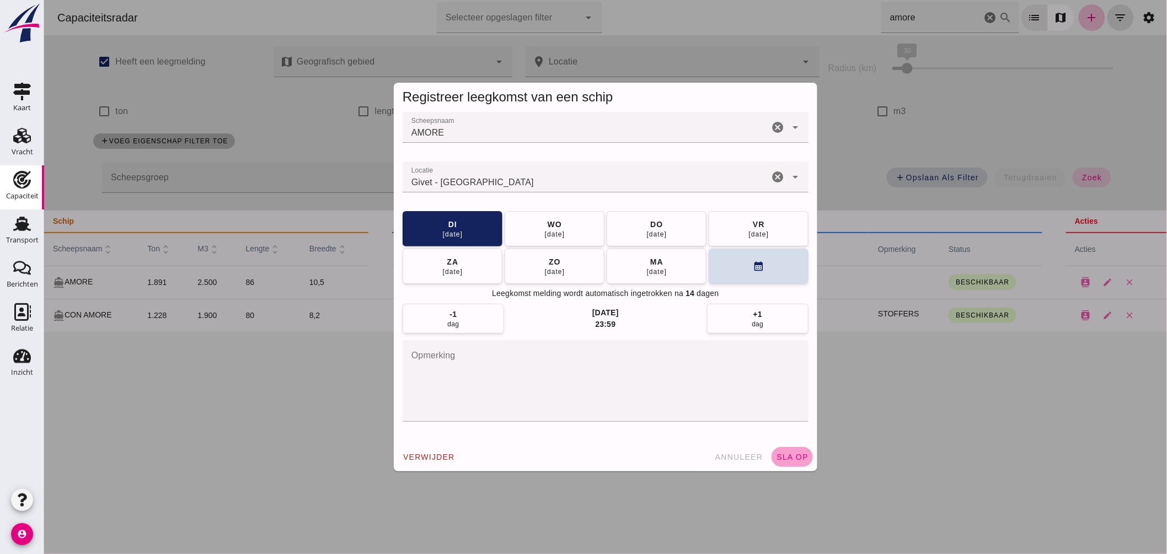
click at [800, 450] on button "sla op" at bounding box center [791, 457] width 41 height 20
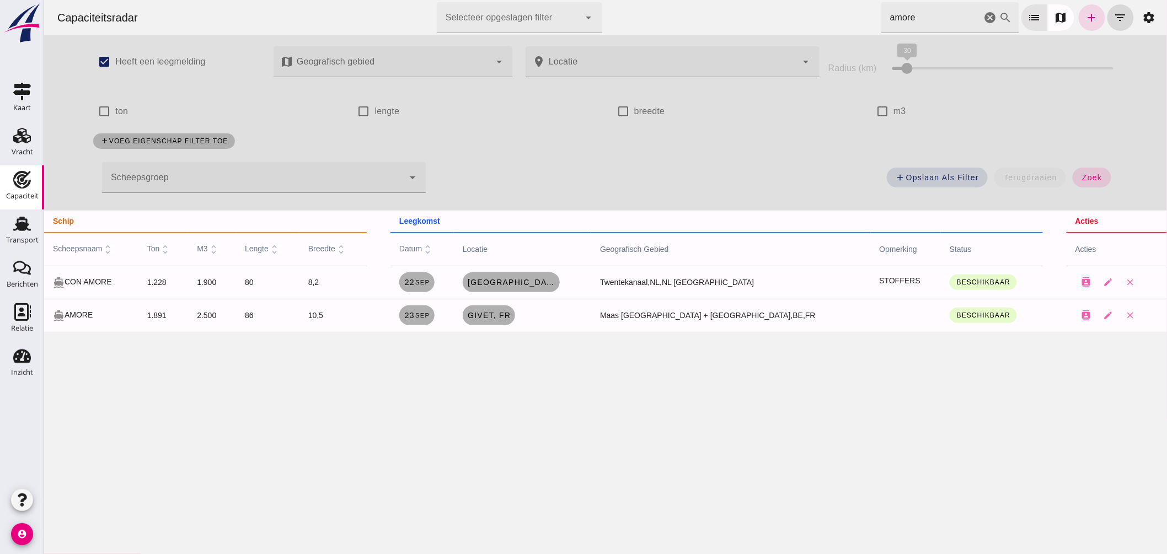
drag, startPoint x: 927, startPoint y: 20, endPoint x: 460, endPoint y: 19, distance: 467.8
click at [579, 34] on div "Capaciteitsradar Selecteer opgeslagen filter Selecteer opgeslagen filter cancel…" at bounding box center [605, 17] width 1114 height 35
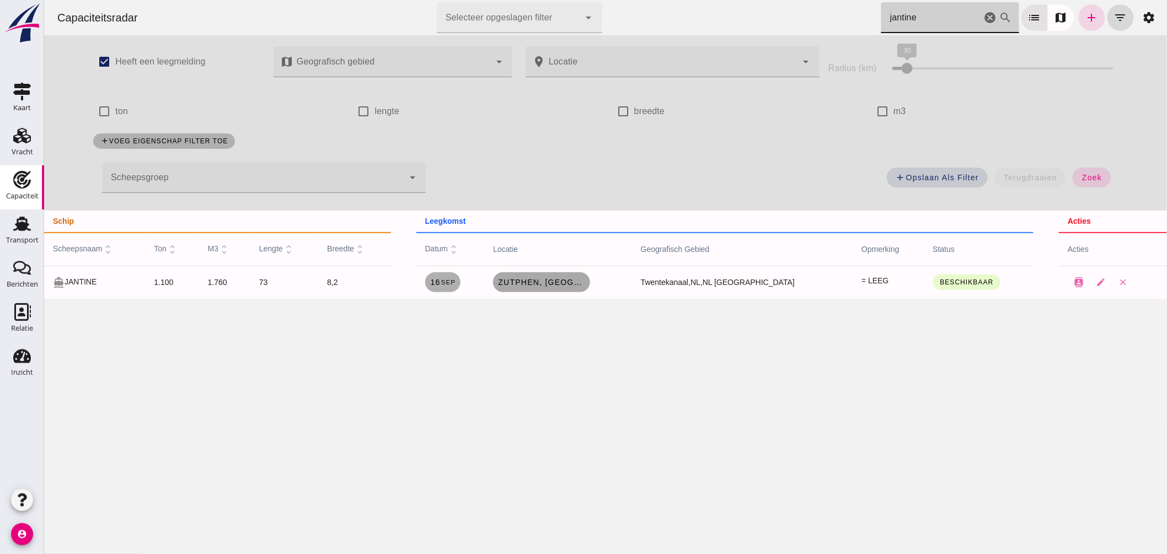
type input "jantine"
click at [554, 285] on span "Zutphen, [GEOGRAPHIC_DATA]" at bounding box center [541, 282] width 88 height 9
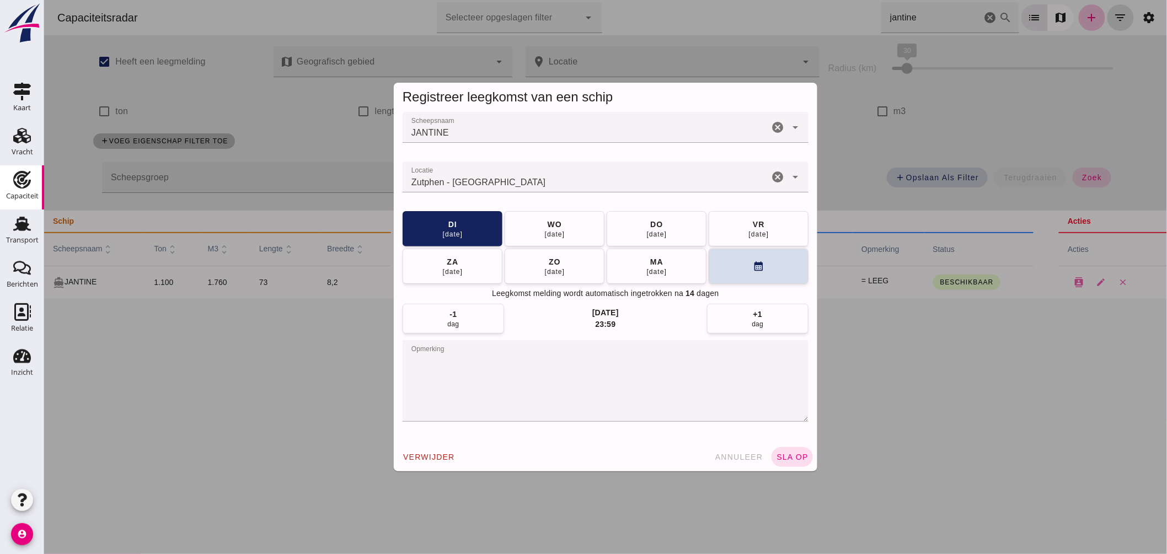
click at [564, 184] on input "Locatie" at bounding box center [585, 182] width 366 height 13
click at [564, 179] on input "Locatie" at bounding box center [585, 182] width 366 height 13
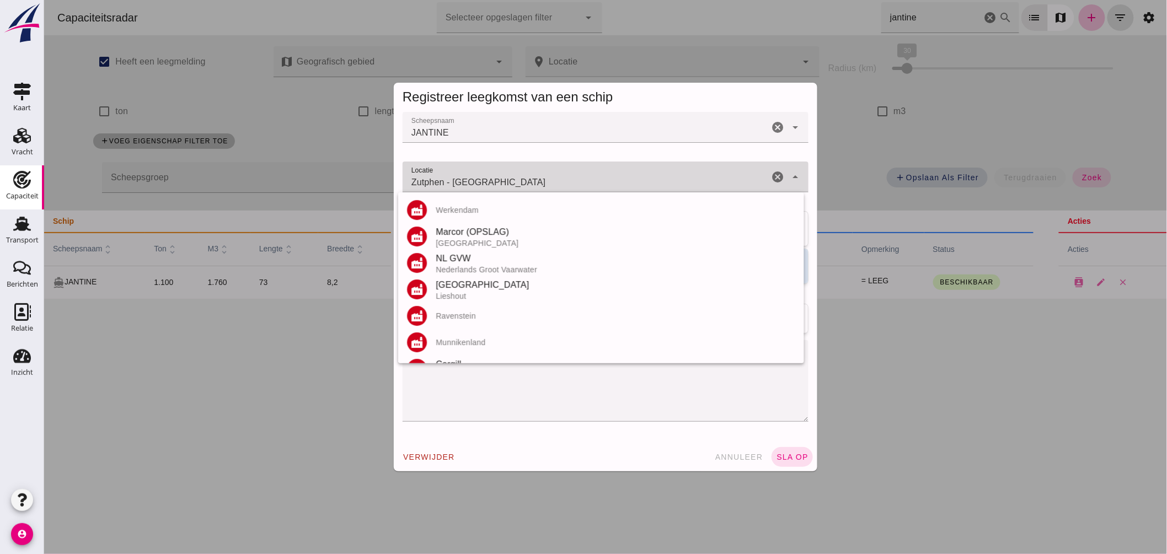
click at [564, 179] on input "Zutphen - Gelderland" at bounding box center [585, 182] width 366 height 13
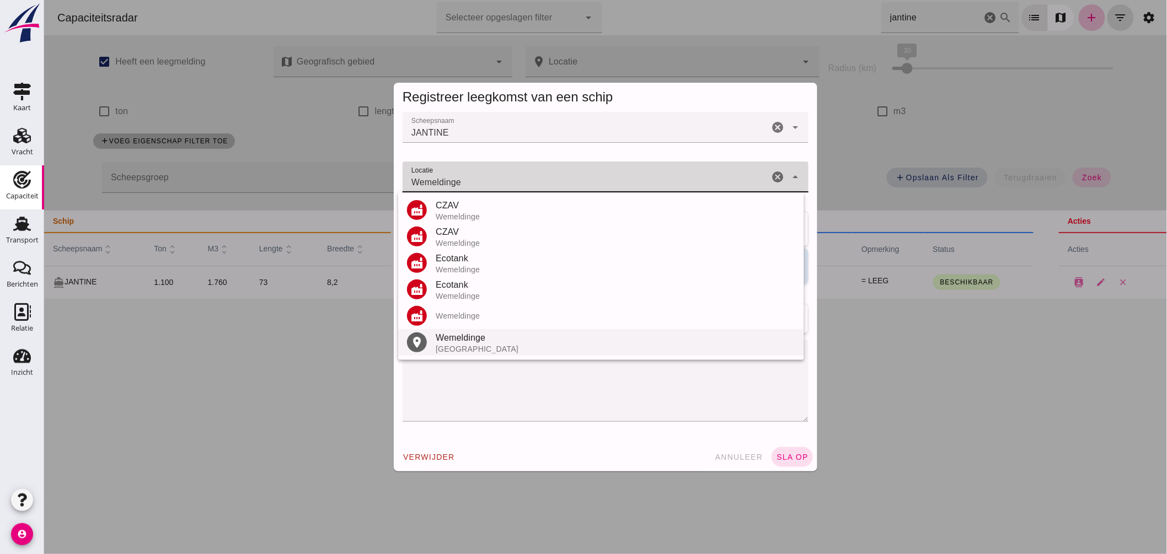
click at [465, 340] on div "Wemeldinge" at bounding box center [615, 338] width 360 height 13
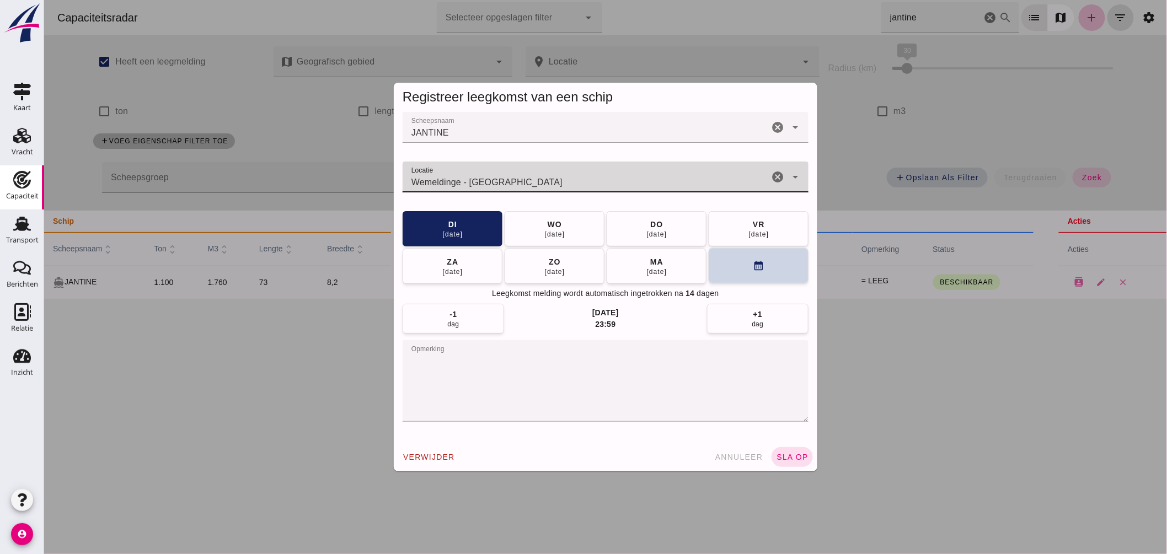
type input "Wemeldinge - Zeeland"
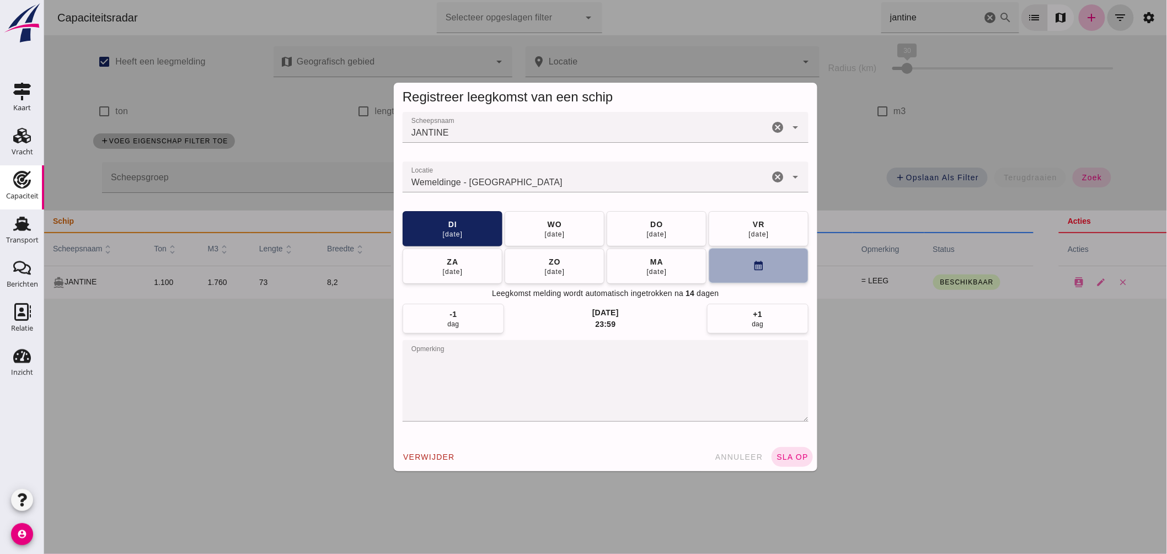
click at [741, 264] on button "calendar_month" at bounding box center [758, 265] width 100 height 35
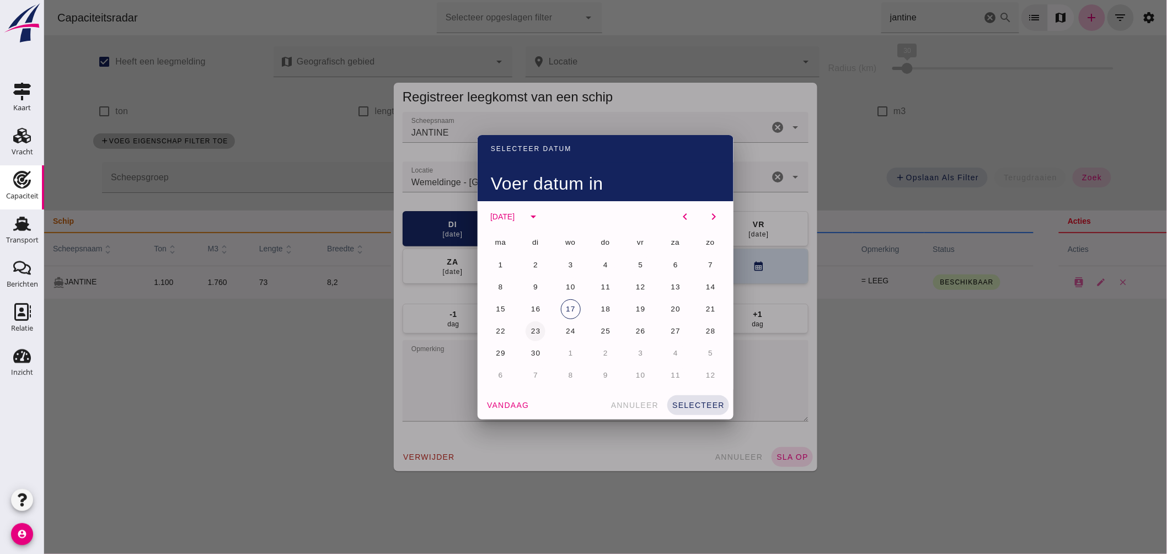
click at [530, 327] on span "23" at bounding box center [535, 331] width 10 height 8
click at [695, 410] on button "selecteer" at bounding box center [698, 406] width 62 height 20
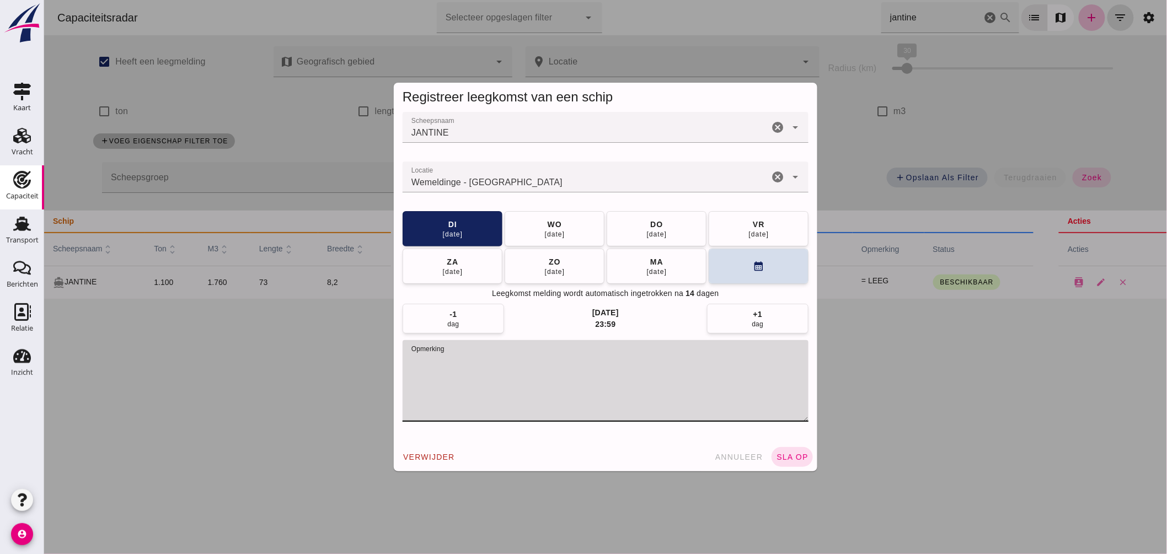
drag, startPoint x: 467, startPoint y: 357, endPoint x: 121, endPoint y: 333, distance: 346.8
click at [123, 337] on div "Registreer leegkomst van een schip Scheepsnaam Scheepsnaam JANTINE cancel arrow…" at bounding box center [605, 277] width 1123 height 554
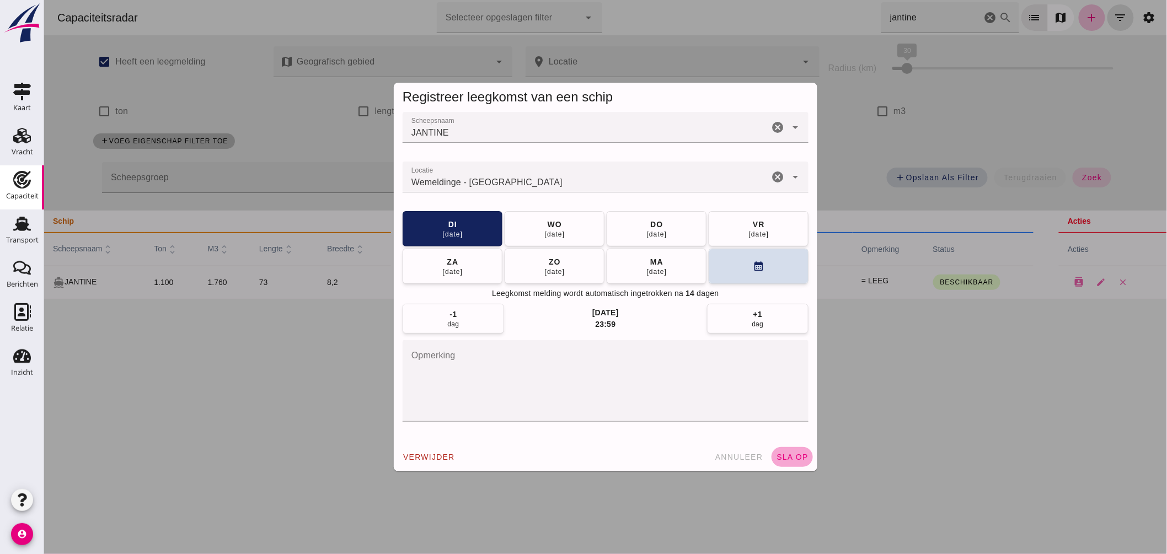
drag, startPoint x: 784, startPoint y: 457, endPoint x: 791, endPoint y: 452, distance: 8.0
click at [790, 455] on span "sla op" at bounding box center [792, 457] width 33 height 9
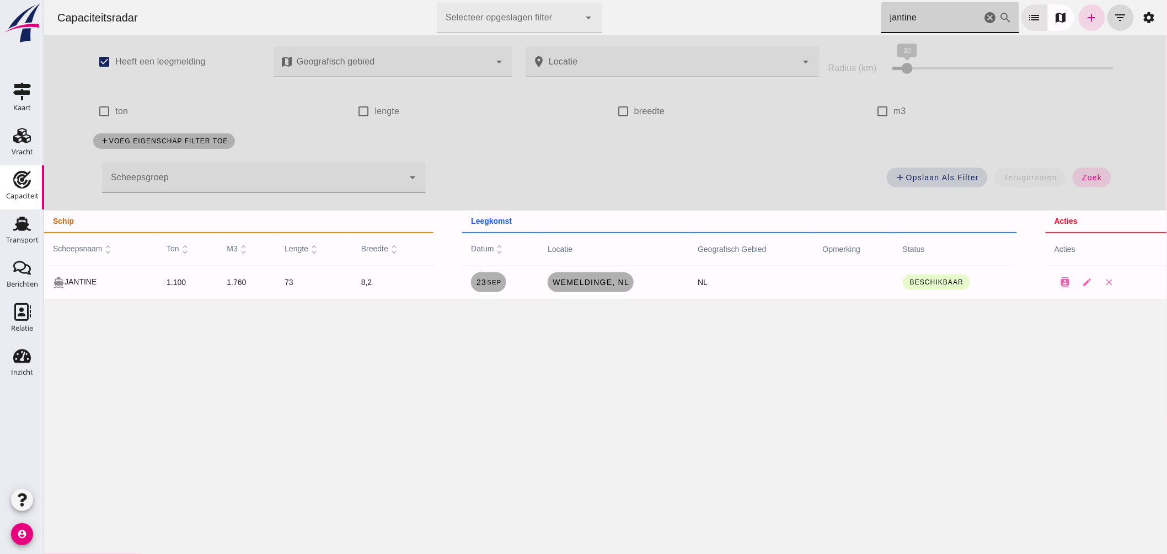
drag, startPoint x: 925, startPoint y: 17, endPoint x: 670, endPoint y: 2, distance: 254.8
click at [670, 2] on div "Capaciteitsradar Selecteer opgeslagen filter Selecteer opgeslagen filter cancel…" at bounding box center [605, 17] width 1114 height 35
click at [604, 276] on link "Middelburg, [GEOGRAPHIC_DATA]" at bounding box center [589, 283] width 97 height 20
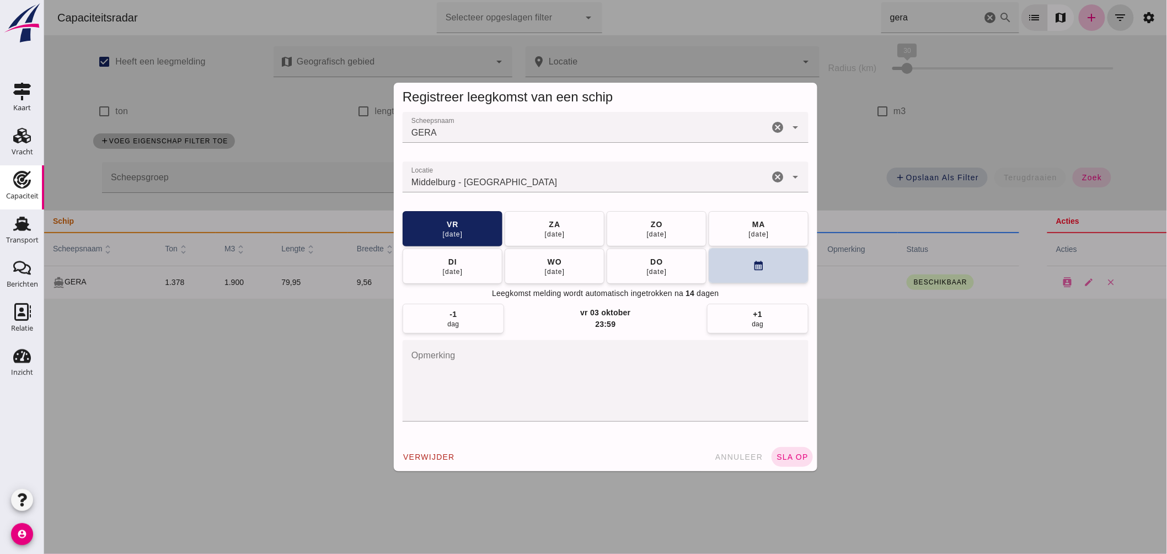
click at [733, 265] on button "calendar_month" at bounding box center [758, 265] width 100 height 35
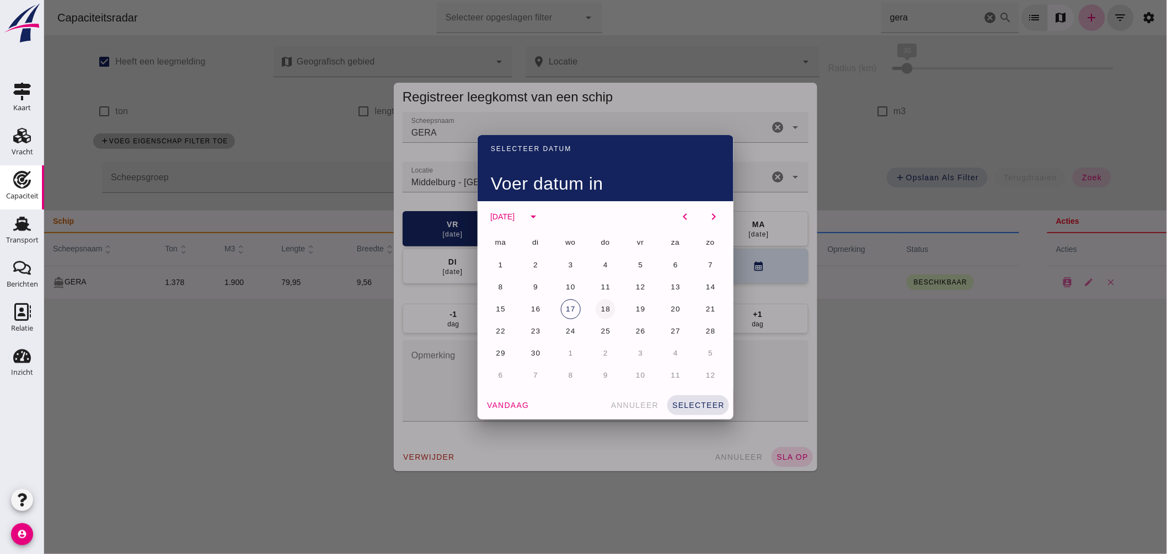
click at [604, 305] on span "18" at bounding box center [605, 309] width 10 height 8
click at [711, 397] on button "selecteer" at bounding box center [698, 406] width 62 height 20
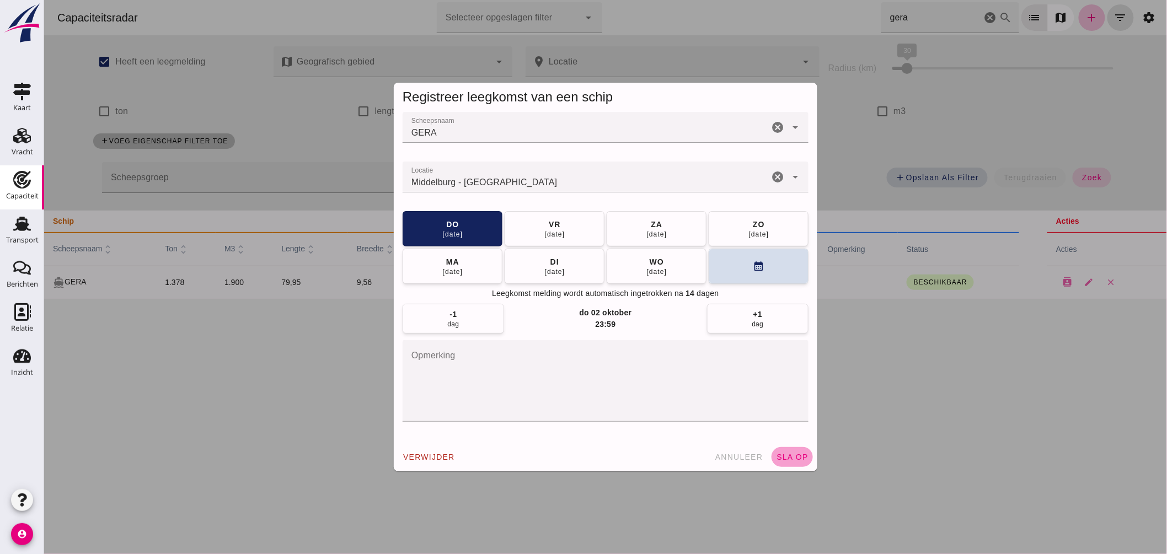
click at [788, 453] on span "sla op" at bounding box center [792, 457] width 33 height 9
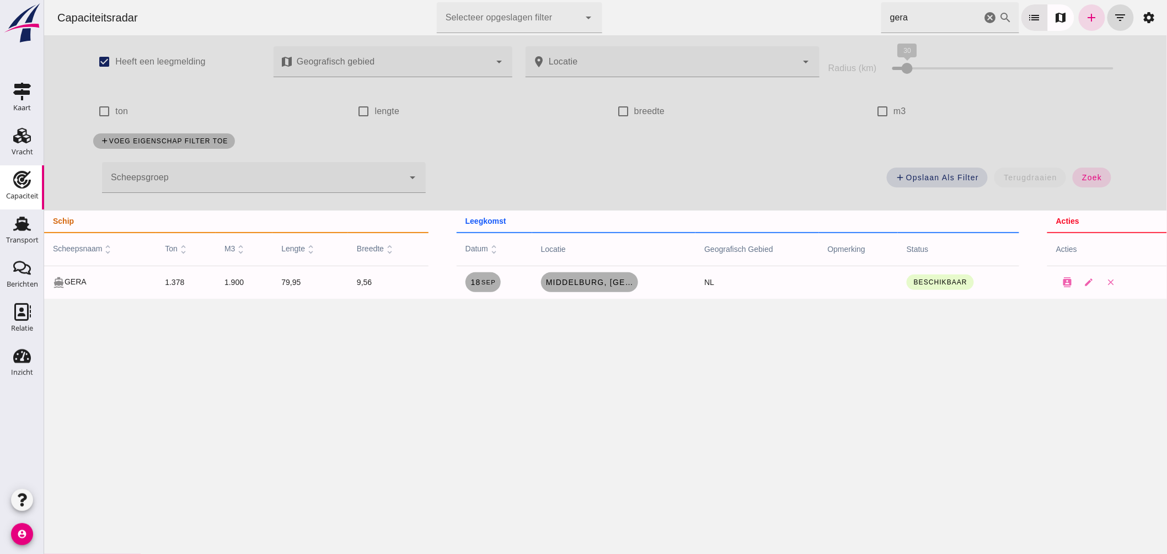
click at [785, 9] on div "Capaciteitsradar Selecteer opgeslagen filter Selecteer opgeslagen filter cancel…" at bounding box center [605, 17] width 1114 height 35
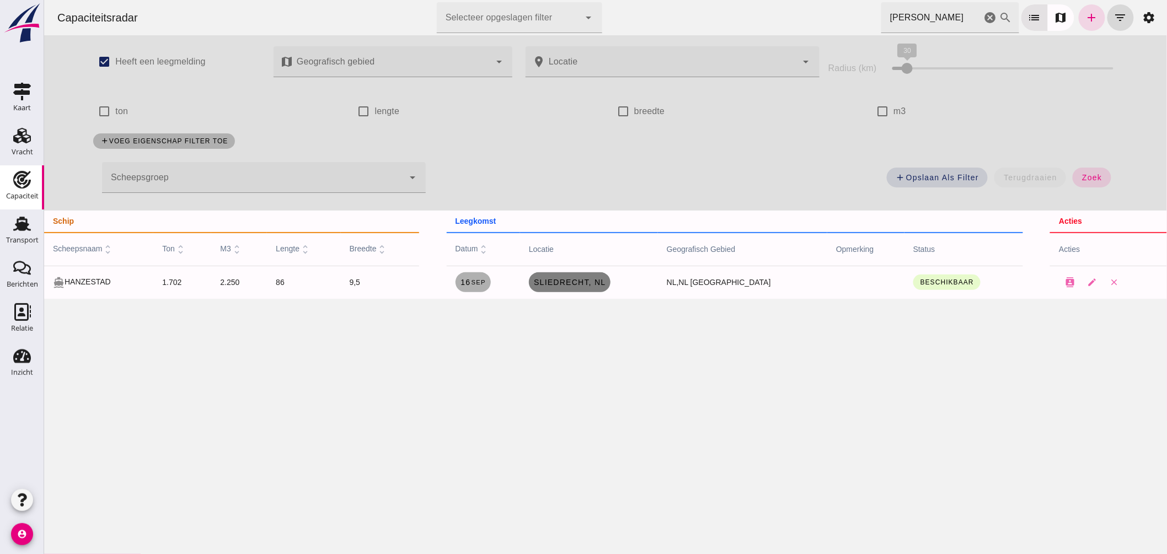
click at [606, 283] on span "Sliedrecht, nl" at bounding box center [569, 282] width 73 height 9
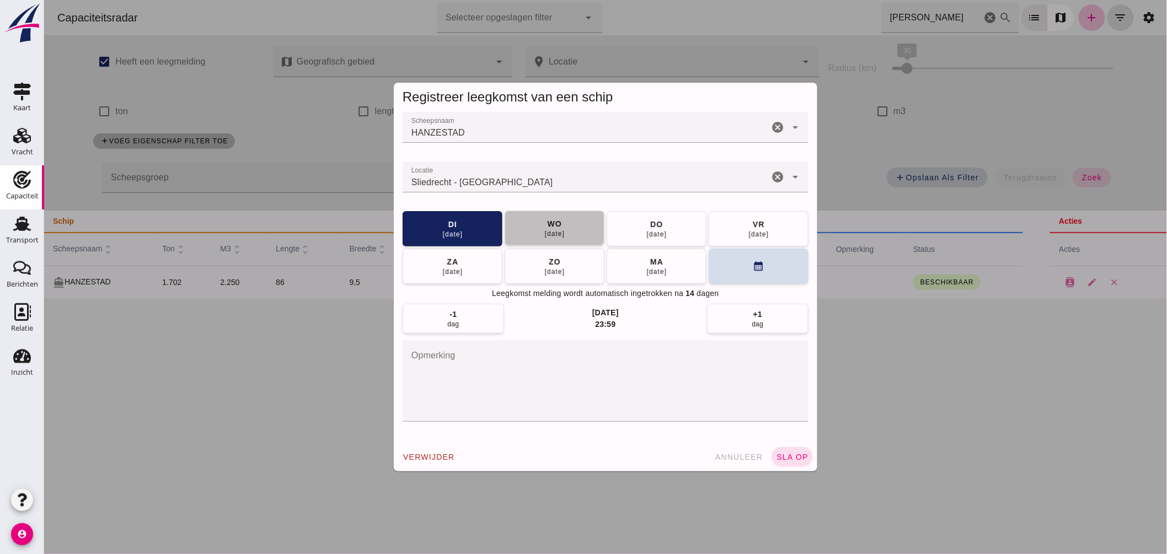
click at [576, 229] on button "[DATE]" at bounding box center [554, 228] width 100 height 35
click at [792, 454] on span "sla op" at bounding box center [792, 457] width 33 height 9
click at [786, 460] on span "sla op" at bounding box center [792, 457] width 33 height 9
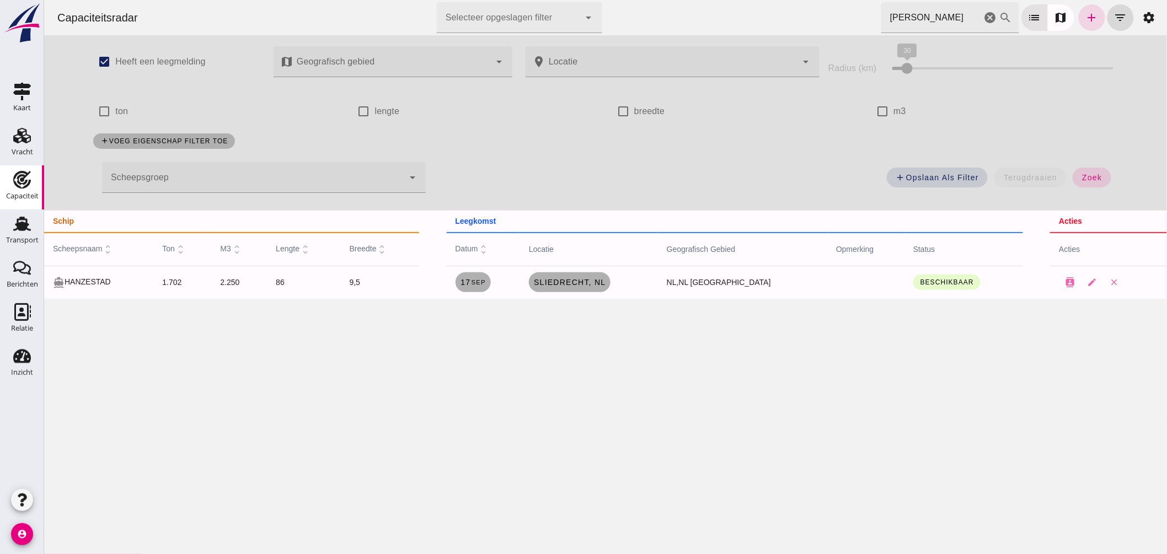
drag, startPoint x: 917, startPoint y: 22, endPoint x: 778, endPoint y: 9, distance: 139.7
click at [778, 9] on div "Capaciteitsradar Selecteer opgeslagen filter Selecteer opgeslagen filter cancel…" at bounding box center [605, 17] width 1114 height 35
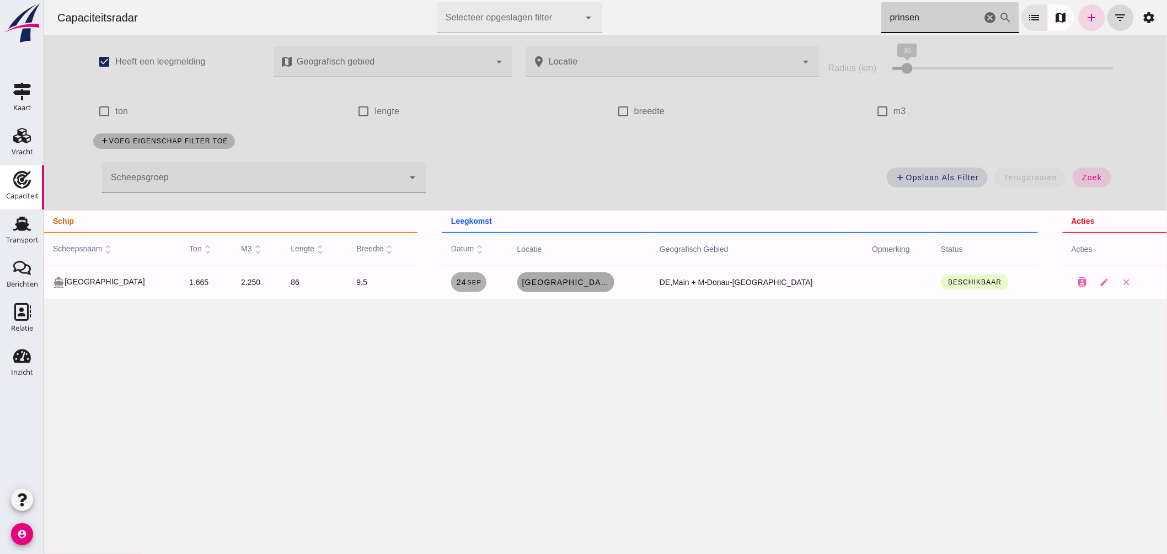
type input "prinsen"
click at [564, 277] on link "[GEOGRAPHIC_DATA], de" at bounding box center [565, 283] width 97 height 20
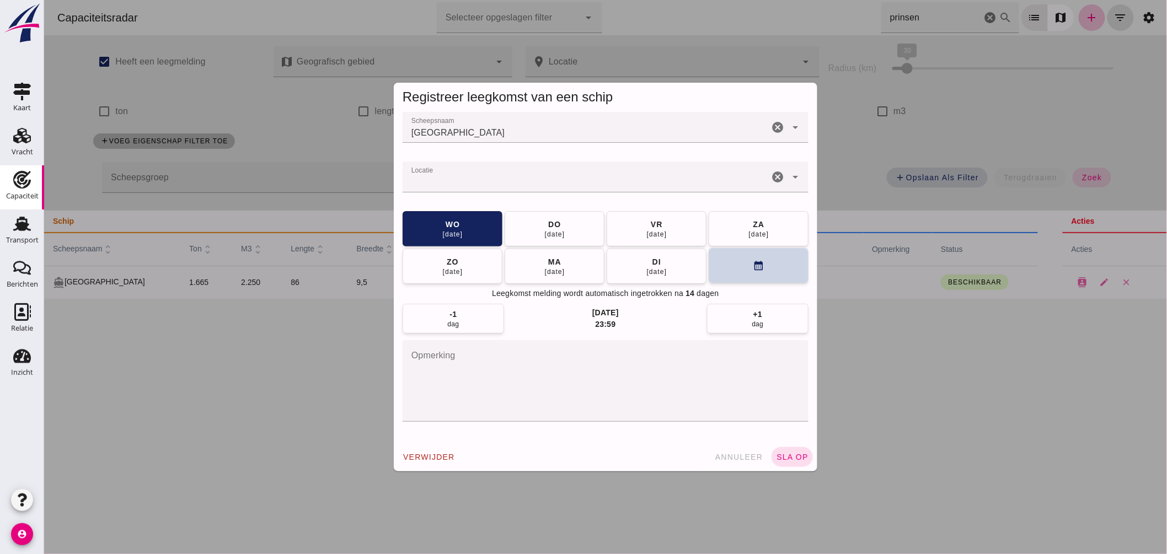
click at [730, 268] on button "calendar_month" at bounding box center [758, 265] width 100 height 35
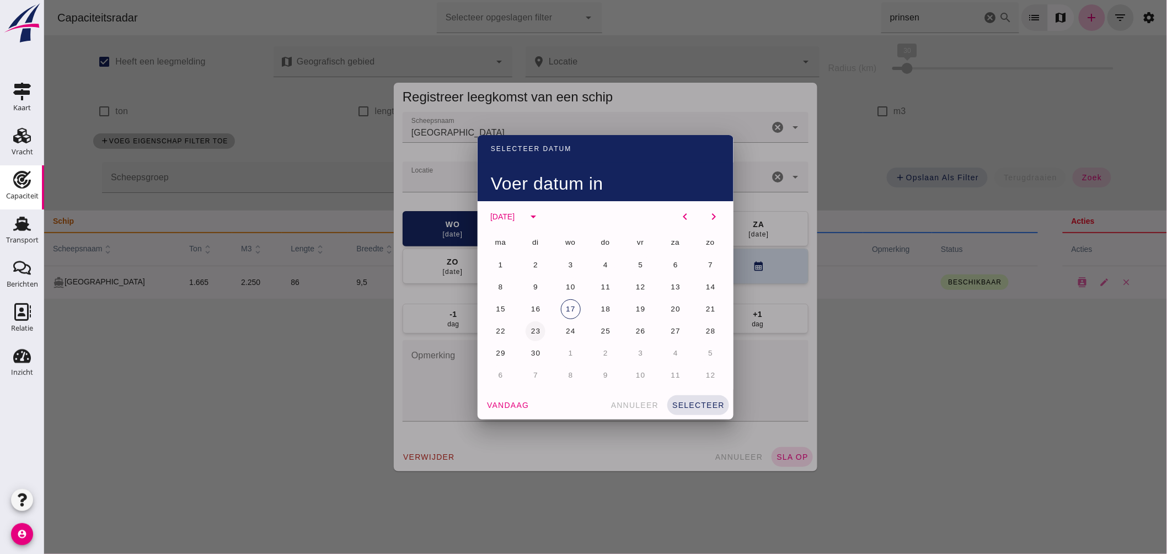
click at [535, 327] on span "23" at bounding box center [535, 331] width 10 height 8
drag, startPoint x: 697, startPoint y: 405, endPoint x: 715, endPoint y: 405, distance: 17.7
click at [698, 405] on span "selecteer" at bounding box center [697, 405] width 53 height 9
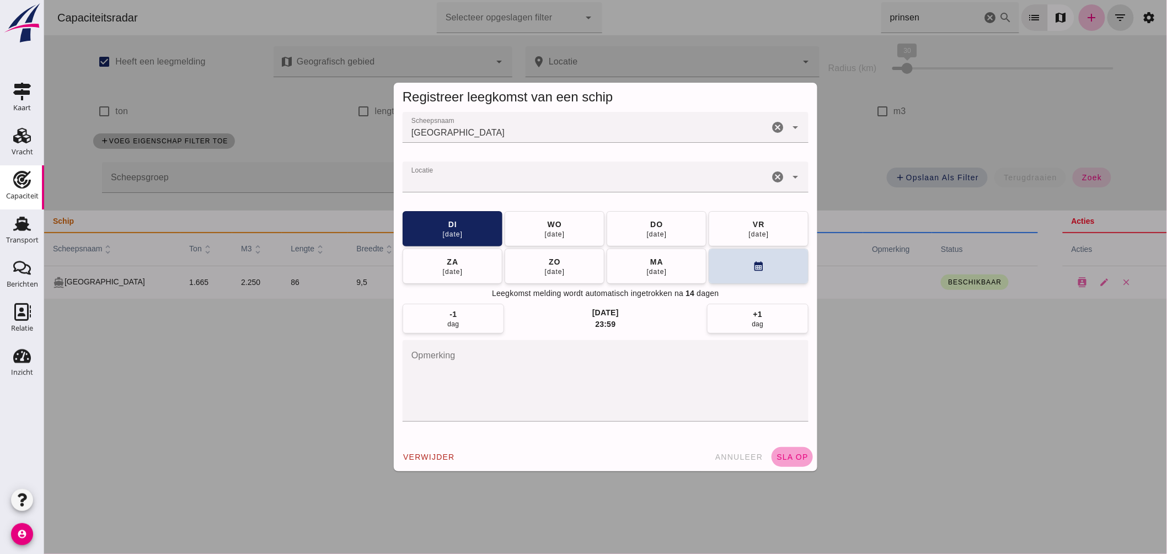
click at [799, 460] on span "sla op" at bounding box center [792, 457] width 33 height 9
click at [511, 179] on input "Locatie" at bounding box center [585, 182] width 366 height 13
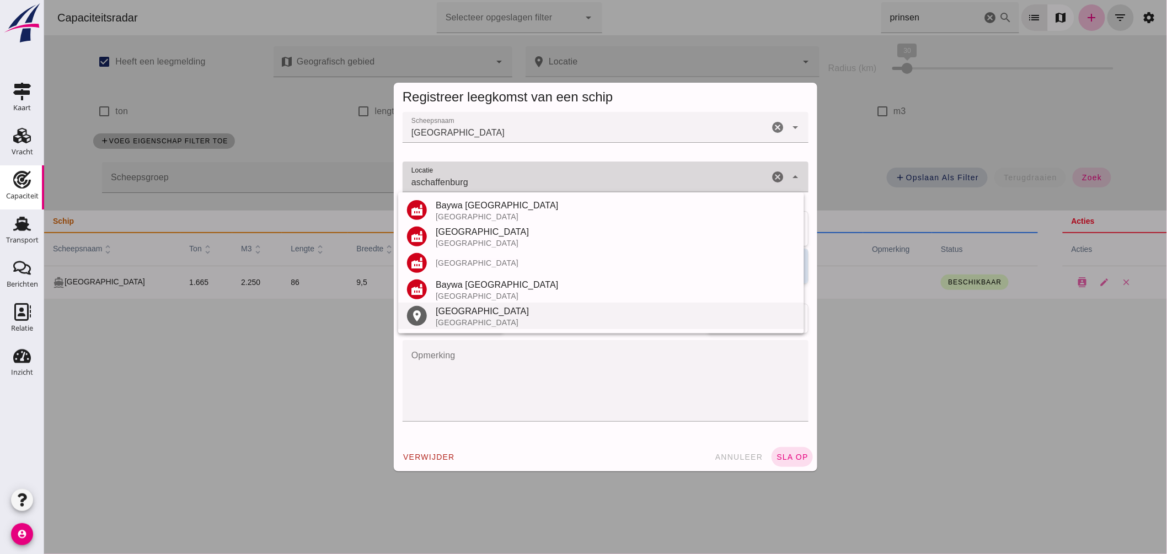
click at [470, 312] on div "Aschaffenburg" at bounding box center [615, 311] width 360 height 13
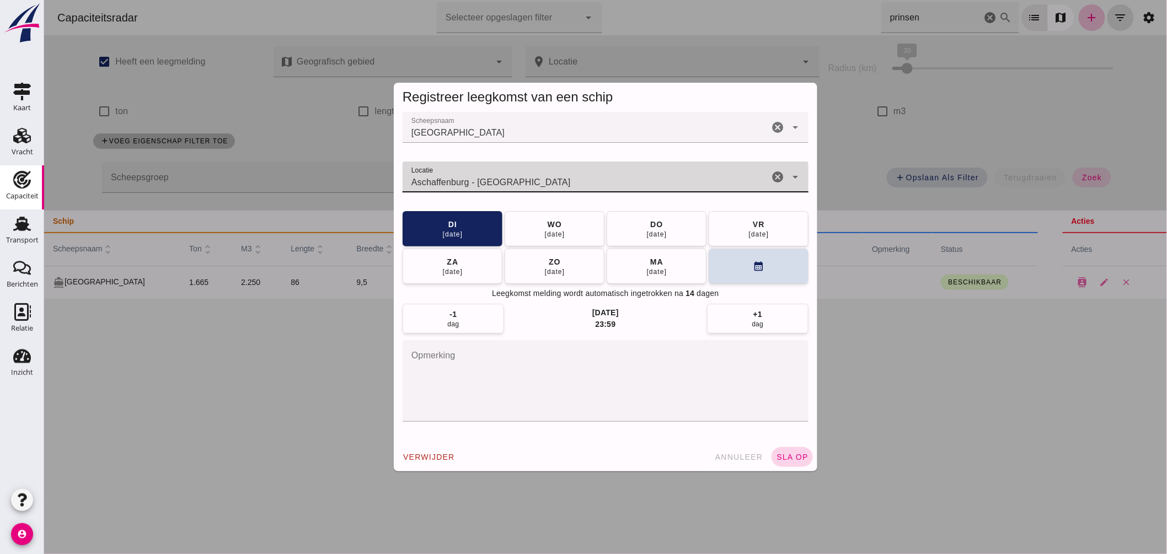
type input "Aschaffenburg - Beieren"
click at [780, 454] on span "sla op" at bounding box center [792, 457] width 33 height 9
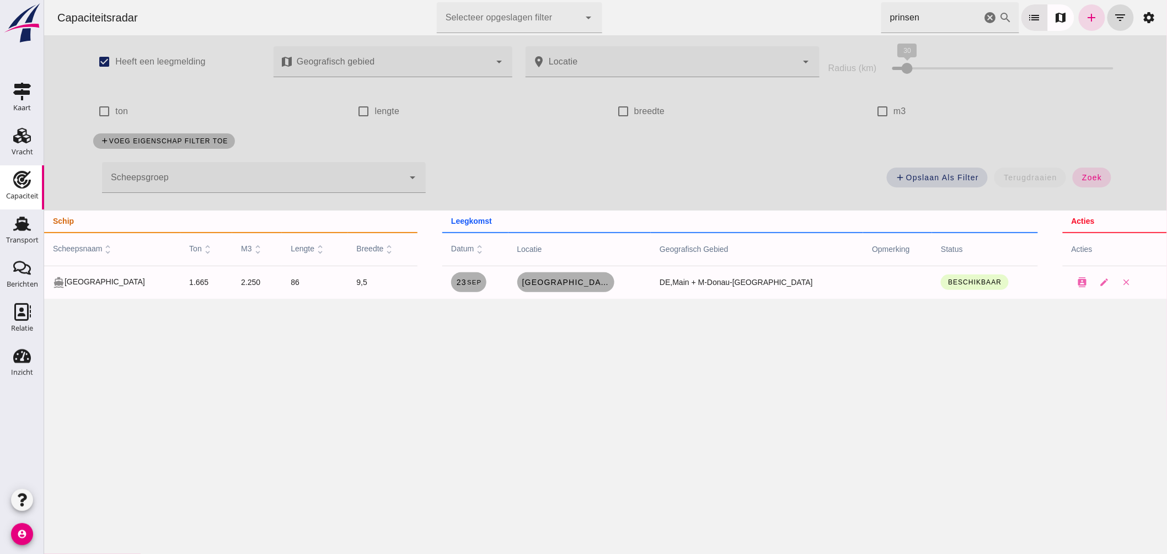
click at [746, 34] on div "Capaciteitsradar Selecteer opgeslagen filter Selecteer opgeslagen filter cancel…" at bounding box center [605, 17] width 1114 height 35
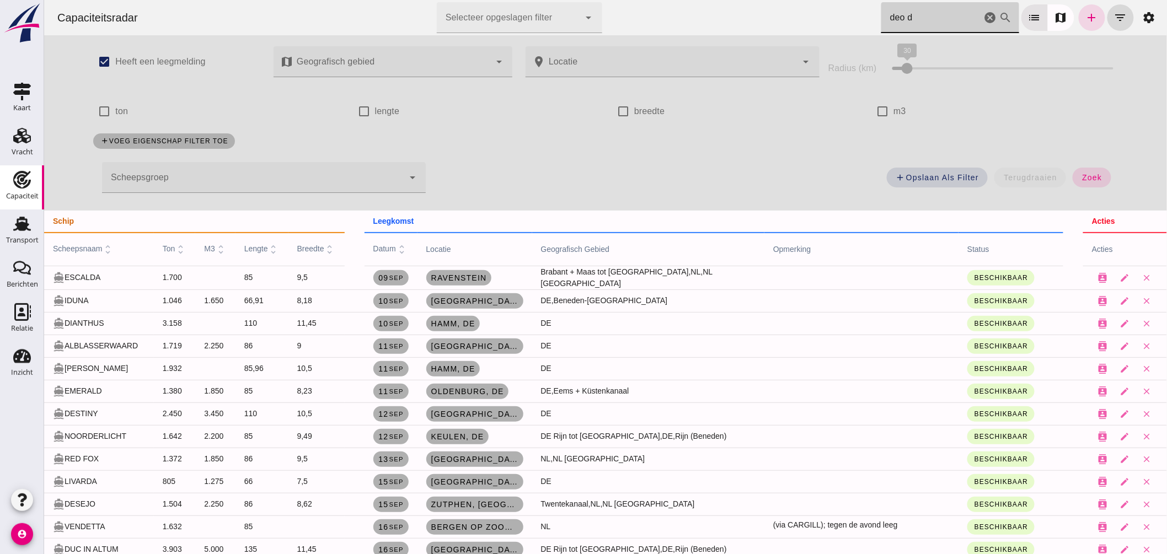
click at [922, 22] on input "deo d" at bounding box center [931, 17] width 100 height 31
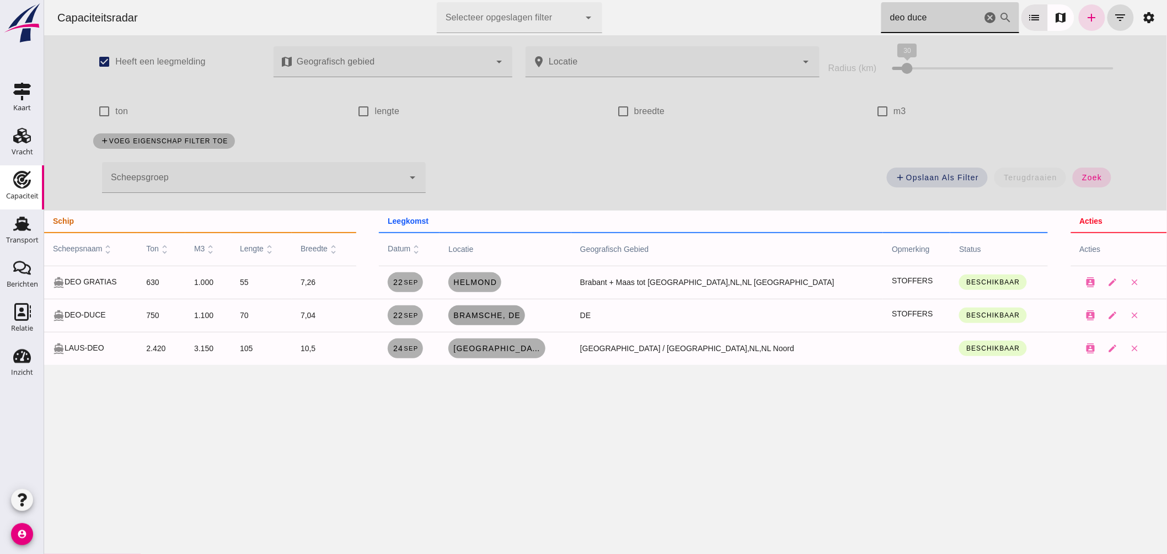
click at [520, 313] on span "Bramsche, de" at bounding box center [486, 315] width 68 height 9
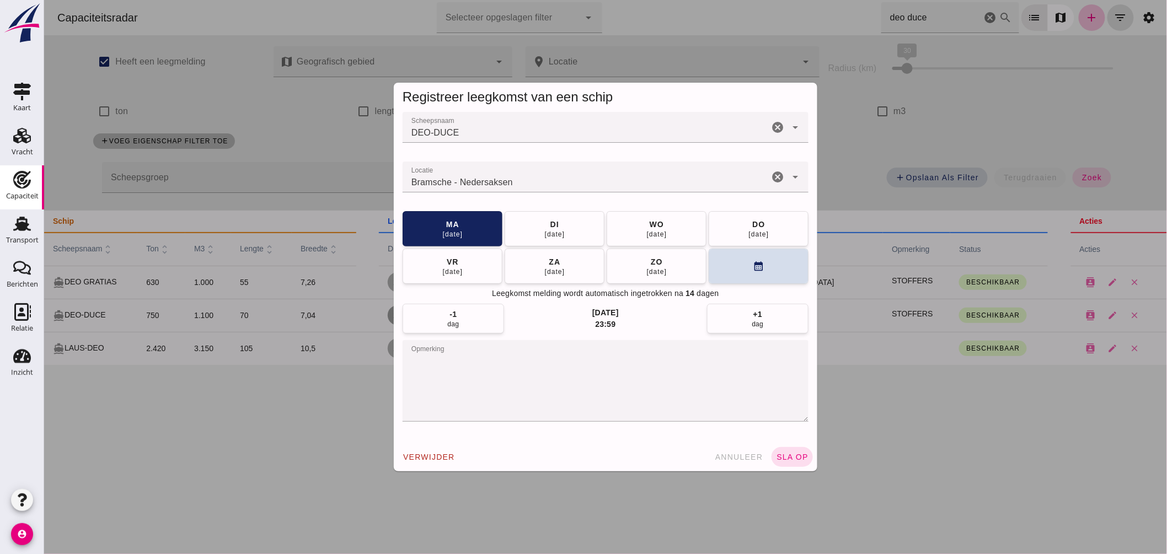
drag, startPoint x: 721, startPoint y: 449, endPoint x: 1007, endPoint y: 423, distance: 287.6
click at [721, 450] on button "annuleer" at bounding box center [738, 457] width 57 height 20
click at [727, 451] on div at bounding box center [605, 277] width 1123 height 554
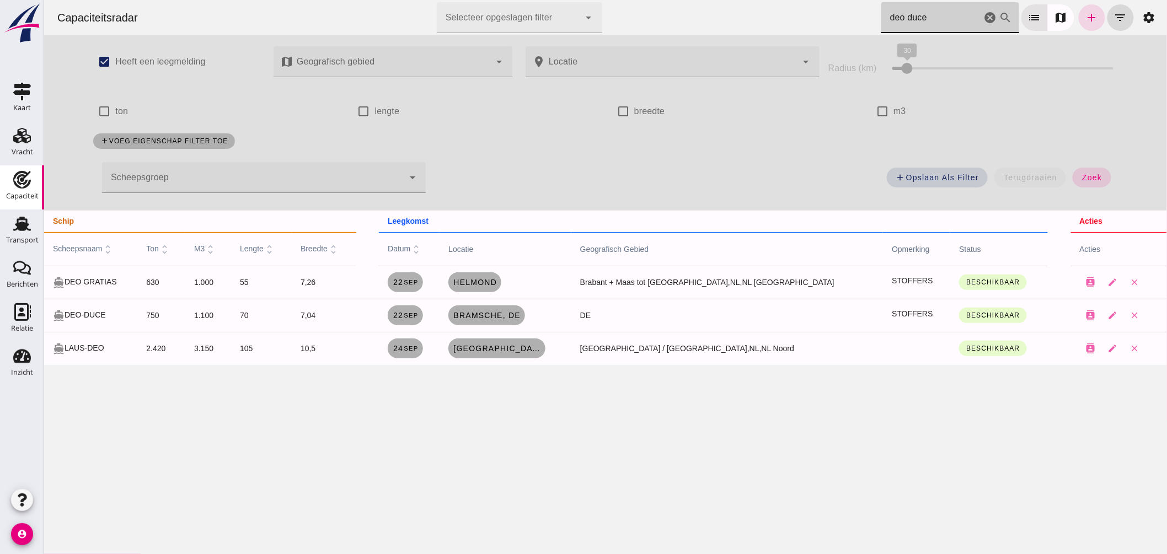
drag, startPoint x: 930, startPoint y: 15, endPoint x: 667, endPoint y: -9, distance: 264.2
click at [667, 0] on html "Capaciteitsradar Selecteer opgeslagen filter Selecteer opgeslagen filter cancel…" at bounding box center [605, 277] width 1123 height 554
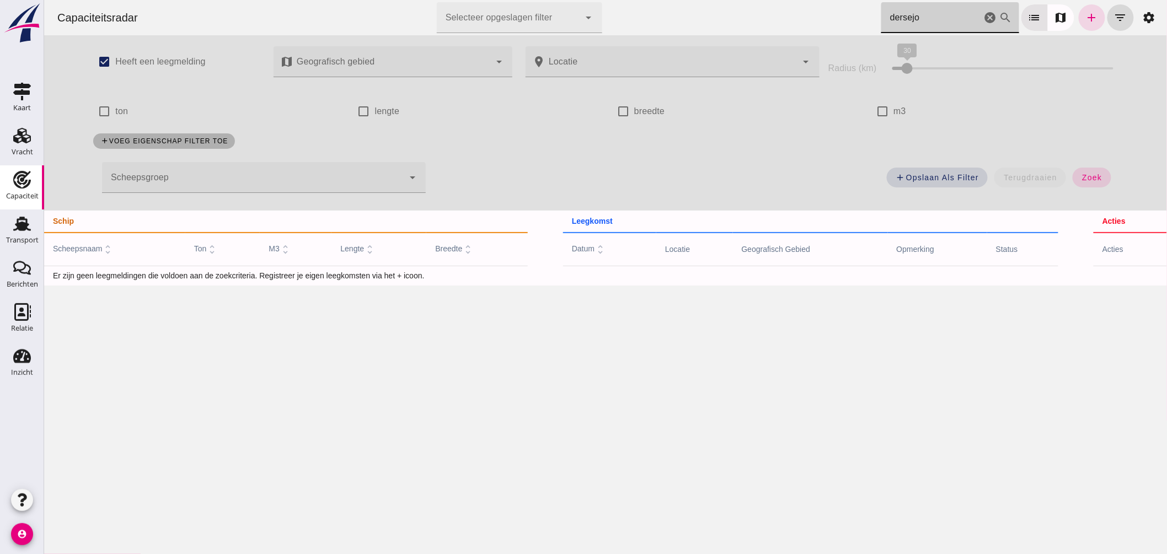
click at [891, 18] on input "dersejo" at bounding box center [931, 17] width 100 height 31
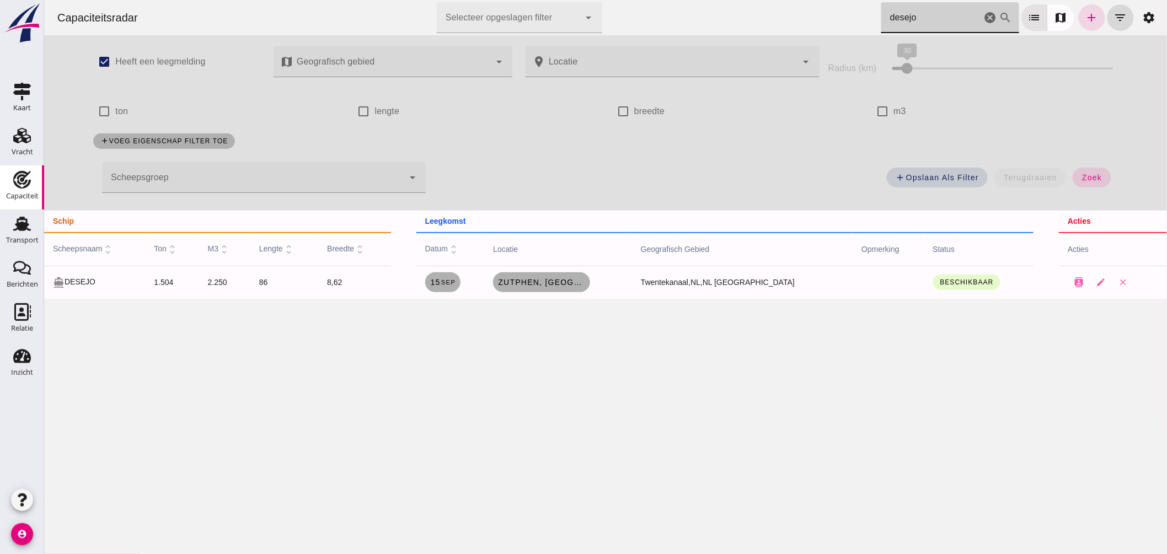
type input "desejo"
click at [570, 285] on span "Zutphen, [GEOGRAPHIC_DATA]" at bounding box center [541, 282] width 88 height 9
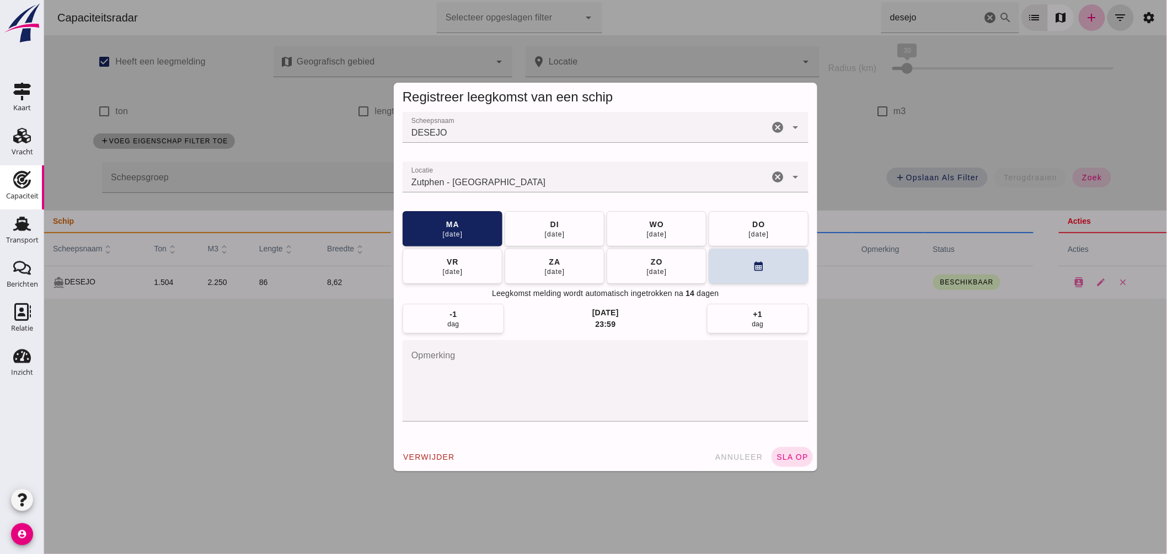
click at [555, 184] on input "Locatie" at bounding box center [585, 182] width 366 height 13
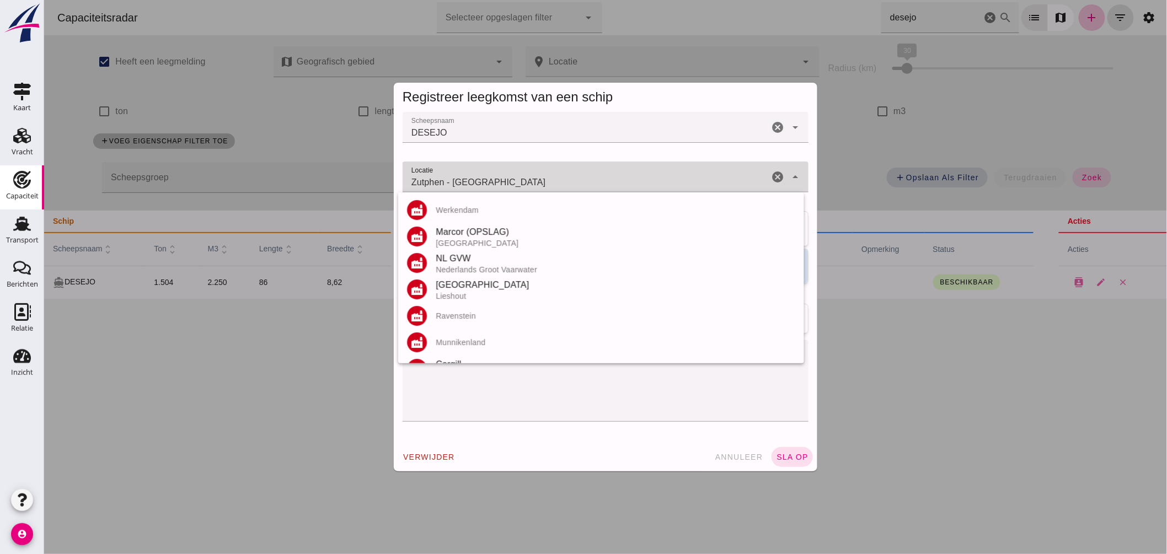
click at [556, 184] on input "Zutphen - Gelderland" at bounding box center [585, 182] width 366 height 13
click at [557, 183] on input "Zutphen - Gelderland" at bounding box center [585, 182] width 366 height 13
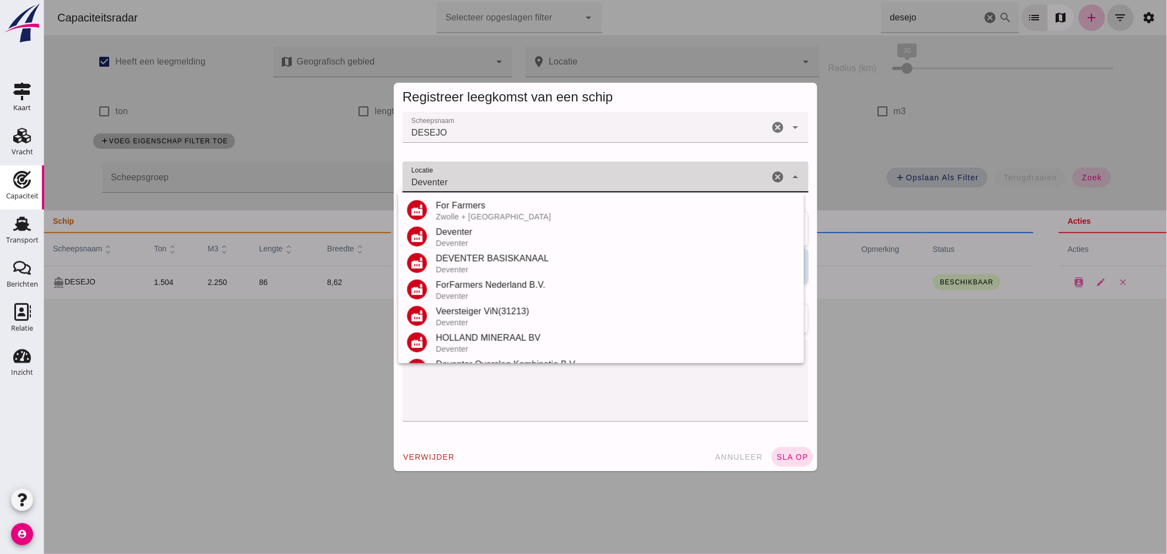
scroll to position [156, 0]
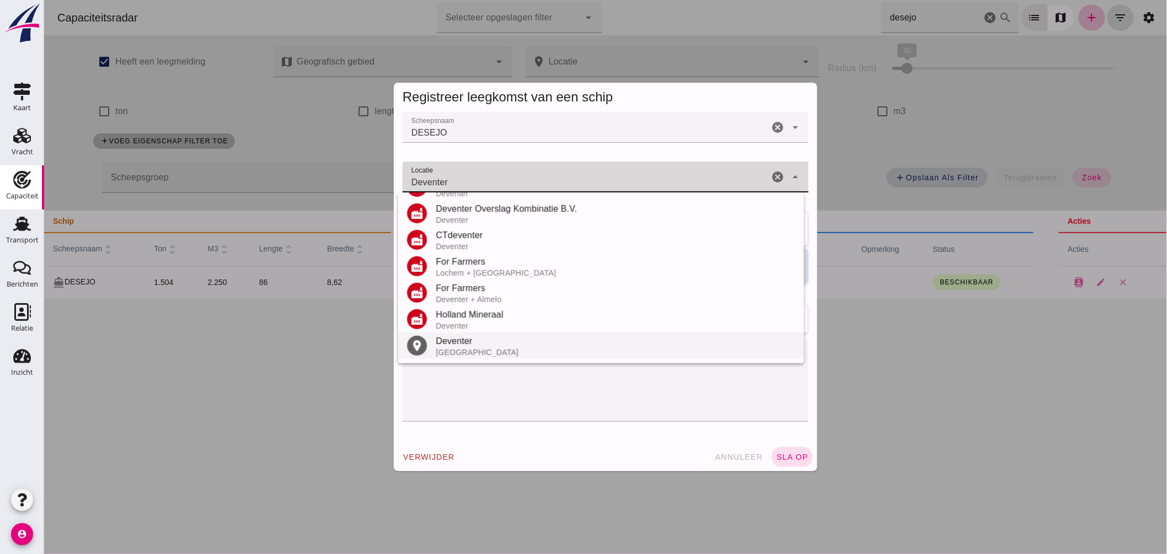
click at [444, 340] on div "Deventer" at bounding box center [615, 341] width 360 height 13
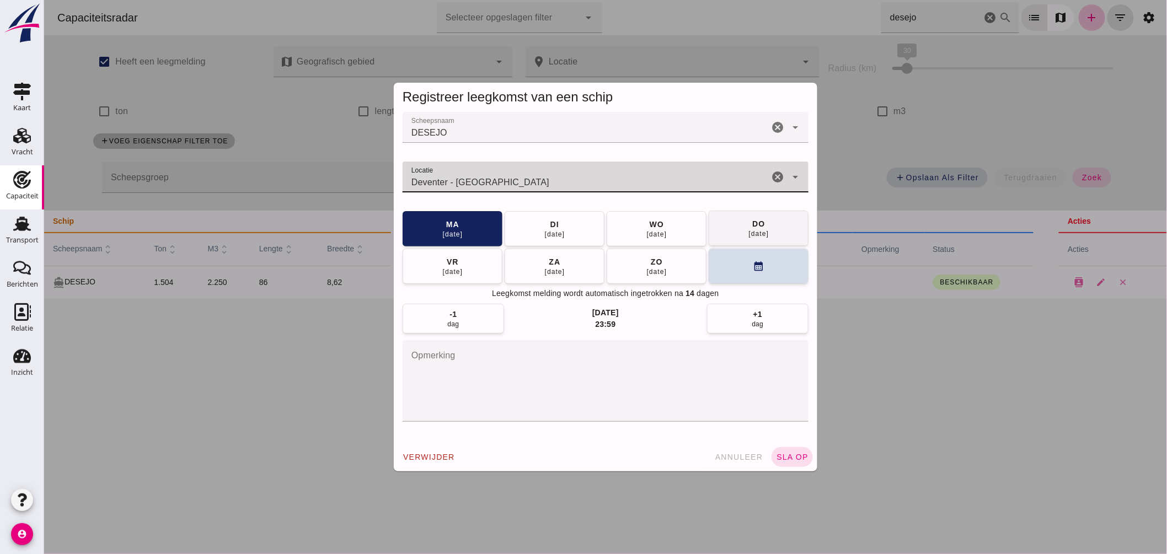
type input "Deventer - Overijssel"
click at [739, 228] on button "do 18 sep" at bounding box center [758, 228] width 100 height 35
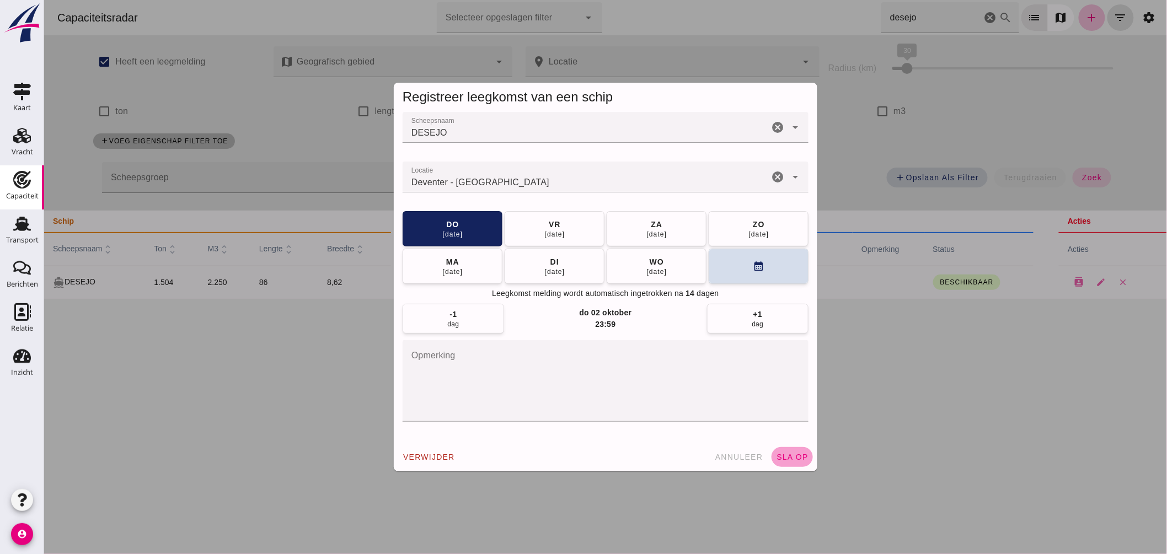
click at [801, 456] on span "sla op" at bounding box center [792, 457] width 33 height 9
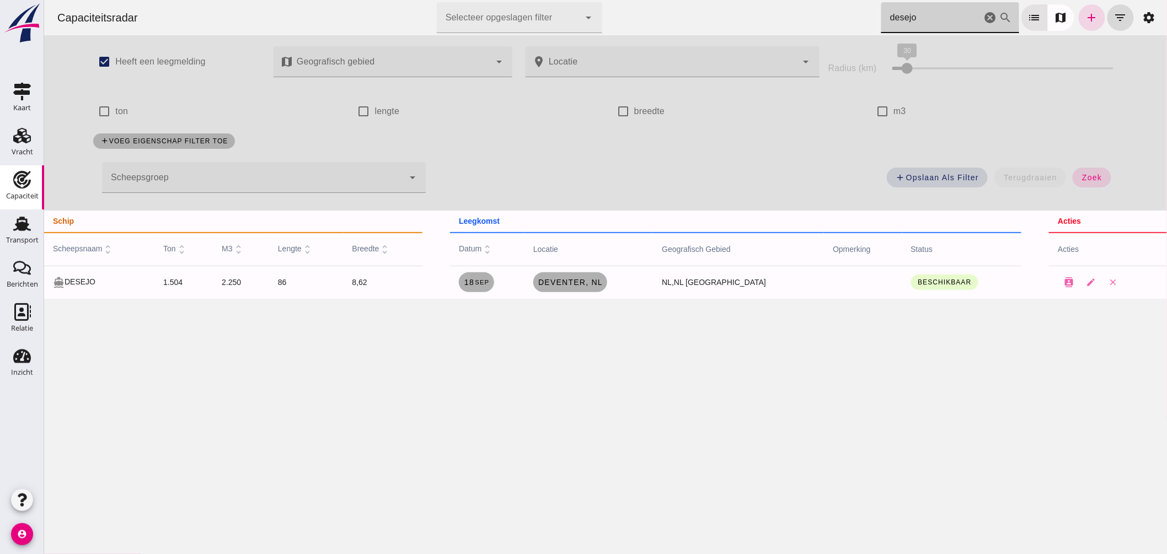
drag, startPoint x: 932, startPoint y: 25, endPoint x: 571, endPoint y: 11, distance: 361.1
click at [577, 14] on div "Capaciteitsradar Selecteer opgeslagen filter Selecteer opgeslagen filter cancel…" at bounding box center [605, 17] width 1114 height 35
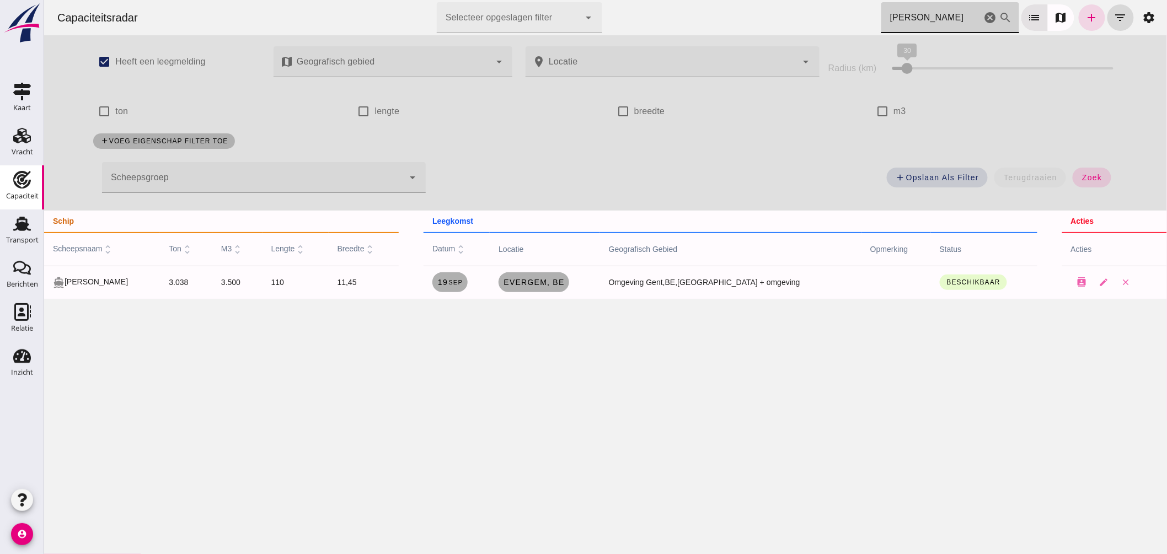
drag, startPoint x: 905, startPoint y: 17, endPoint x: 659, endPoint y: 15, distance: 246.6
click at [659, 15] on div "Capaciteitsradar Selecteer opgeslagen filter Selecteer opgeslagen filter cancel…" at bounding box center [605, 17] width 1114 height 35
type input "amigos"
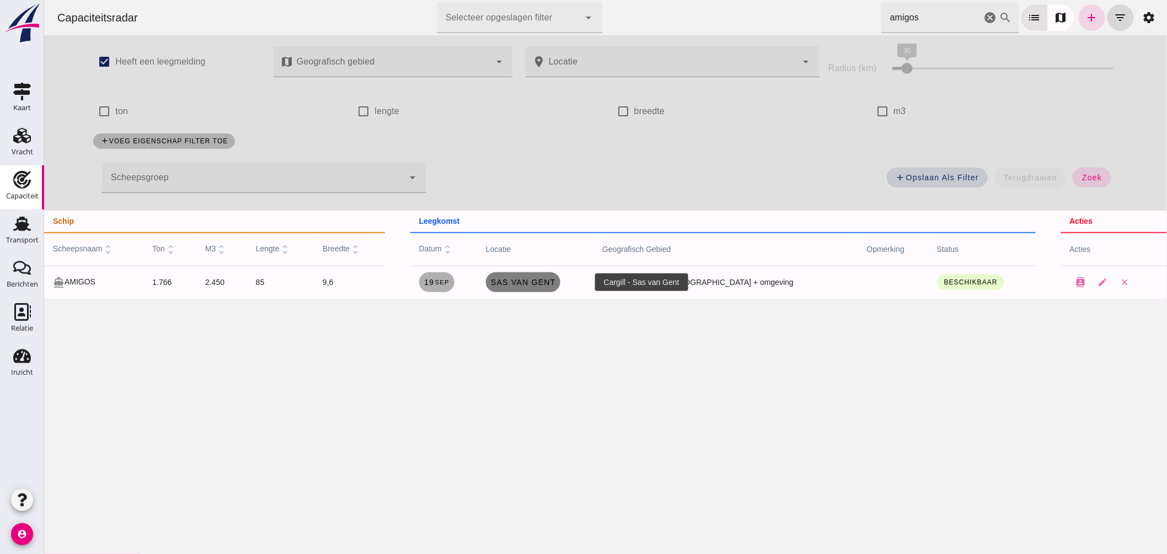
click at [556, 278] on span "Sas van Gent" at bounding box center [523, 282] width 66 height 9
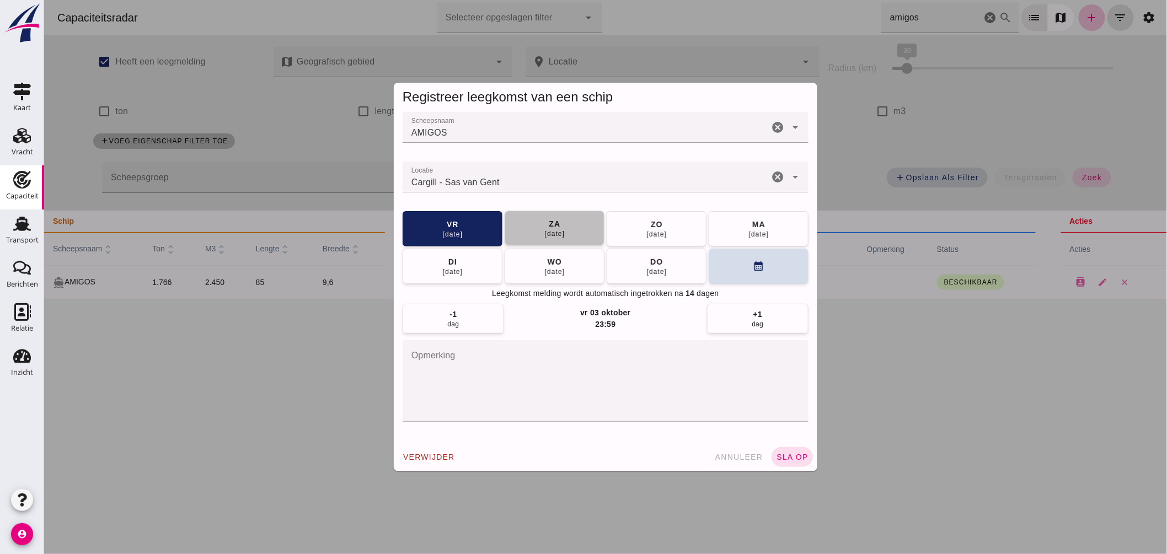
click at [564, 230] on button "za 20 sep" at bounding box center [554, 228] width 100 height 35
click at [786, 449] on button "sla op" at bounding box center [791, 457] width 41 height 20
